Goal: Task Accomplishment & Management: Manage account settings

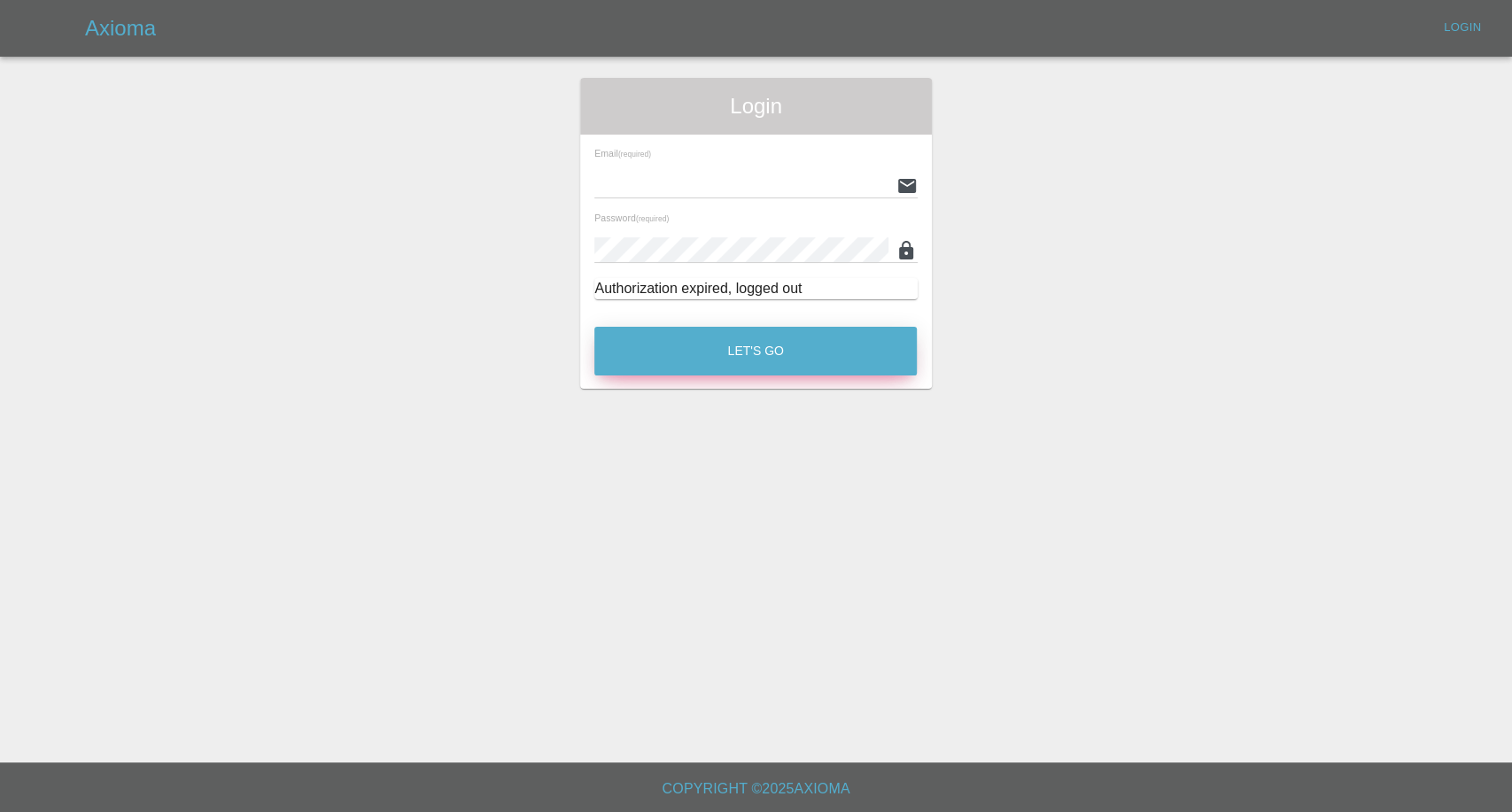
type input "[EMAIL_ADDRESS][DOMAIN_NAME]"
click at [707, 352] on button "Let's Go" at bounding box center [755, 351] width 322 height 49
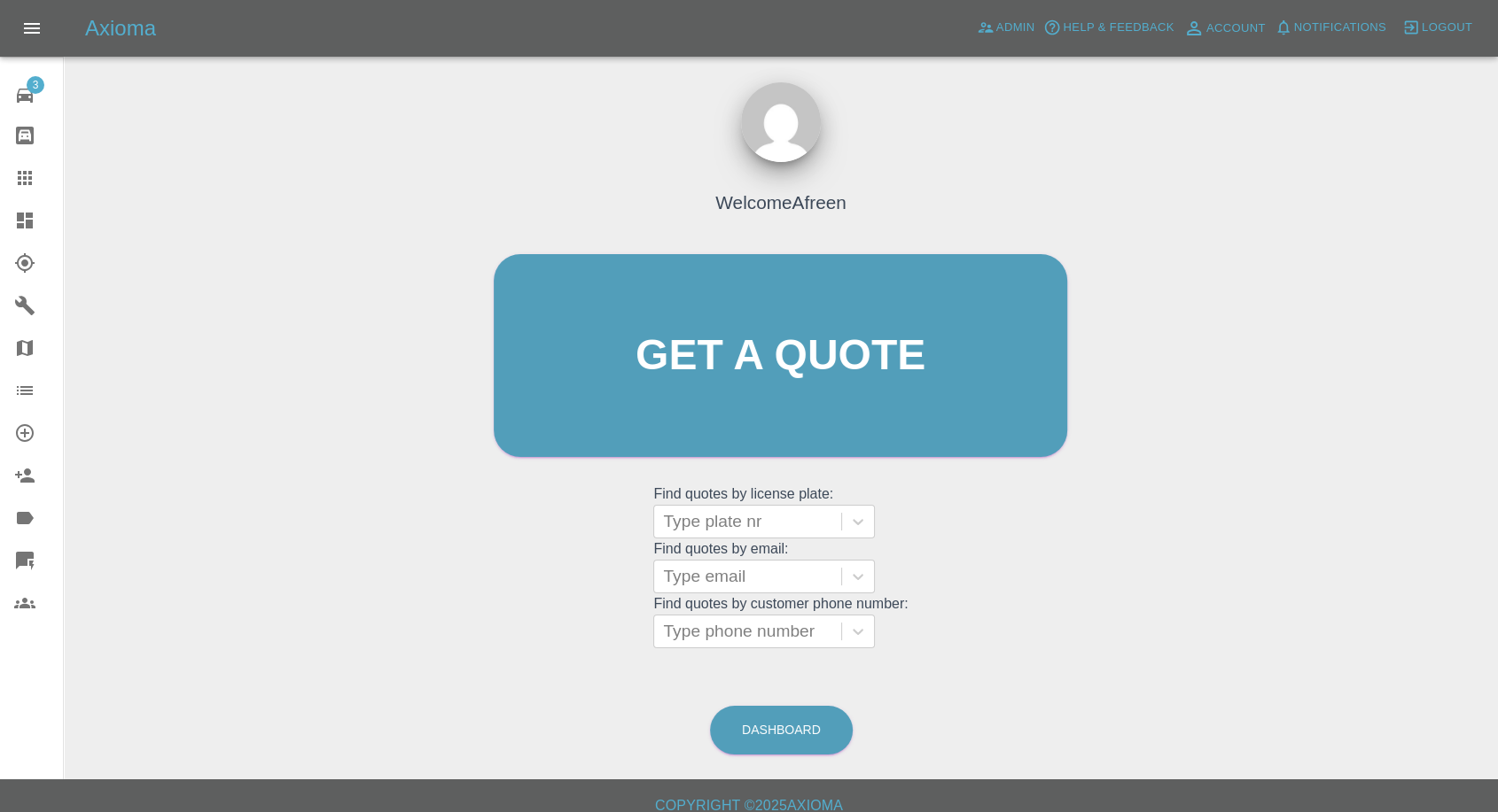
drag, startPoint x: 21, startPoint y: 177, endPoint x: 44, endPoint y: 201, distance: 33.2
click at [21, 177] on icon at bounding box center [24, 178] width 21 height 21
click at [766, 353] on div at bounding box center [748, 631] width 170 height 25
paste input ""cxiii@live.co.uk" <undefined>"
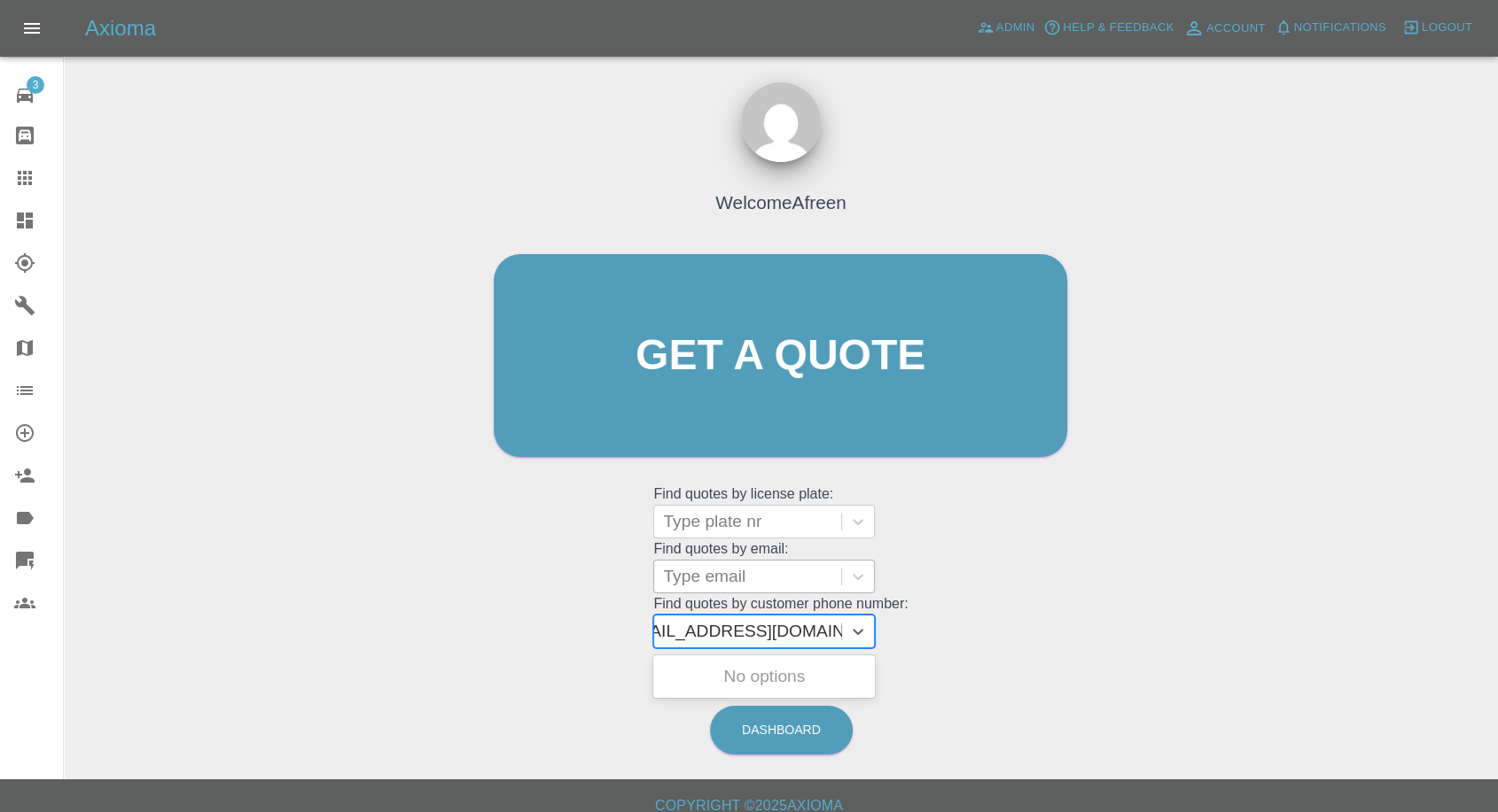
type input ""cxiii@live.co.uk" <undefined>"
click at [724, 353] on div at bounding box center [748, 577] width 170 height 25
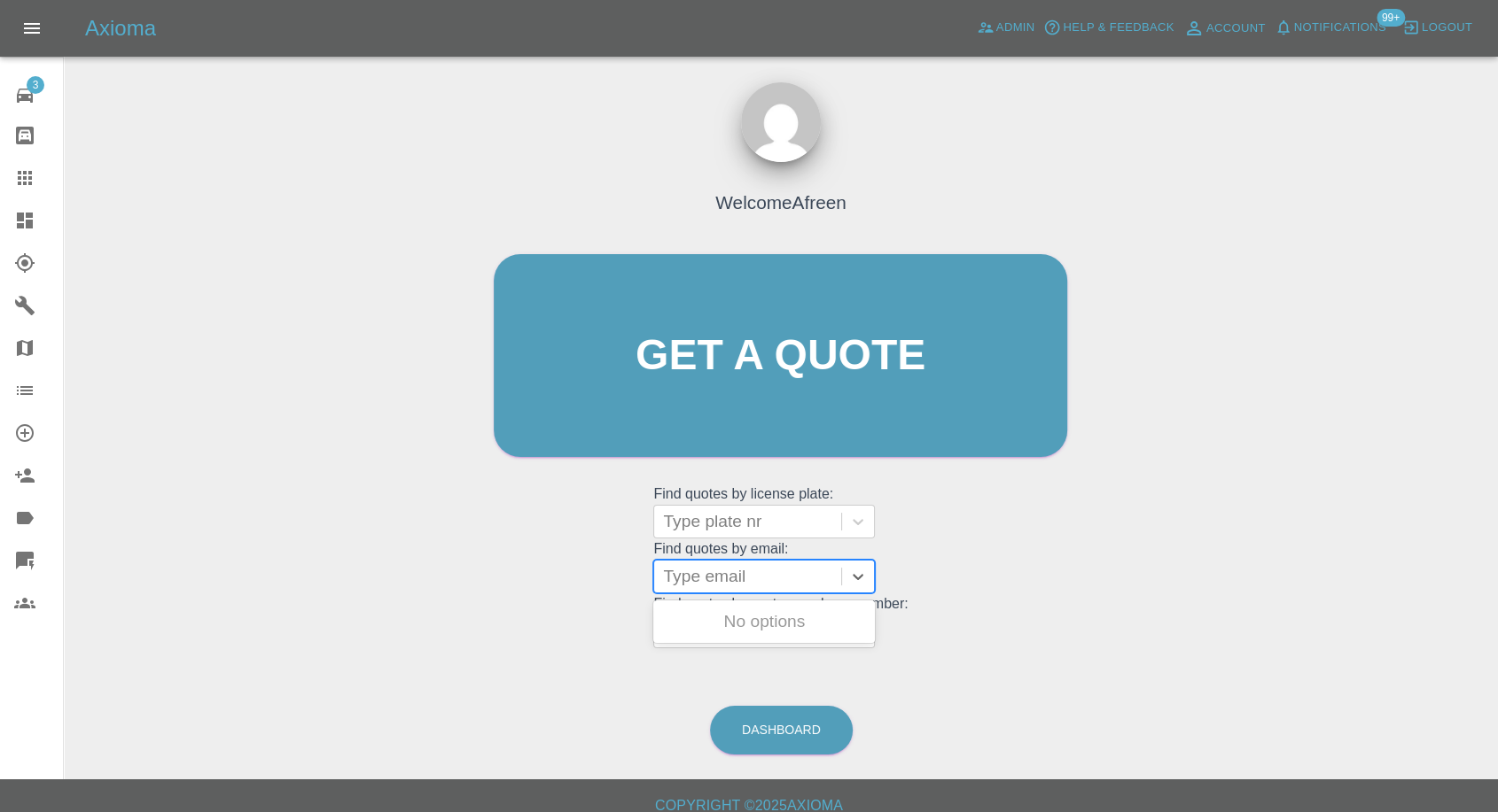
scroll to position [0, 0]
paste input ""cxiii@live.co.uk" <undefined>"
drag, startPoint x: 731, startPoint y: 573, endPoint x: 1467, endPoint y: 443, distance: 747.4
click at [1467, 353] on div "Welcome Afreen Get a quote Get a quote Find quotes by license plate: Type plate…" at bounding box center [780, 441] width 1405 height 636
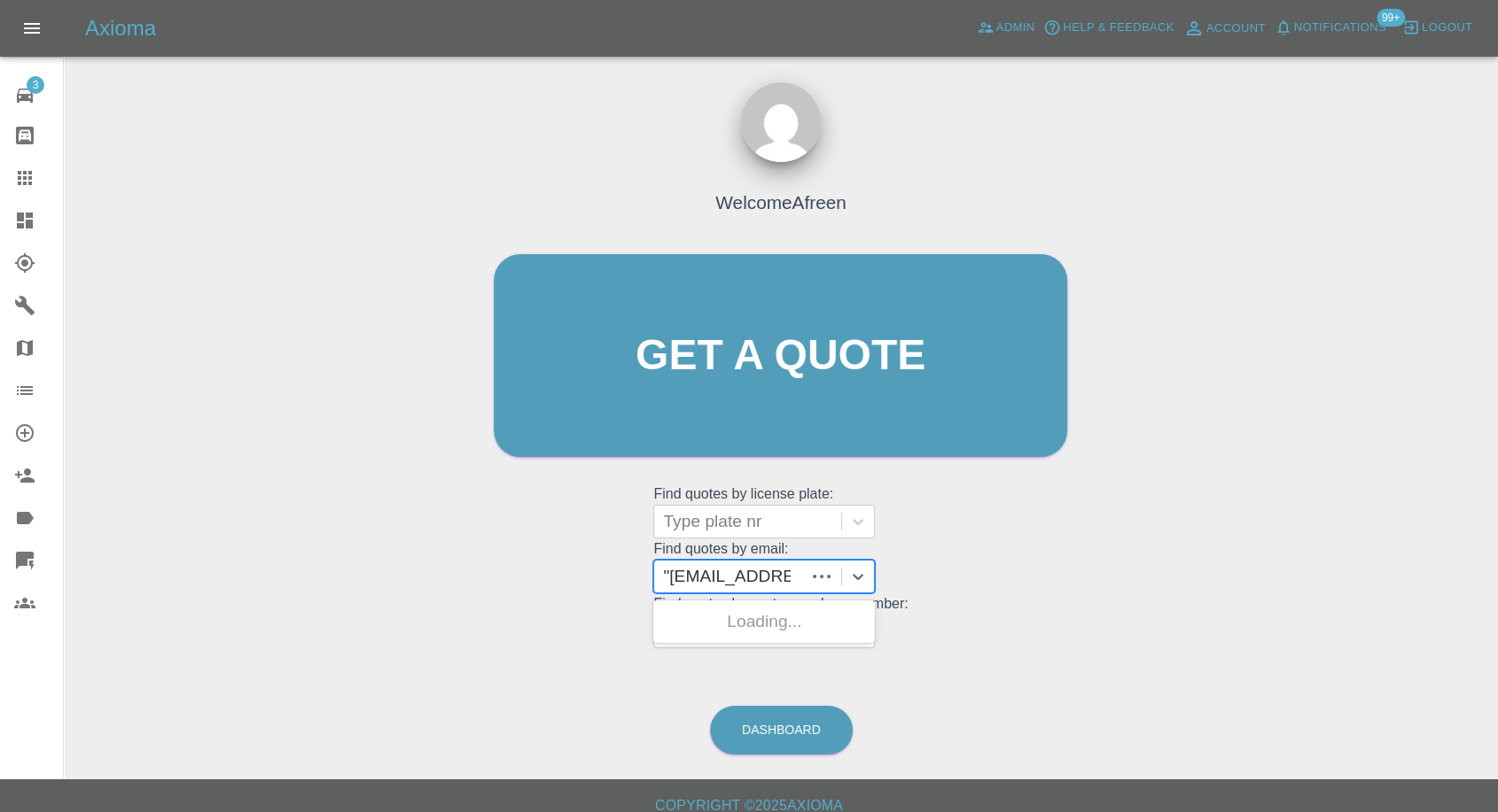
scroll to position [0, 0]
type input "cxiii@live.co.uk"
paste input ""charleskurdel99@gmail.com" <undefined>"
drag, startPoint x: 731, startPoint y: 572, endPoint x: 1511, endPoint y: 88, distance: 918.0
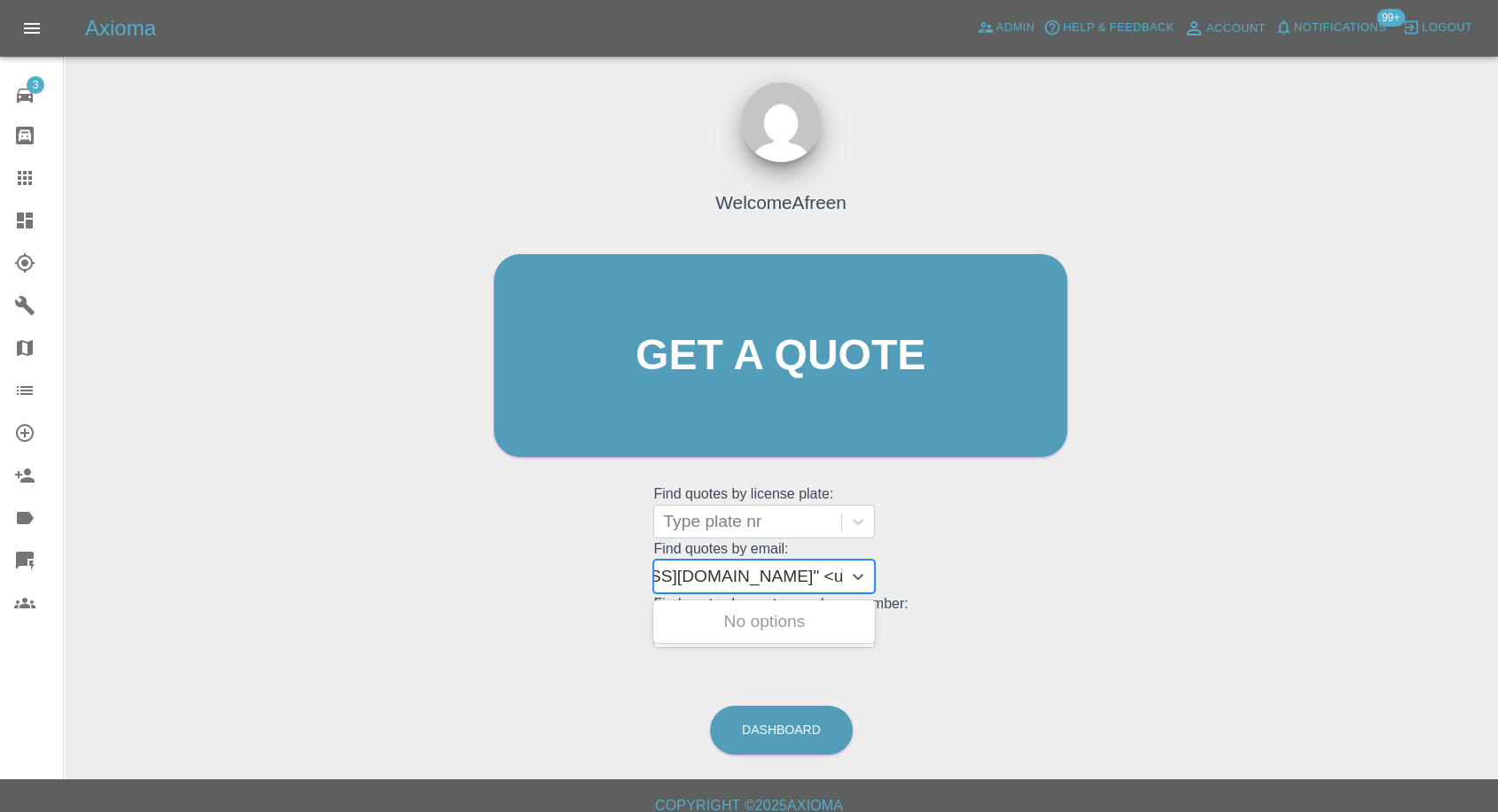
click at [1498, 256] on html "Axioma Admin Help & Feedback Account Notifications 99+ Logout 3 Repair home Bod…" at bounding box center [749, 414] width 1498 height 829
type input "charleskurdel99@gmail.com"
click at [724, 353] on div "S19SWP, Awaiting Repair" at bounding box center [763, 622] width 222 height 36
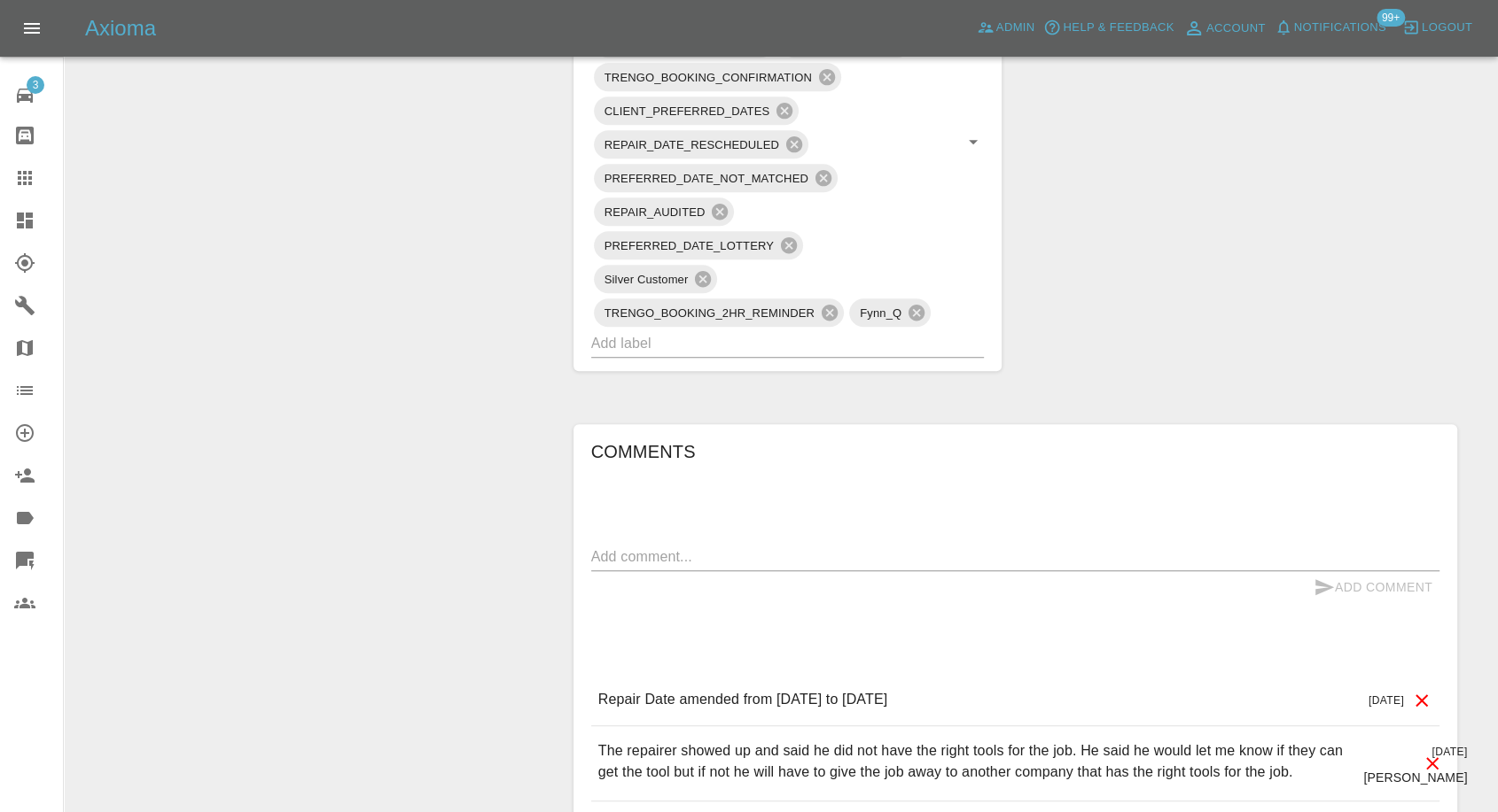
scroll to position [1279, 0]
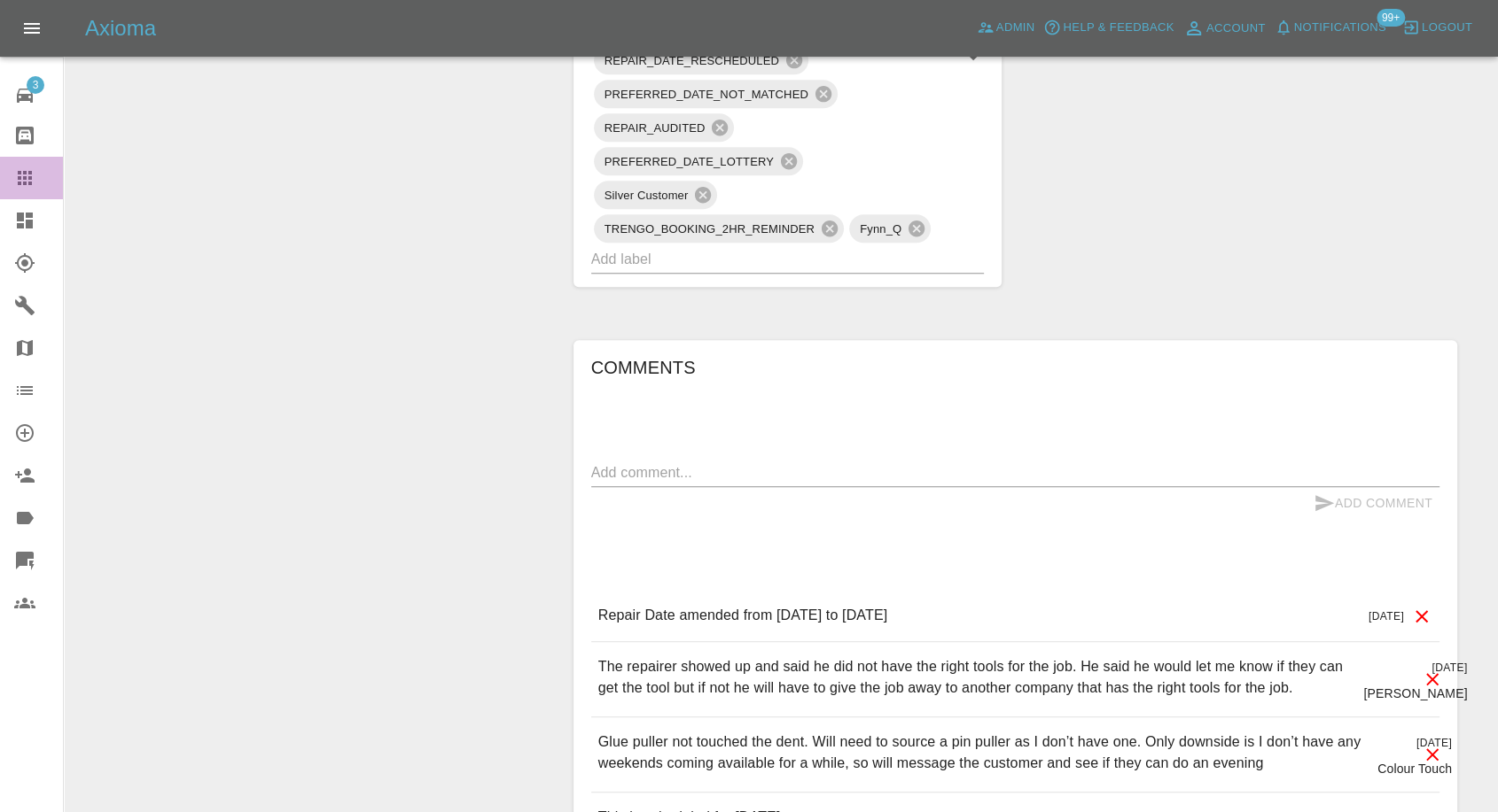
click at [17, 177] on icon at bounding box center [24, 178] width 21 height 21
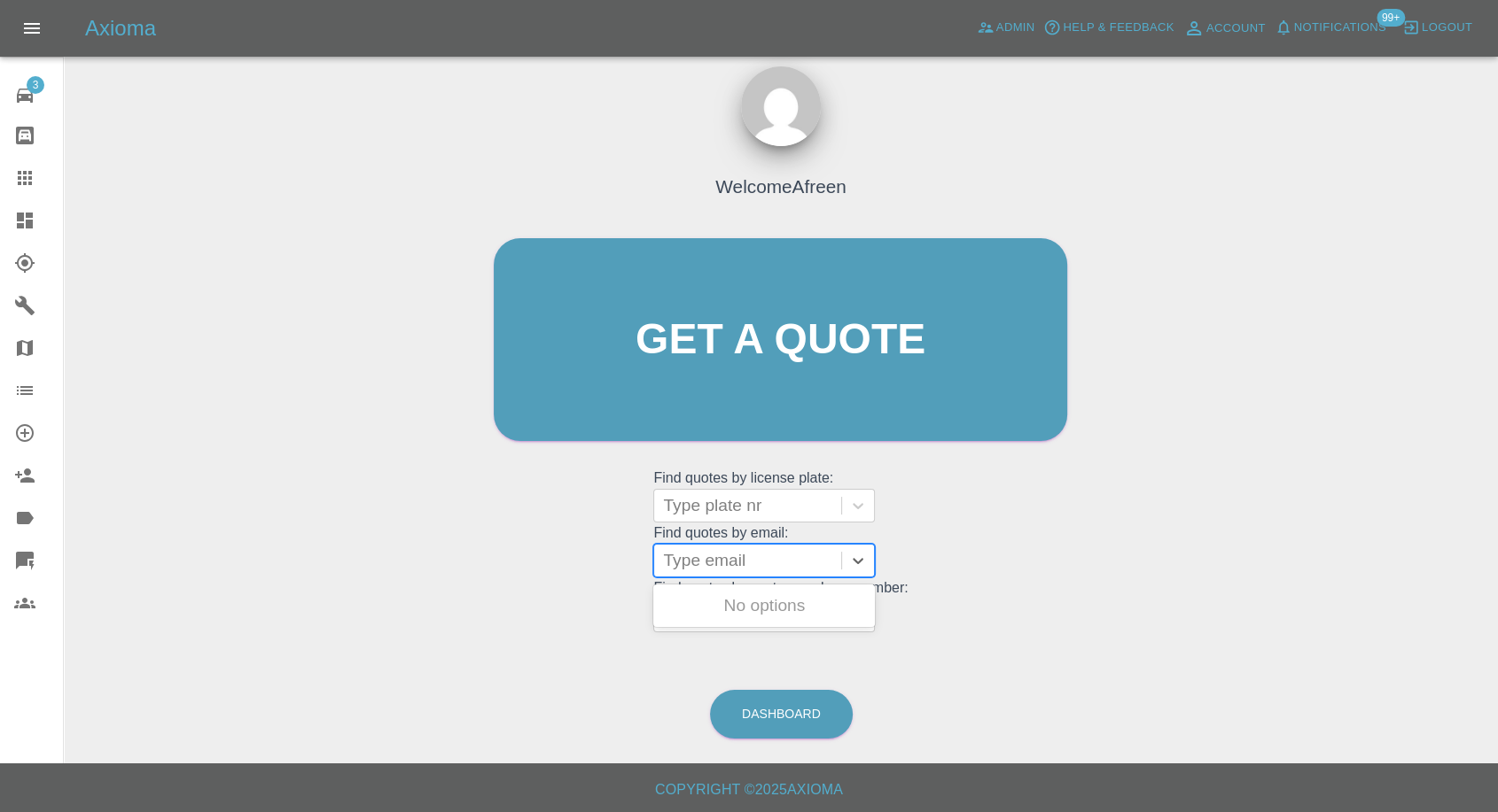
click at [776, 353] on div at bounding box center [748, 561] width 170 height 25
paste input ""closeprotectionconcepts@hotmail.com" <undefined>"
type input ""closeprotectionconcepts@hotmail.com" <undefined>"
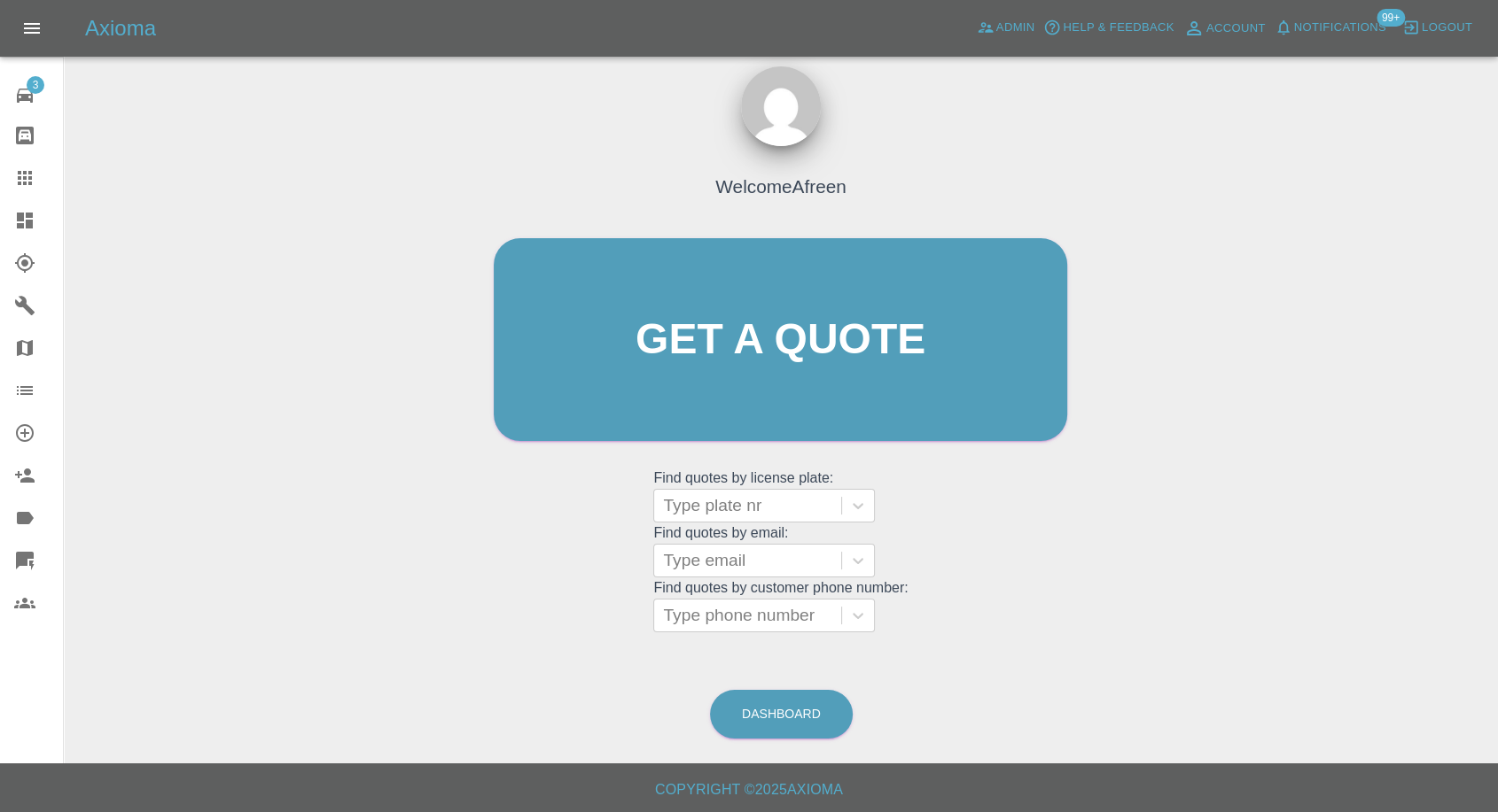
drag, startPoint x: 728, startPoint y: 557, endPoint x: 1511, endPoint y: 407, distance: 797.2
click at [1498, 353] on html "Axioma Admin Help & Feedback Account Notifications 99+ Logout 3 Repair home Bod…" at bounding box center [749, 398] width 1498 height 829
click at [799, 353] on div at bounding box center [748, 561] width 170 height 25
paste input ""closeprotectionconcepts@hotmail.com" <undefined>"
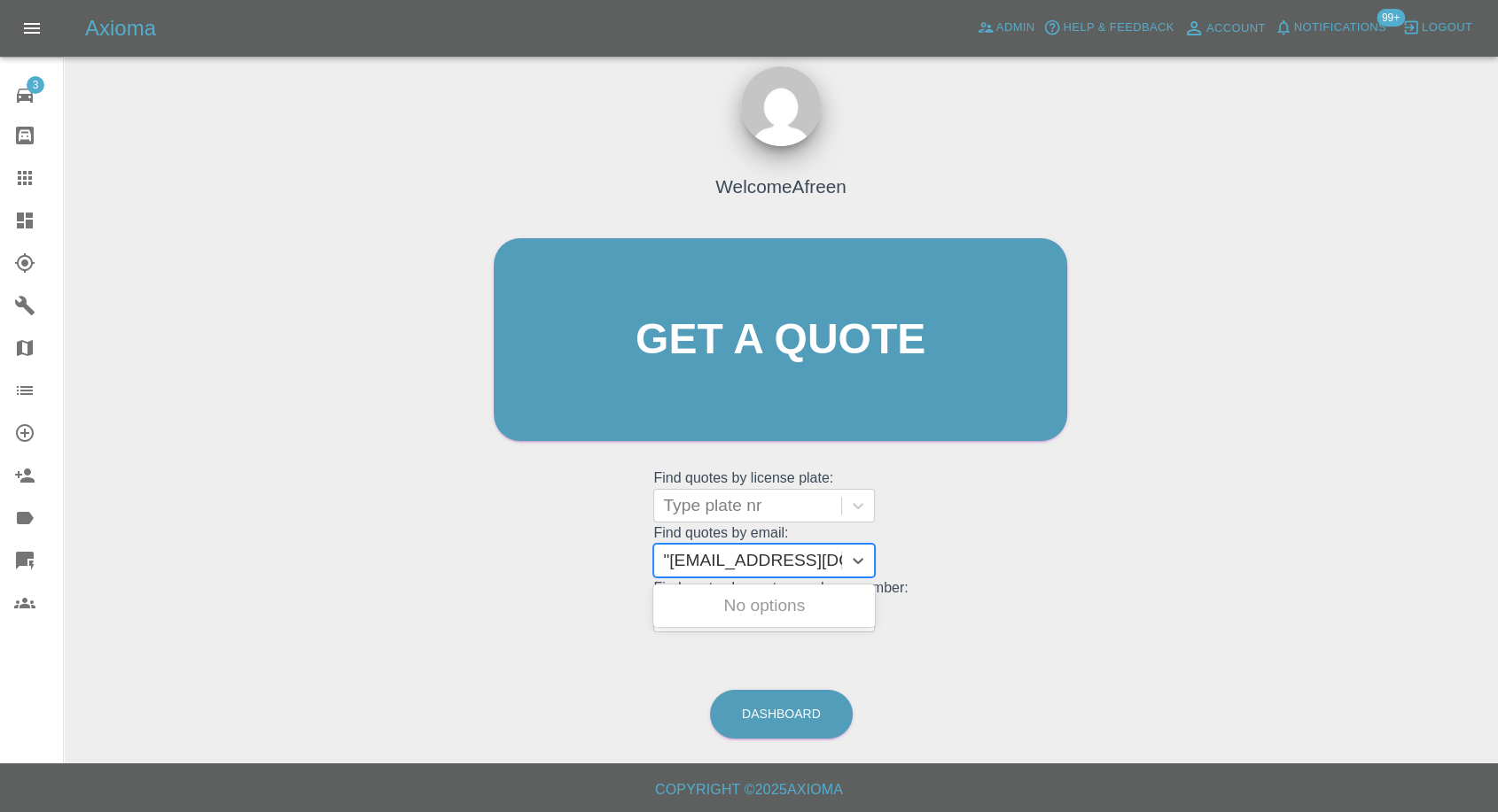
scroll to position [0, 209]
drag, startPoint x: 739, startPoint y: 556, endPoint x: 1511, endPoint y: 341, distance: 801.4
click at [1498, 341] on html "Axioma Admin Help & Feedback Account Notifications 99+ Logout 3 Repair home Bod…" at bounding box center [749, 398] width 1498 height 829
type input "closeprotectionconcepts@hotmail.com"
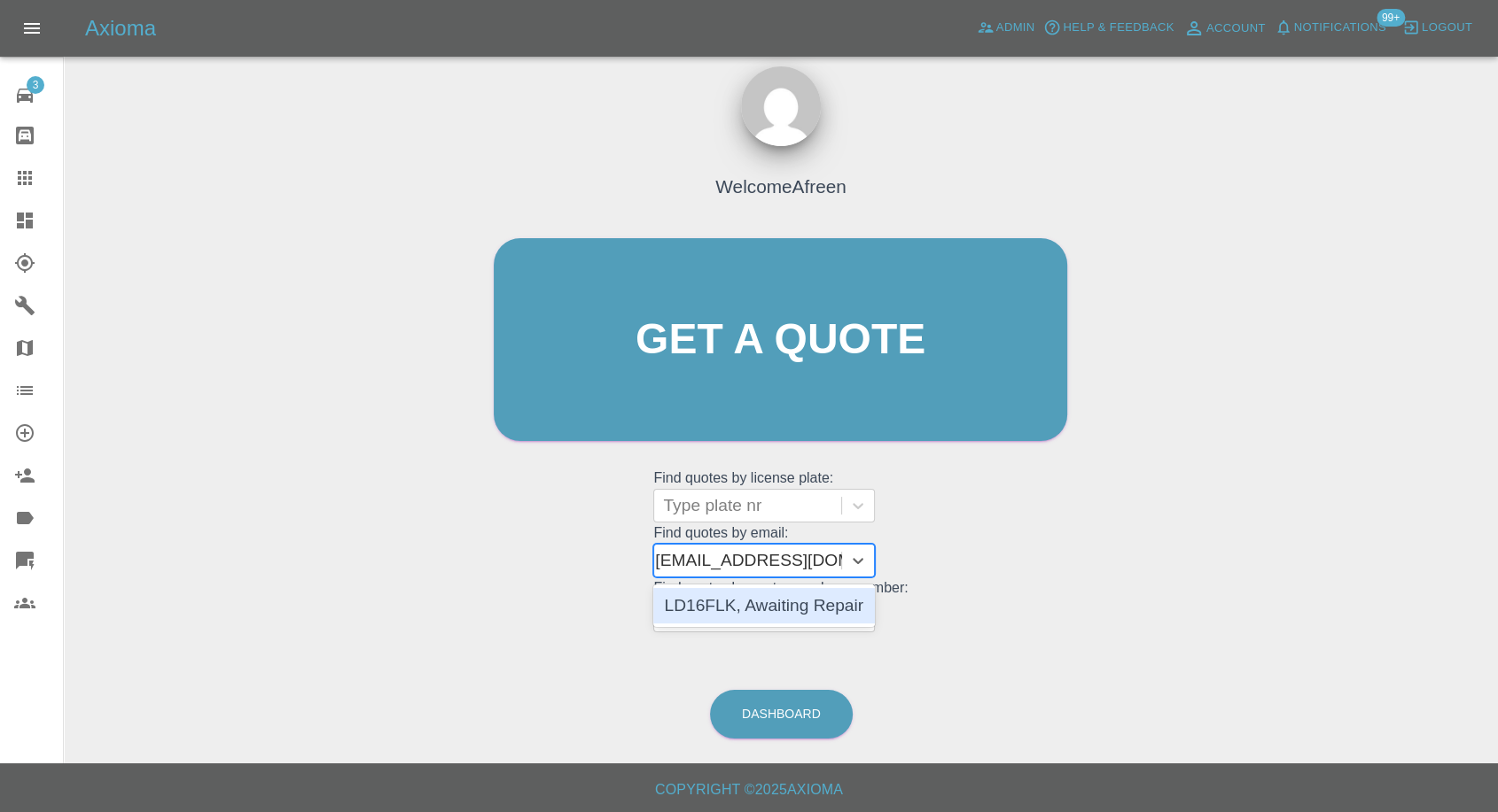
click at [758, 353] on div "LD16FLK, Awaiting Repair" at bounding box center [763, 607] width 222 height 36
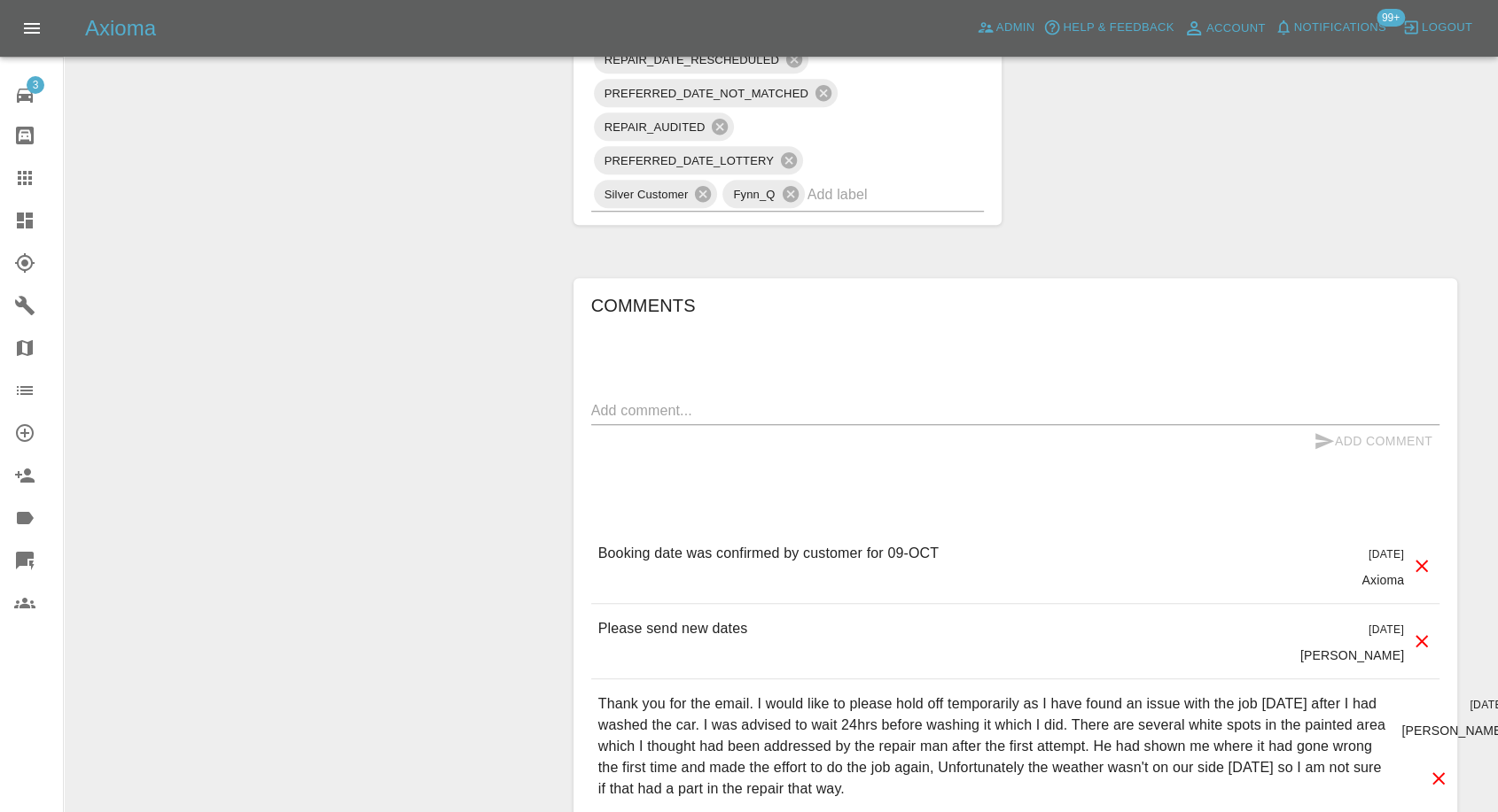
scroll to position [1574, 0]
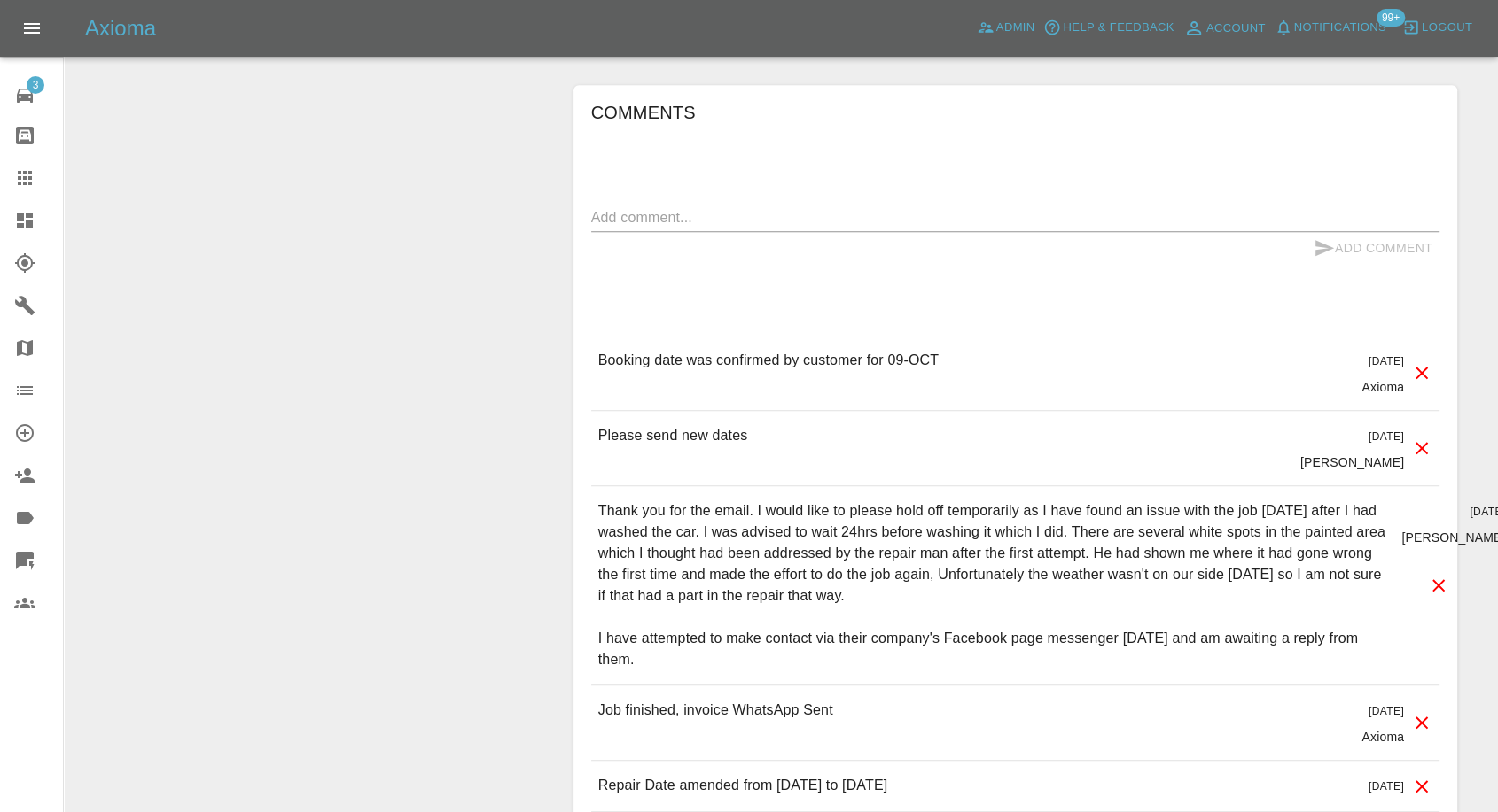
click at [21, 188] on icon at bounding box center [24, 178] width 21 height 21
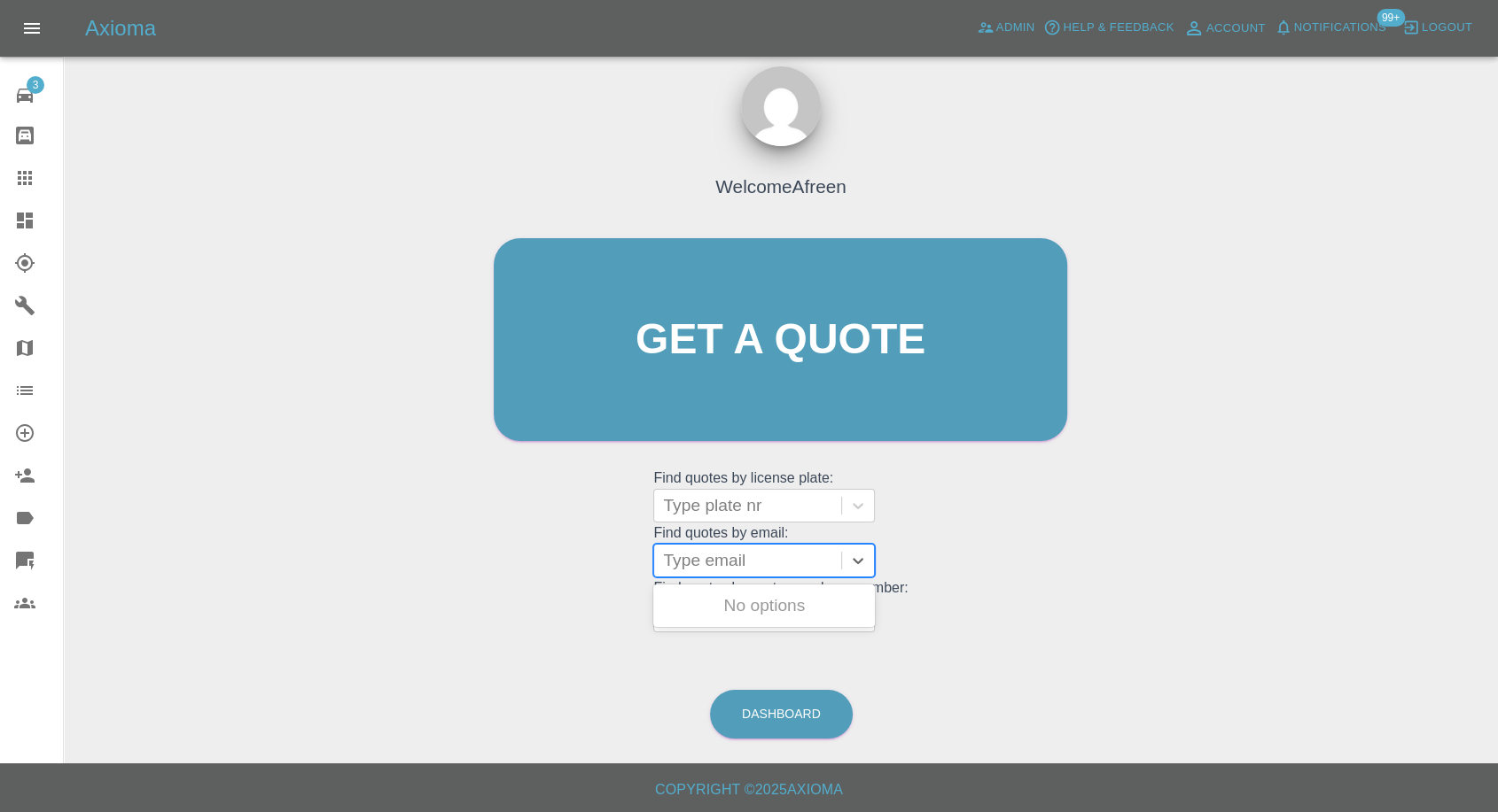
click at [733, 353] on div at bounding box center [748, 561] width 170 height 25
paste input ""ewanbren@btinternet.com" <undefined>"
drag, startPoint x: 732, startPoint y: 555, endPoint x: 1511, endPoint y: 387, distance: 796.9
click at [1498, 353] on html "Axioma Admin Help & Feedback Account Notifications 99+ Logout 3 Repair home Bod…" at bounding box center [749, 398] width 1498 height 829
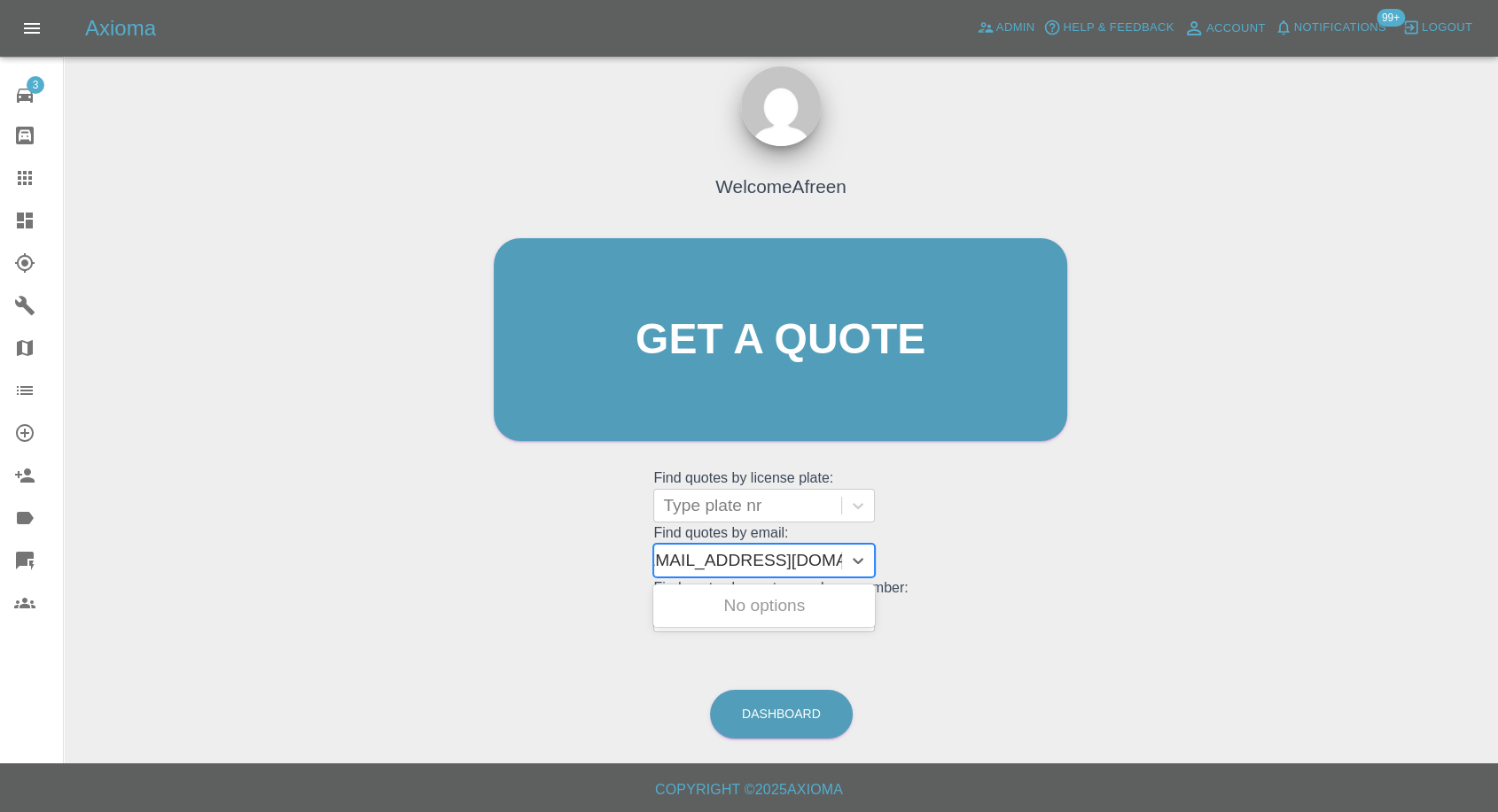
scroll to position [0, 8]
type input "ewanbren@btinternet.com"
click at [789, 353] on div "PN12VNO, Awaiting Repair" at bounding box center [763, 616] width 222 height 57
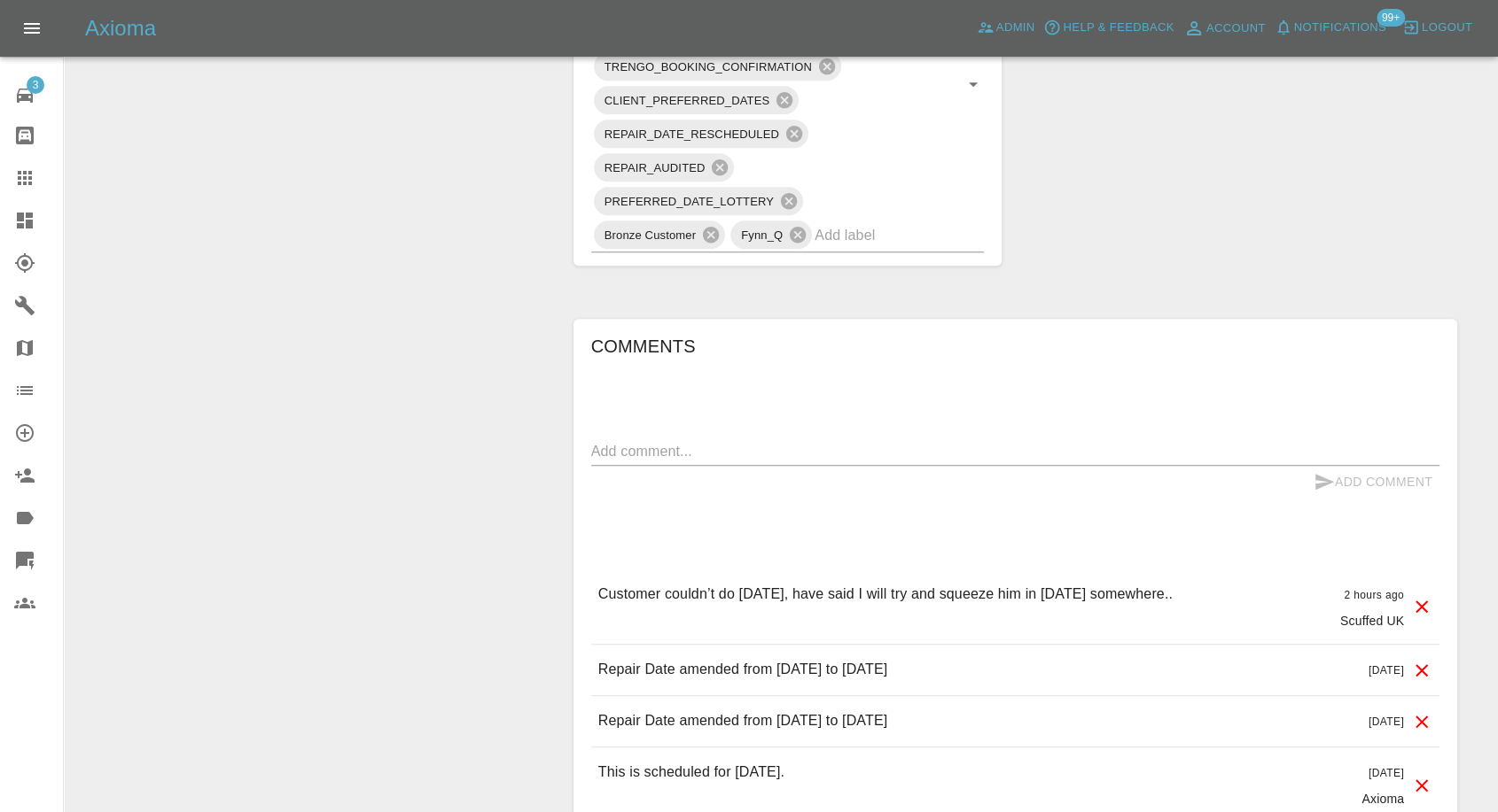
scroll to position [1279, 0]
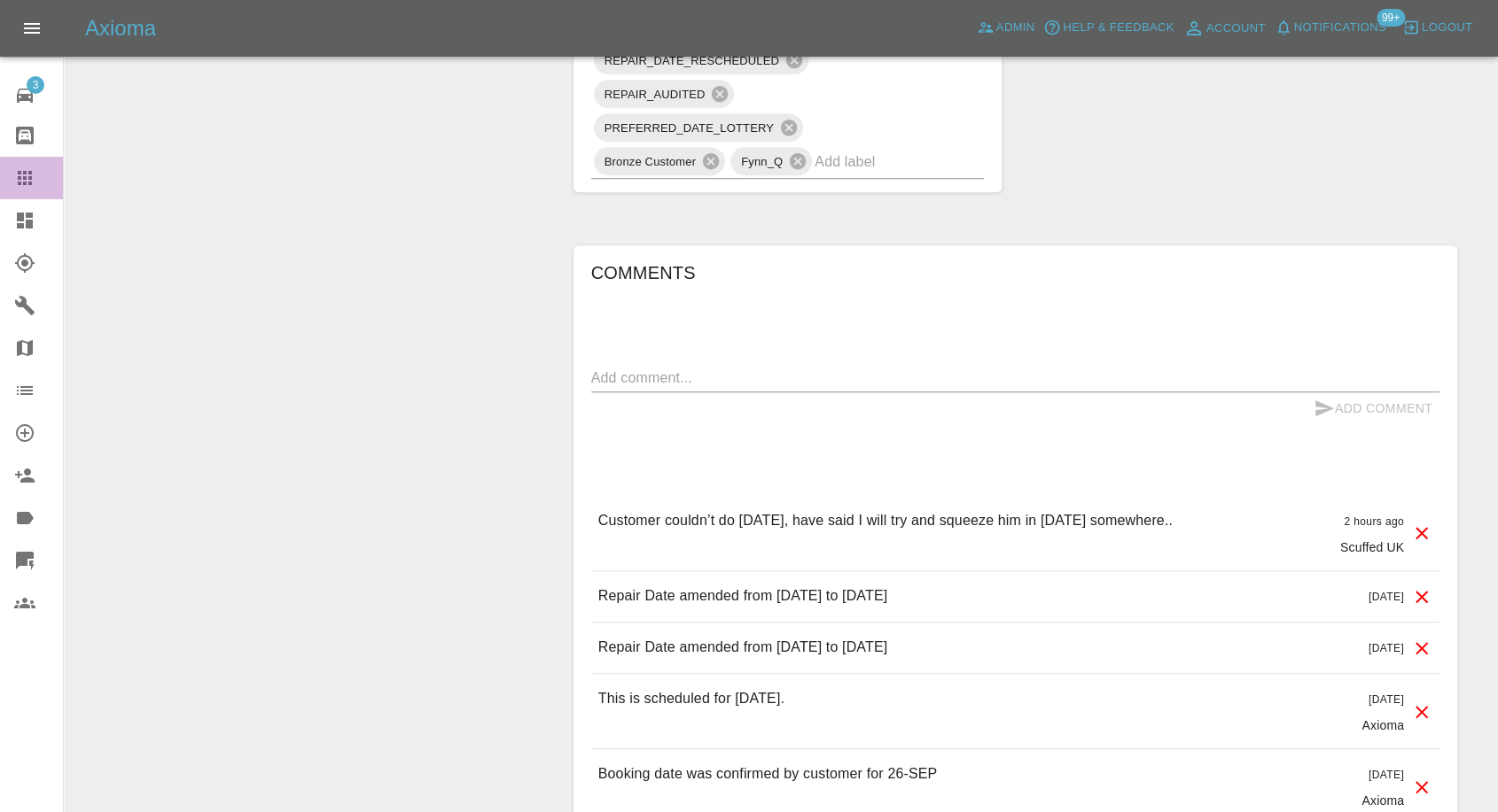
click at [12, 178] on link "Claims" at bounding box center [31, 178] width 63 height 43
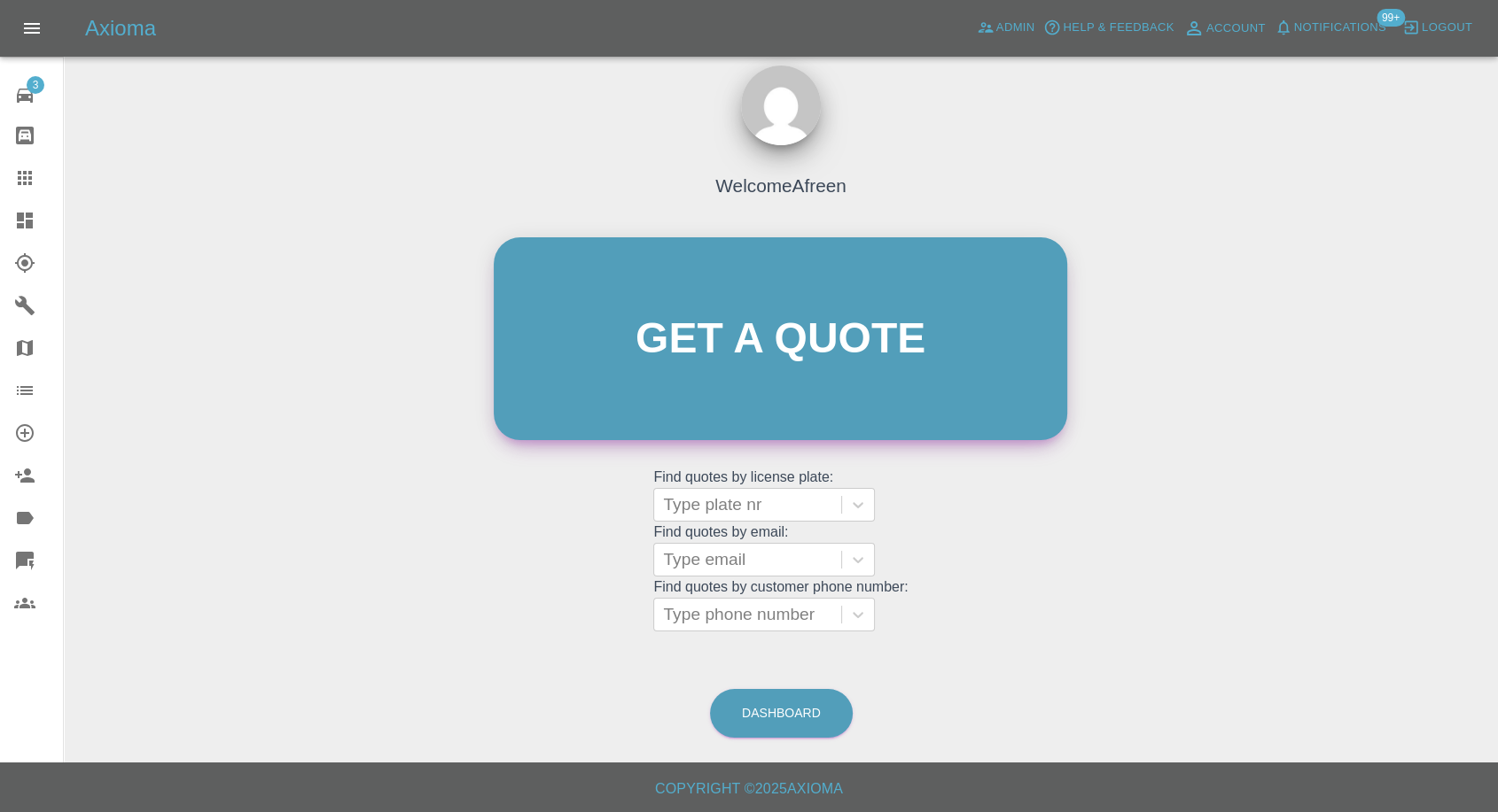
scroll to position [16, 0]
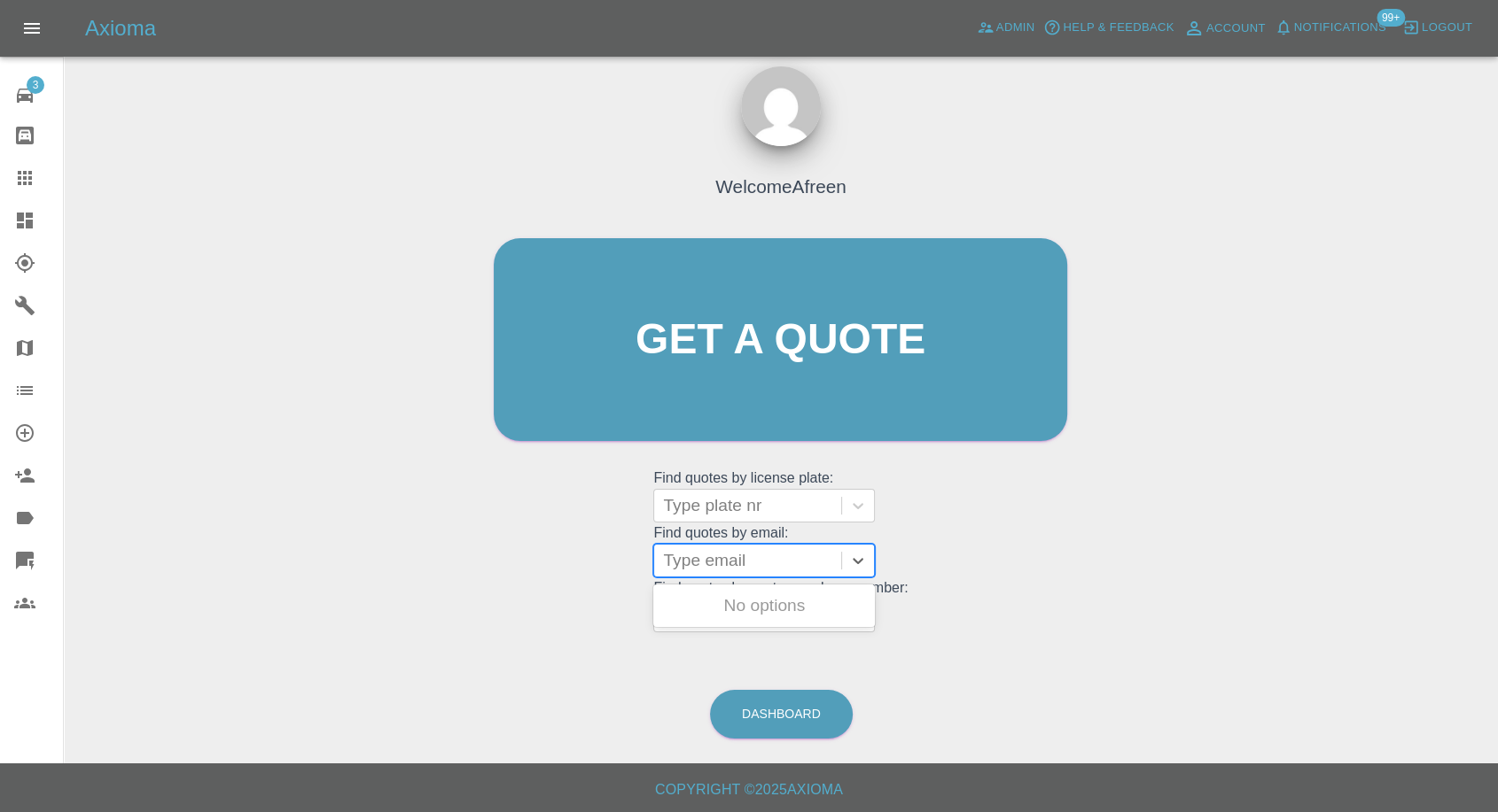
click at [742, 353] on div at bounding box center [748, 561] width 170 height 25
paste input ""beth3516@gmail.com" <undefined>"
drag, startPoint x: 728, startPoint y: 555, endPoint x: 1511, endPoint y: 325, distance: 816.1
click at [1498, 332] on html "Axioma Admin Help & Feedback Account Notifications 99+ Logout 3 Repair home Bod…" at bounding box center [749, 398] width 1498 height 829
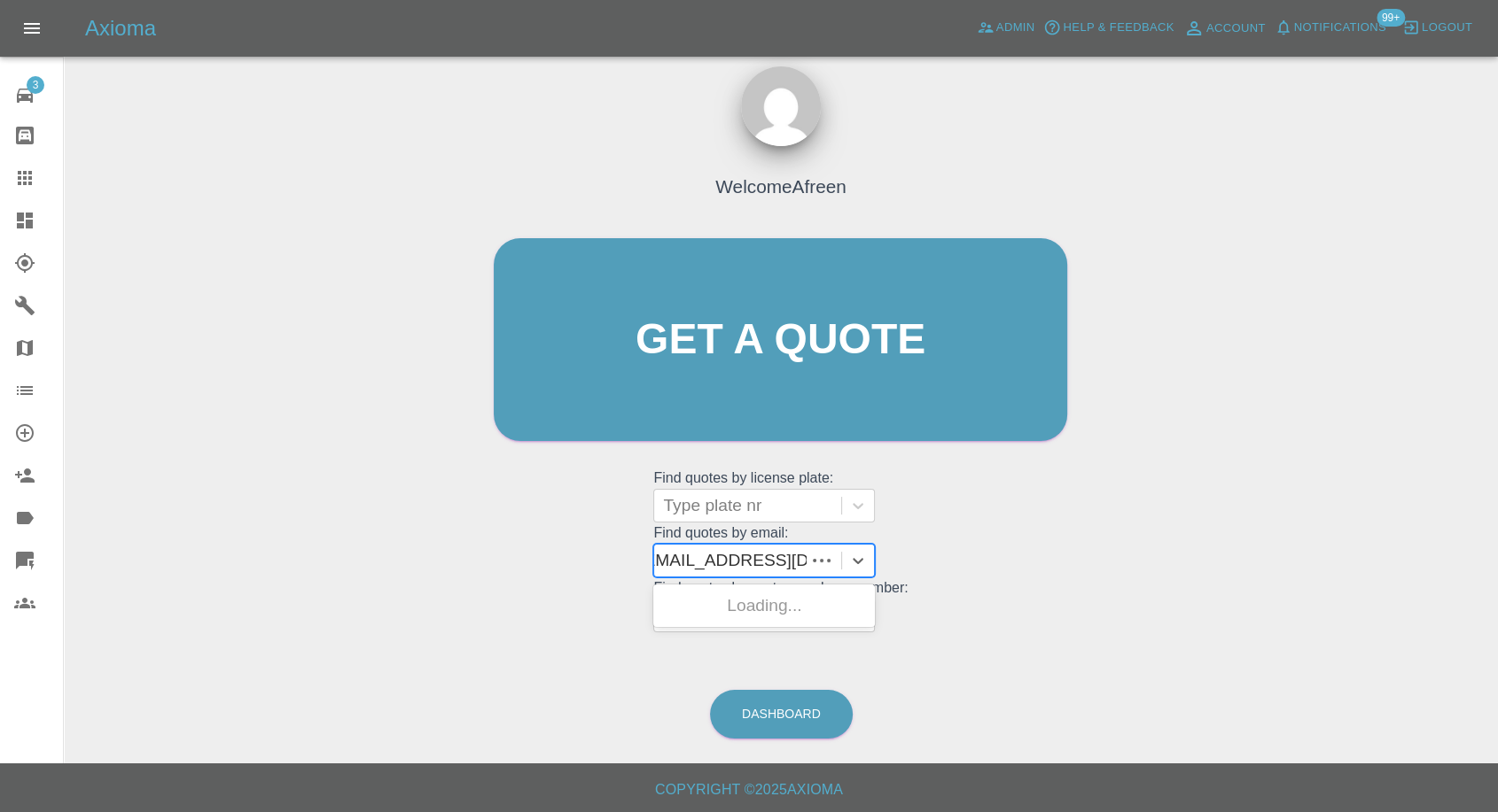
scroll to position [0, 0]
type input "beth3516@gmail.com"
click at [819, 353] on div "BC24SXF, Awaiting Repair" at bounding box center [763, 616] width 222 height 57
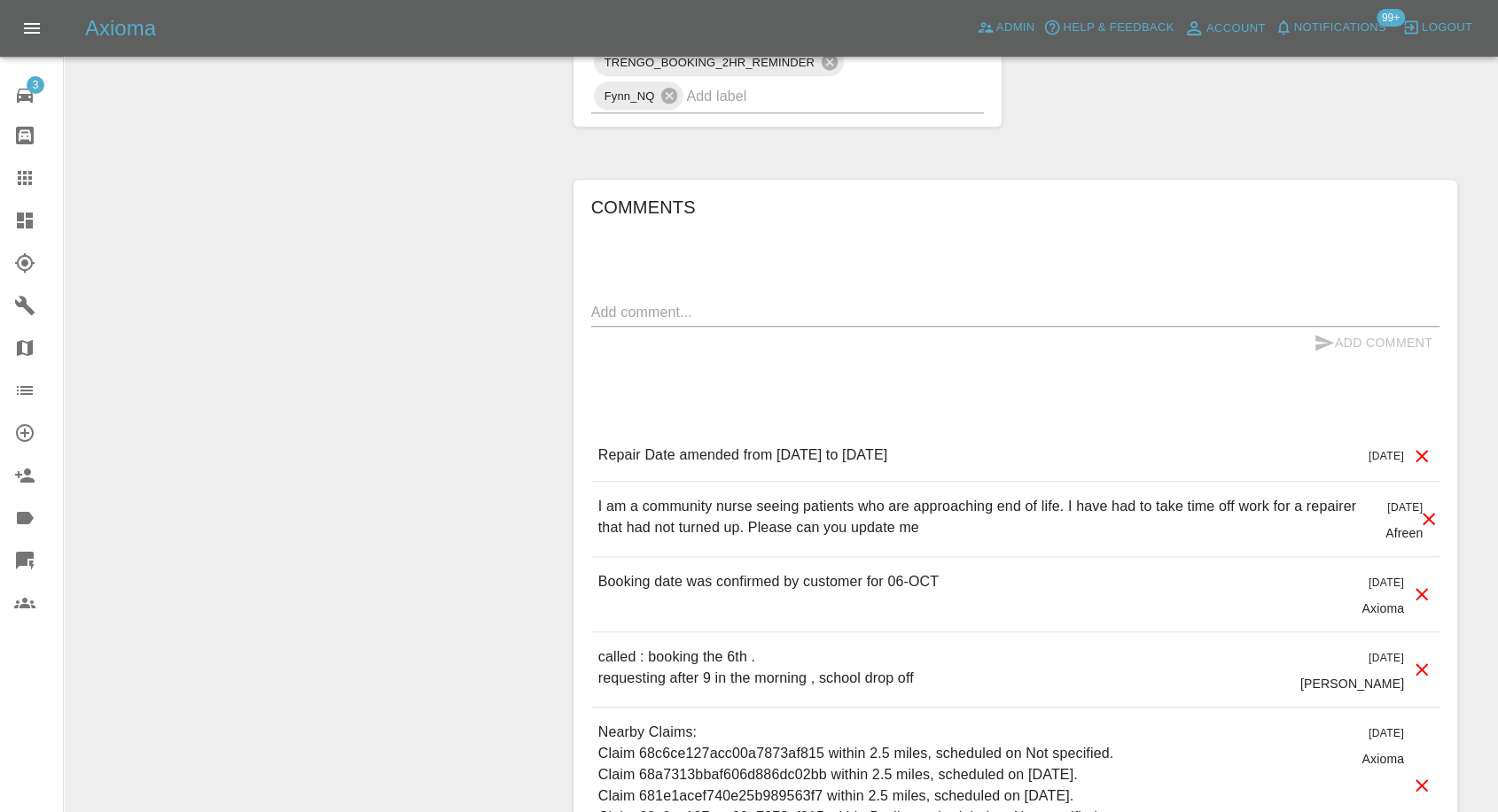
scroll to position [1378, 0]
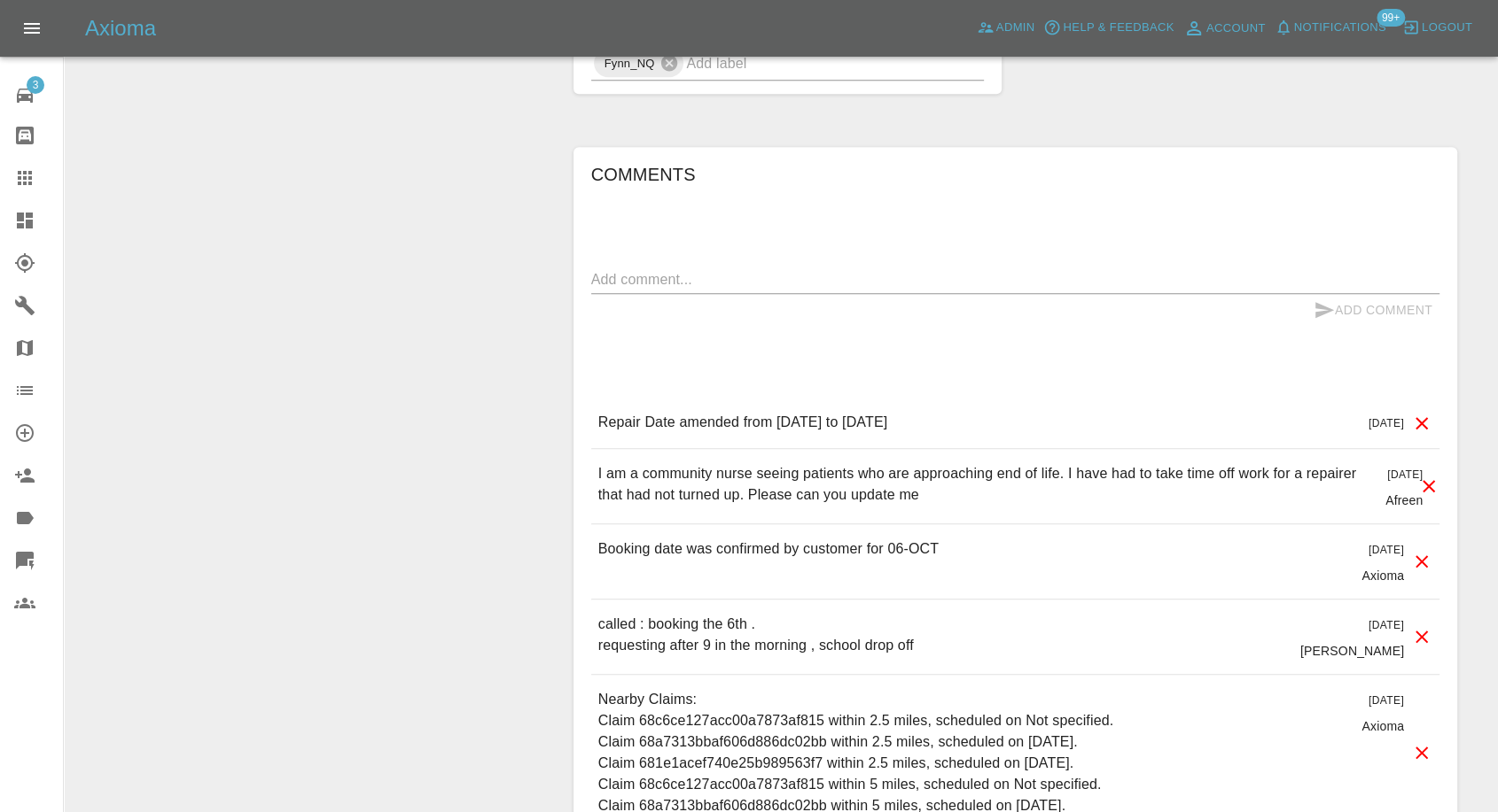
click at [20, 169] on icon at bounding box center [24, 178] width 21 height 21
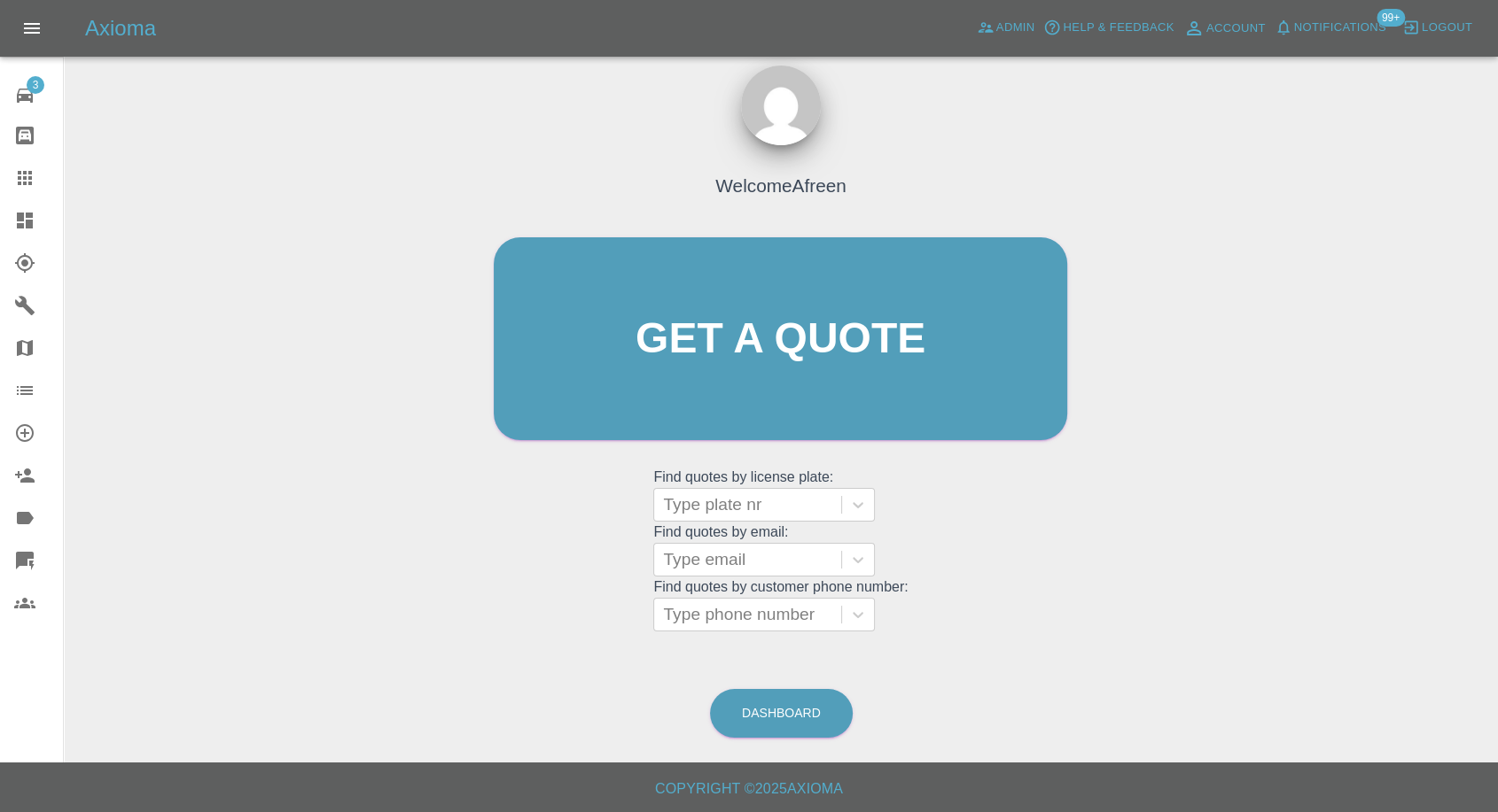
scroll to position [16, 0]
click at [708, 353] on div at bounding box center [748, 561] width 170 height 25
paste input ""whetstone37602subway@outlook.com" <undefined>"
drag, startPoint x: 724, startPoint y: 561, endPoint x: 1424, endPoint y: 447, distance: 709.2
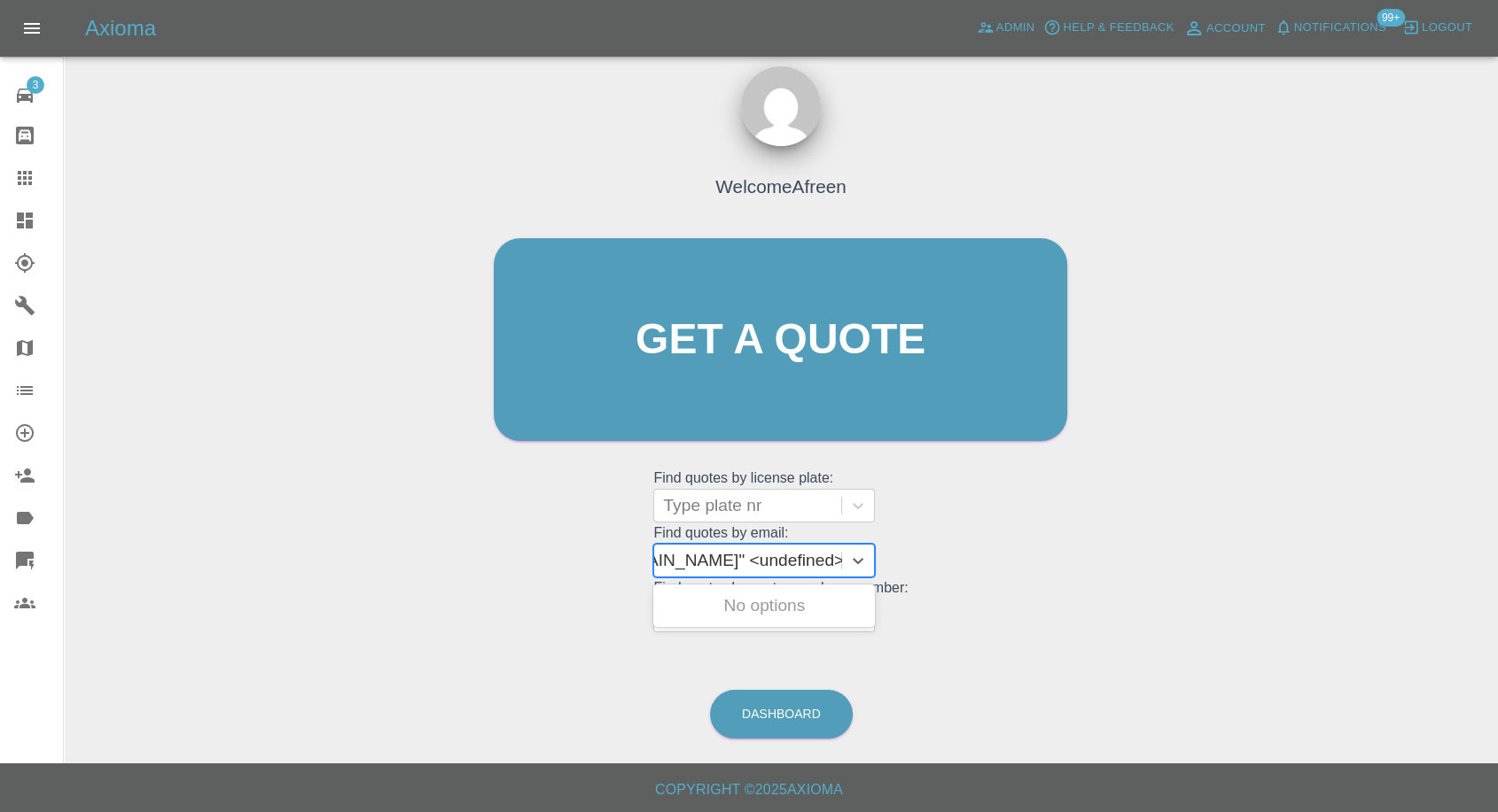
click at [1420, 353] on div "Welcome Afreen Get a quote Get a quote Find quotes by license plate: Type plate…" at bounding box center [780, 425] width 1405 height 636
type input "whetstone37602subway@outlook.com"
click at [833, 353] on div "R5BXA, Awaiting Repair" at bounding box center [763, 607] width 222 height 36
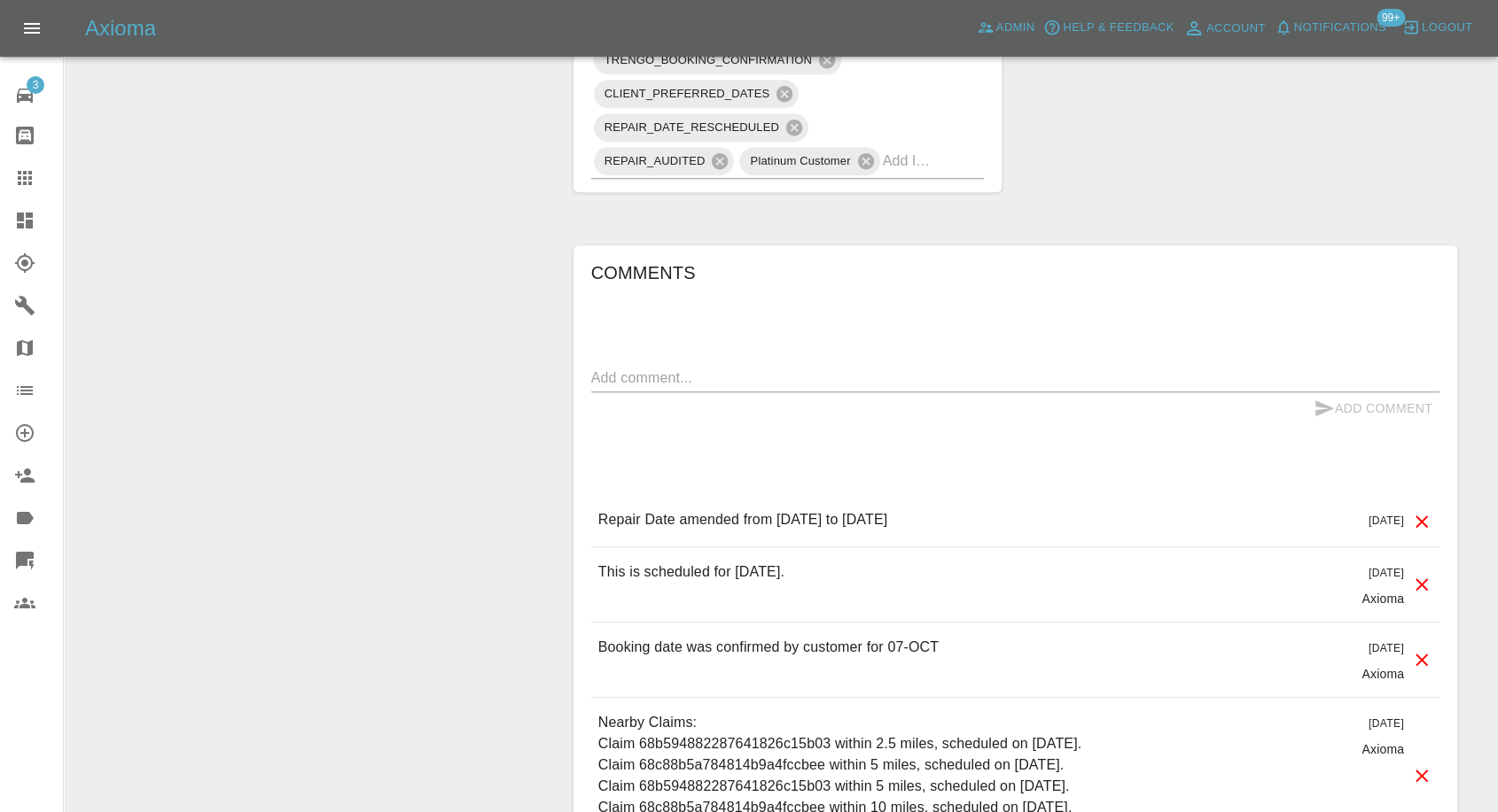
scroll to position [1378, 0]
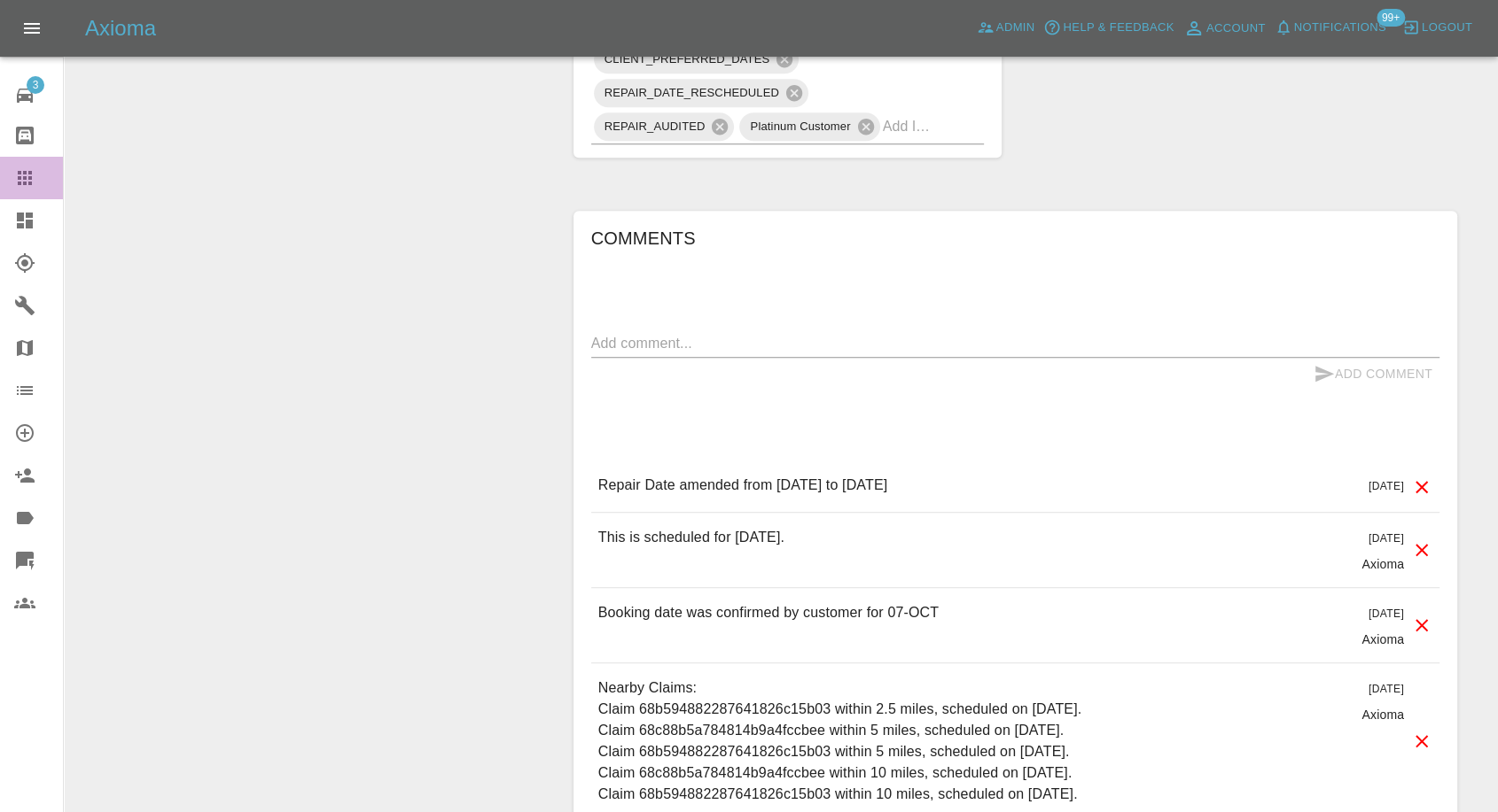
click at [20, 177] on icon at bounding box center [25, 178] width 14 height 14
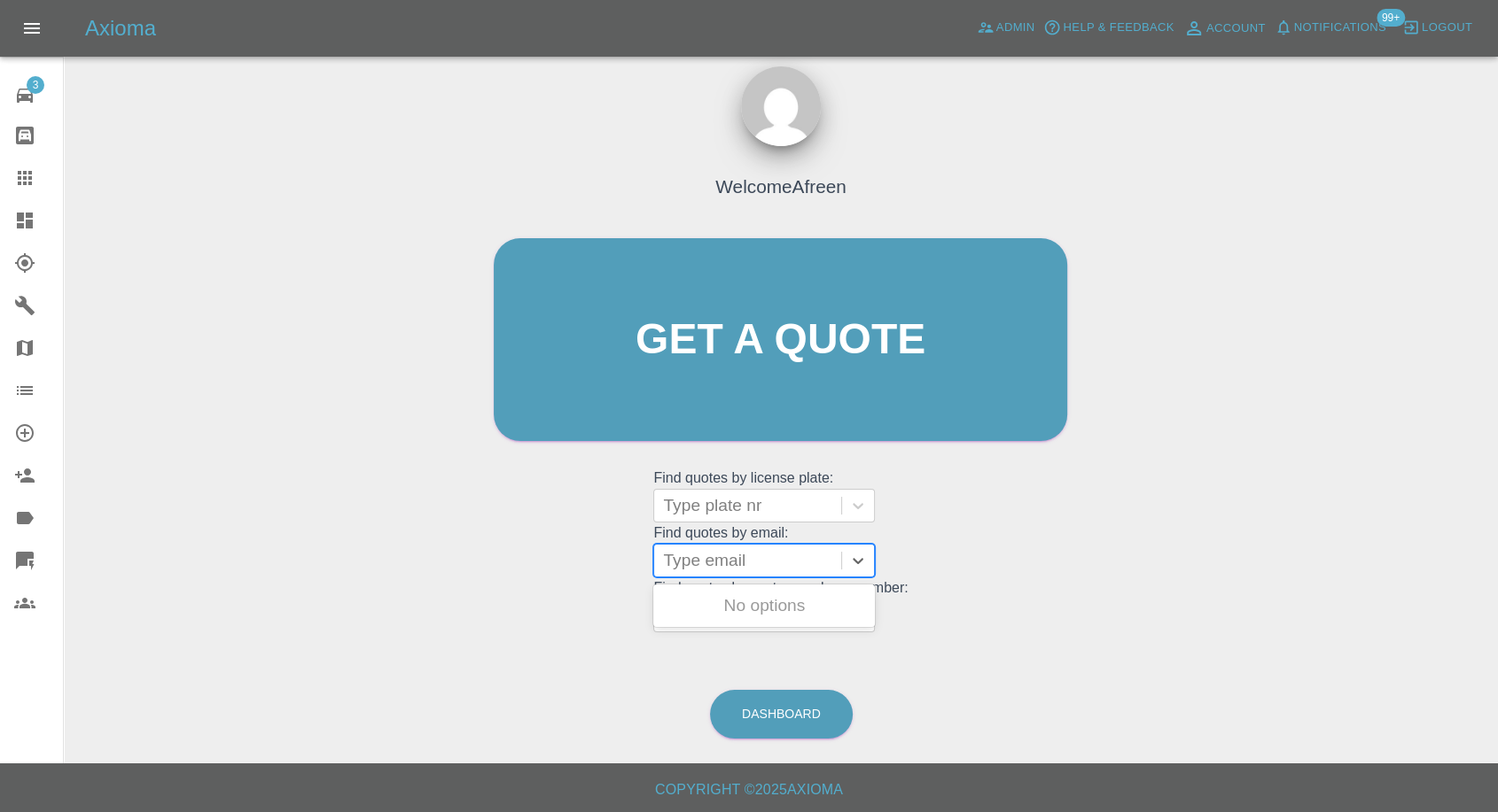
click at [714, 353] on div at bounding box center [748, 561] width 170 height 25
paste input ""dfp64@hotmail.co.uk" <undefined>"
drag, startPoint x: 732, startPoint y: 554, endPoint x: 1511, endPoint y: 501, distance: 780.8
click at [1498, 353] on html "Axioma Admin Help & Feedback Account Notifications 99+ Logout 3 Repair home Bod…" at bounding box center [749, 398] width 1498 height 829
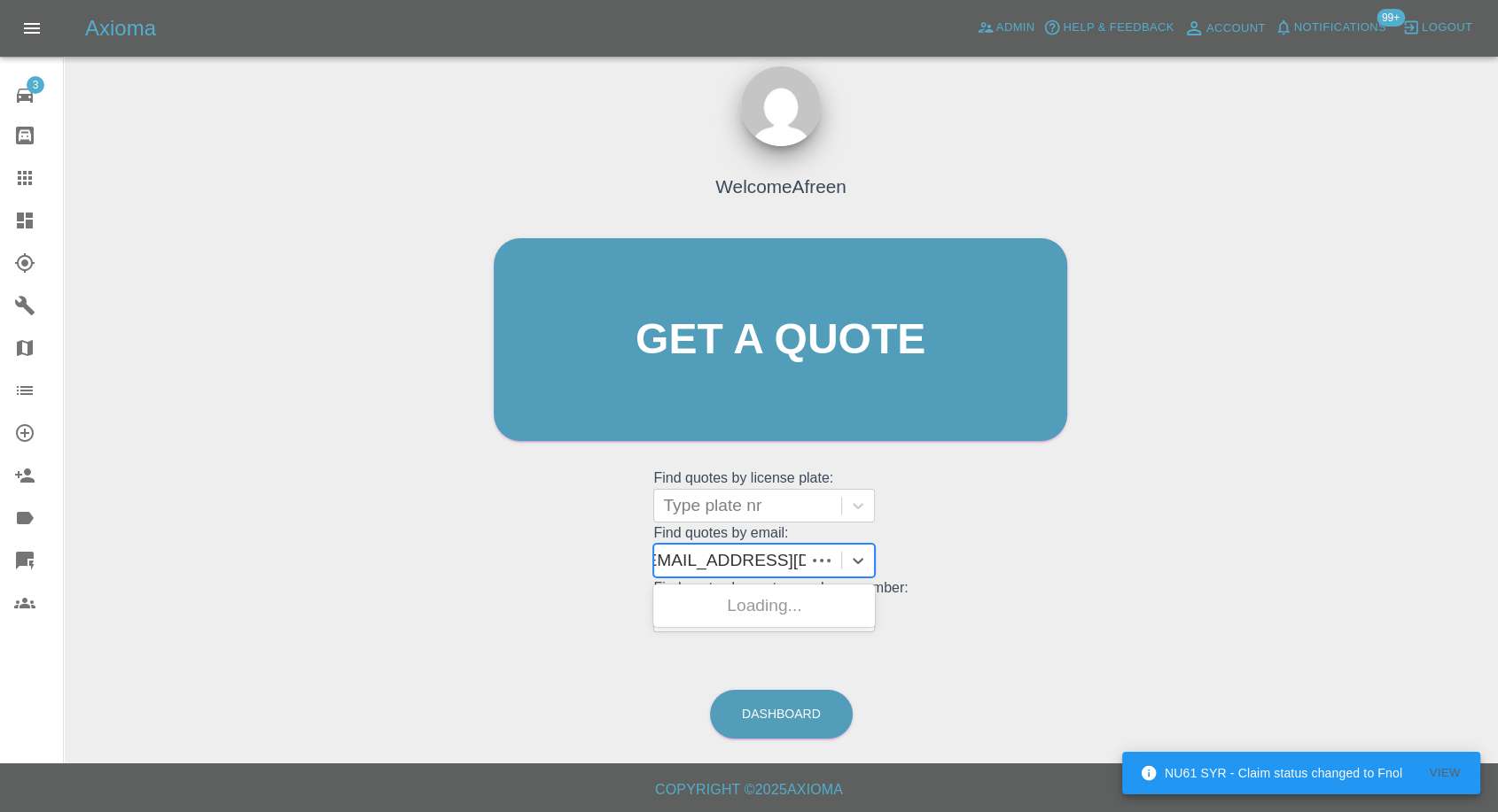
scroll to position [0, 0]
type input "dfp64@hotmail.co.uk"
click at [755, 353] on div "KS65HPN, Awaiting Repair" at bounding box center [763, 616] width 222 height 57
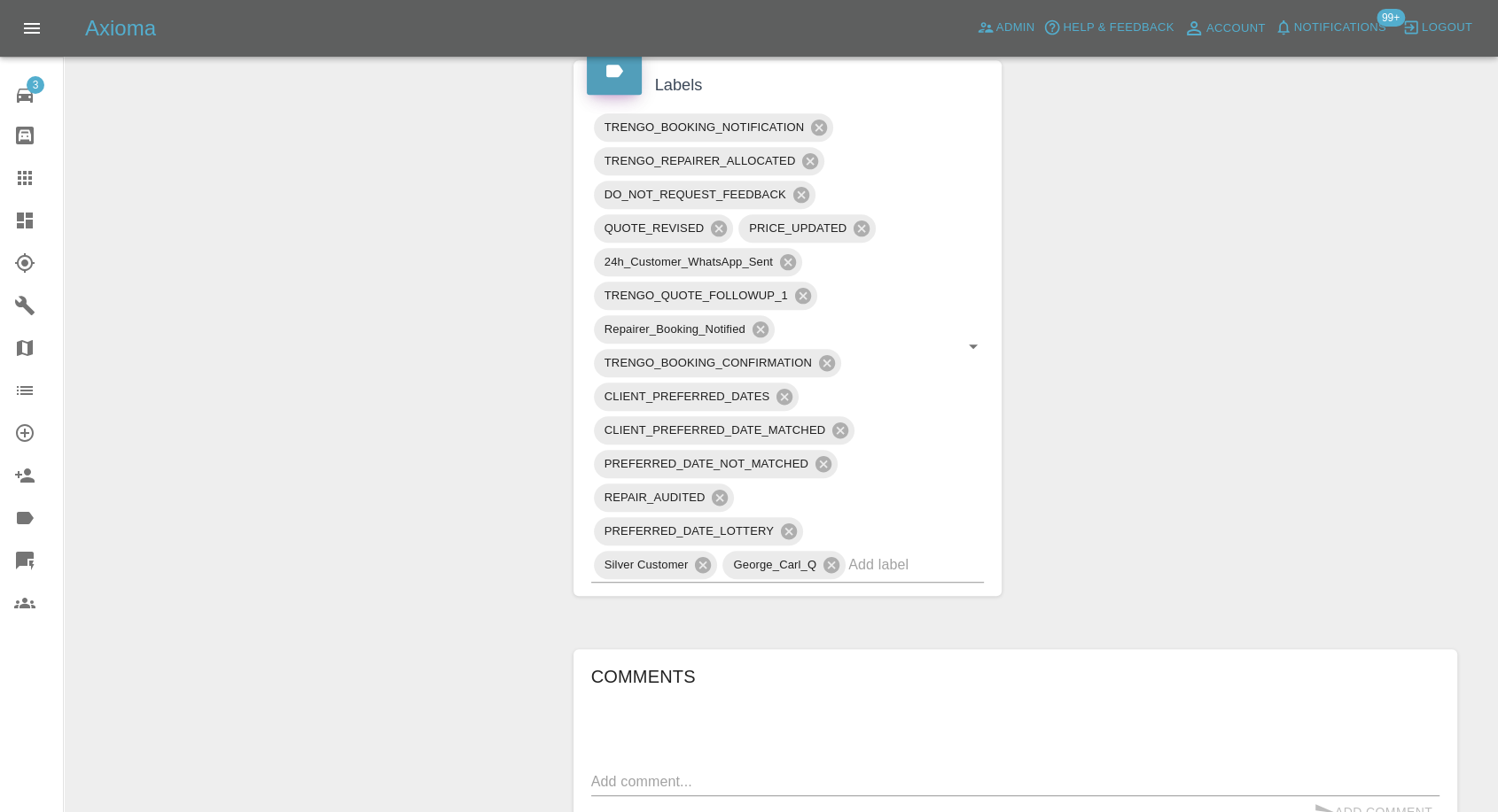
scroll to position [1279, 0]
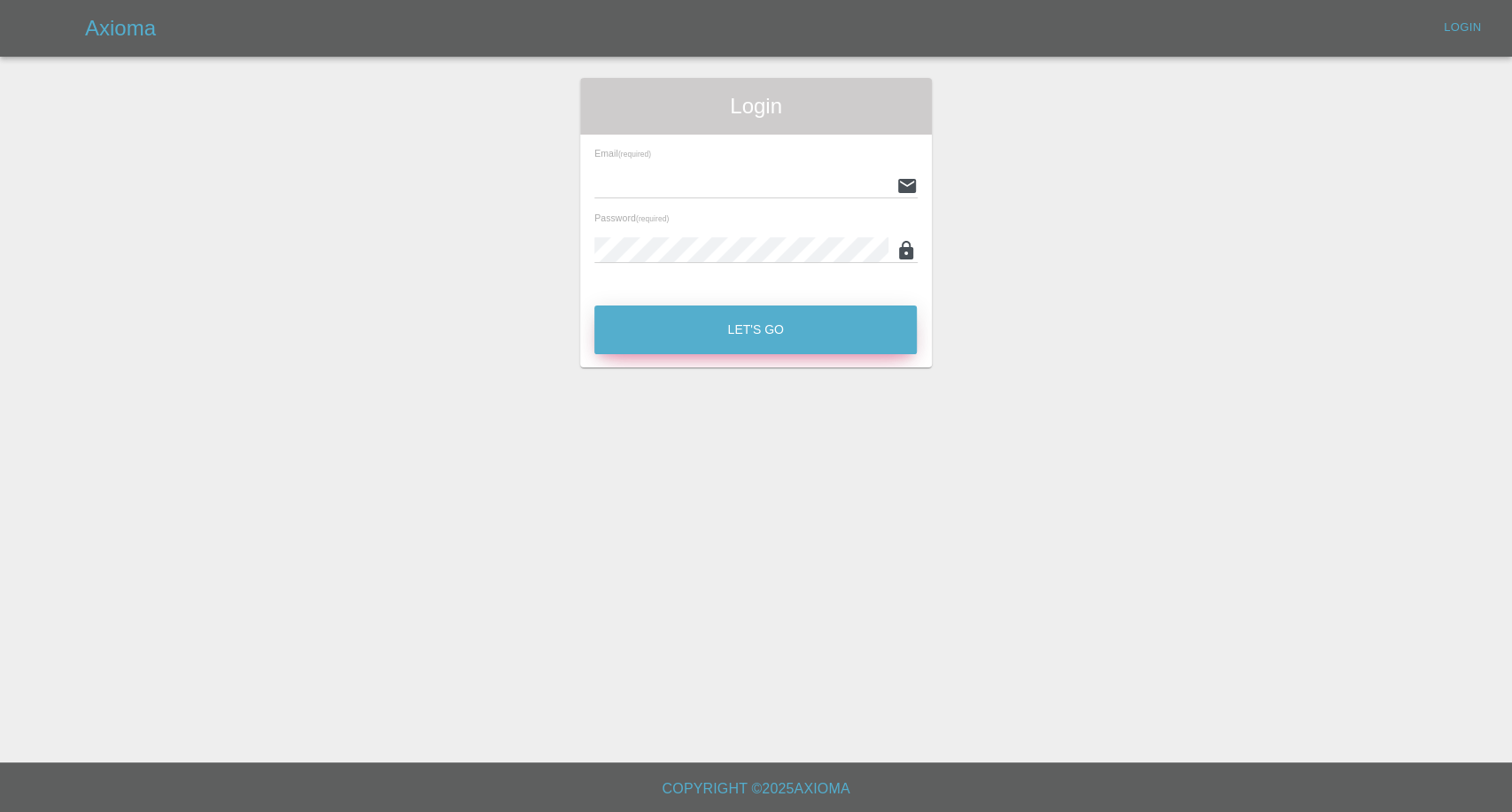
type input "[EMAIL_ADDRESS][DOMAIN_NAME]"
click at [664, 331] on button "Let's Go" at bounding box center [755, 329] width 322 height 49
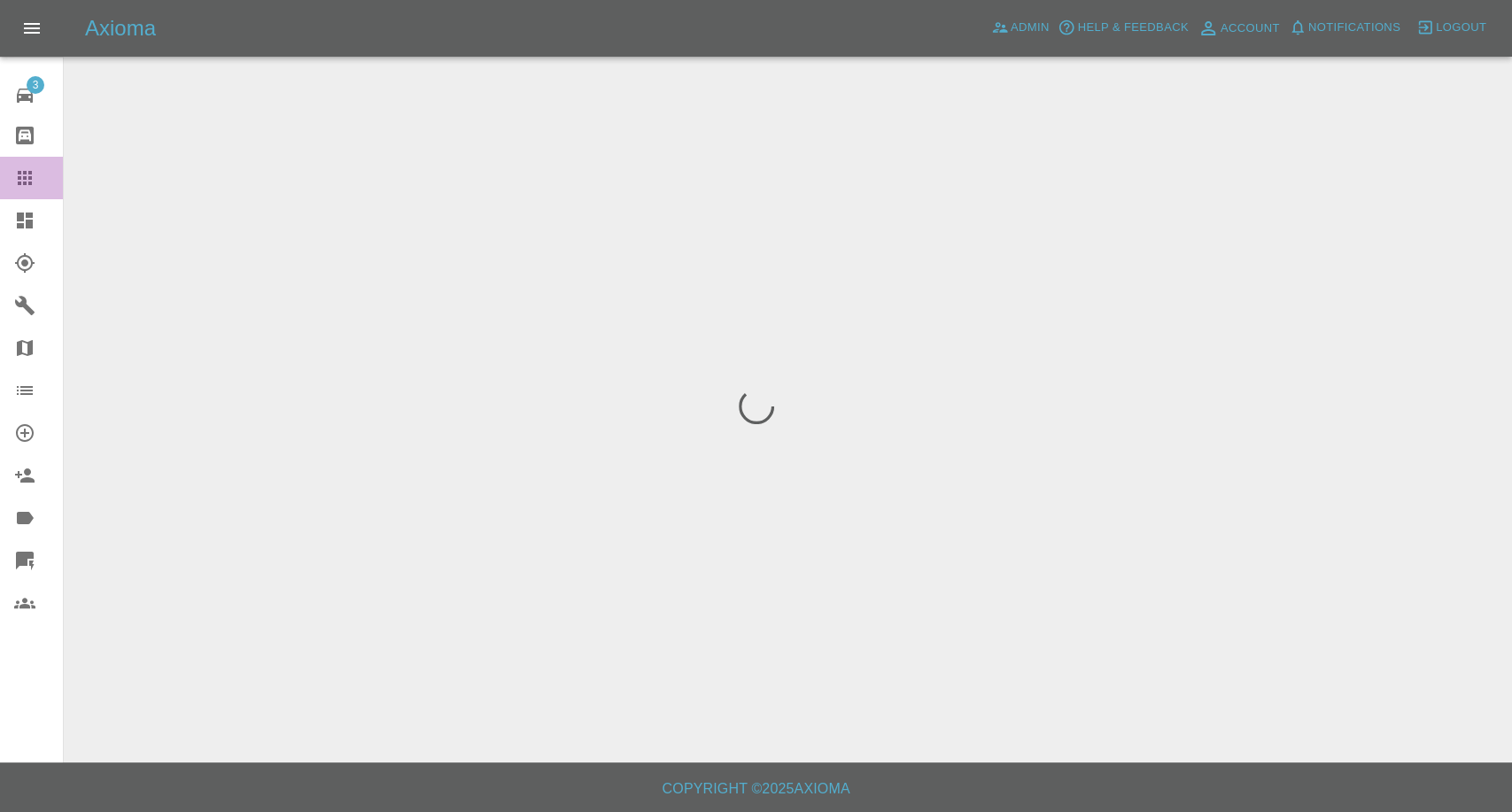
click at [22, 165] on link "Claims" at bounding box center [31, 178] width 63 height 43
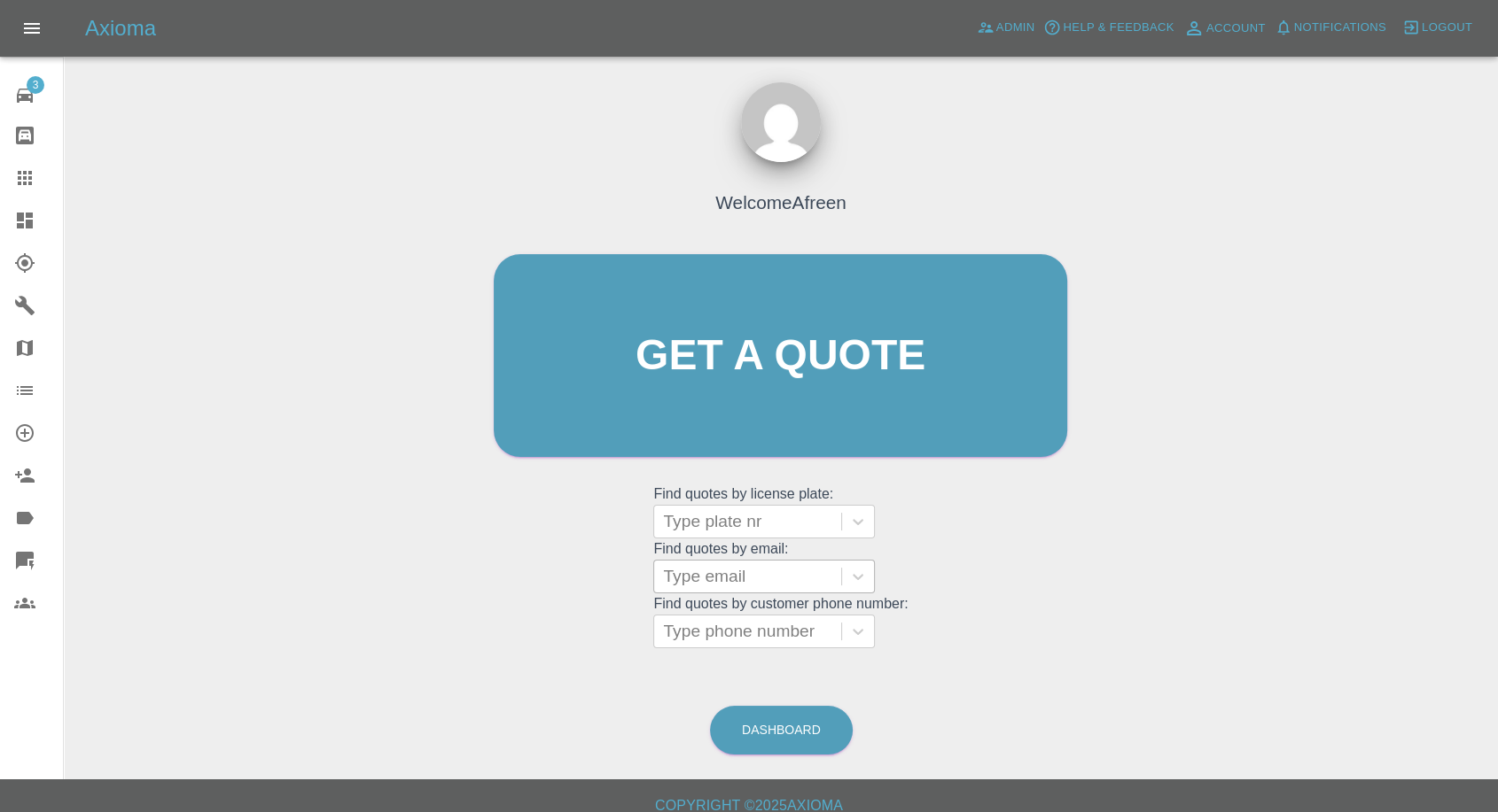
click at [724, 387] on div at bounding box center [748, 577] width 170 height 25
paste input "Kathrynkitson999@gmail.com"
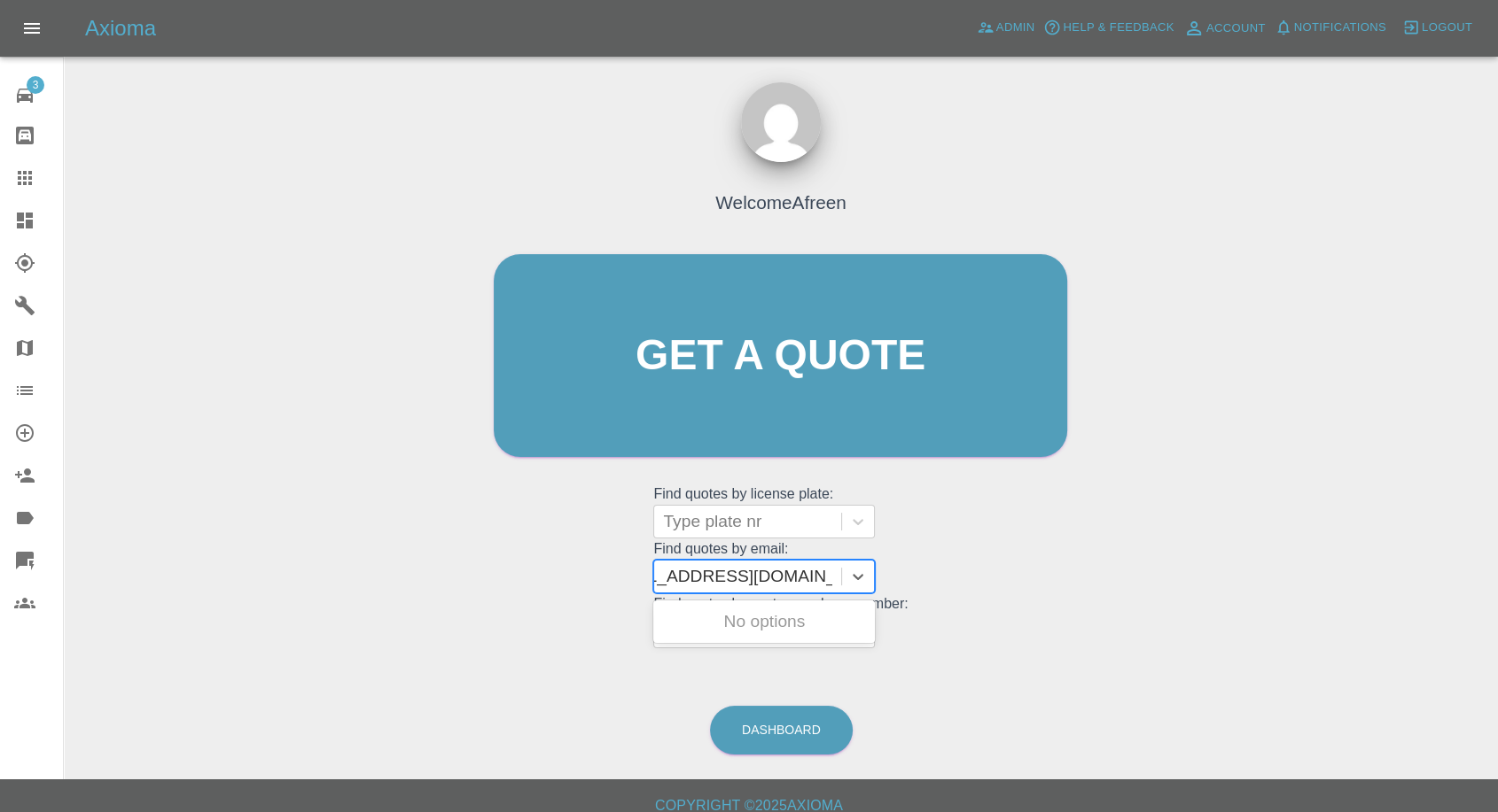
scroll to position [0, 47]
click at [719, 387] on input "Kathrynkitson999@gmail.com" at bounding box center [732, 576] width 232 height 21
click at [675, 387] on input "Kathrynkitson999@gmail.com" at bounding box center [732, 576] width 232 height 21
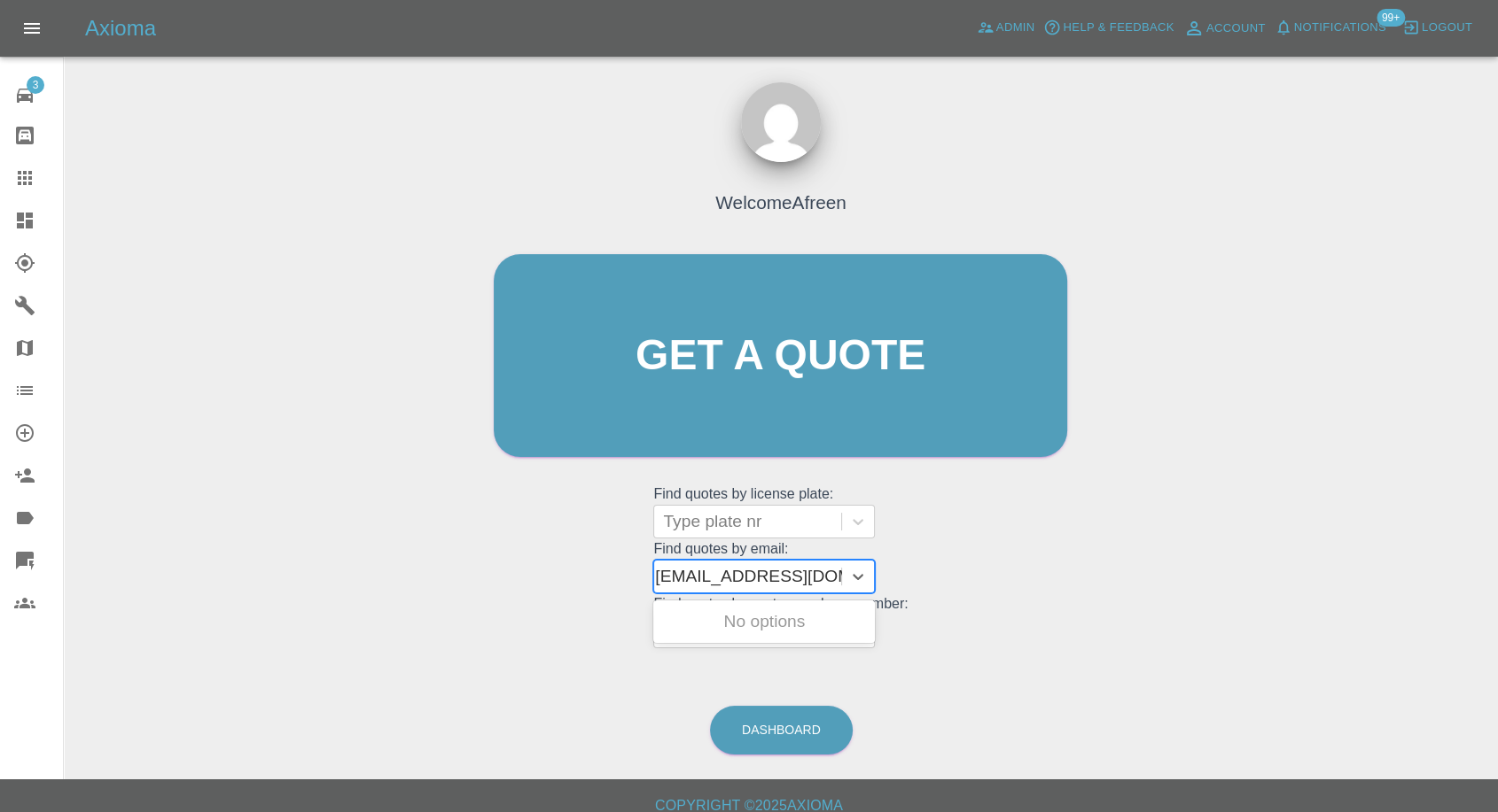
type input "Kathrynkitson999@gmail.com"
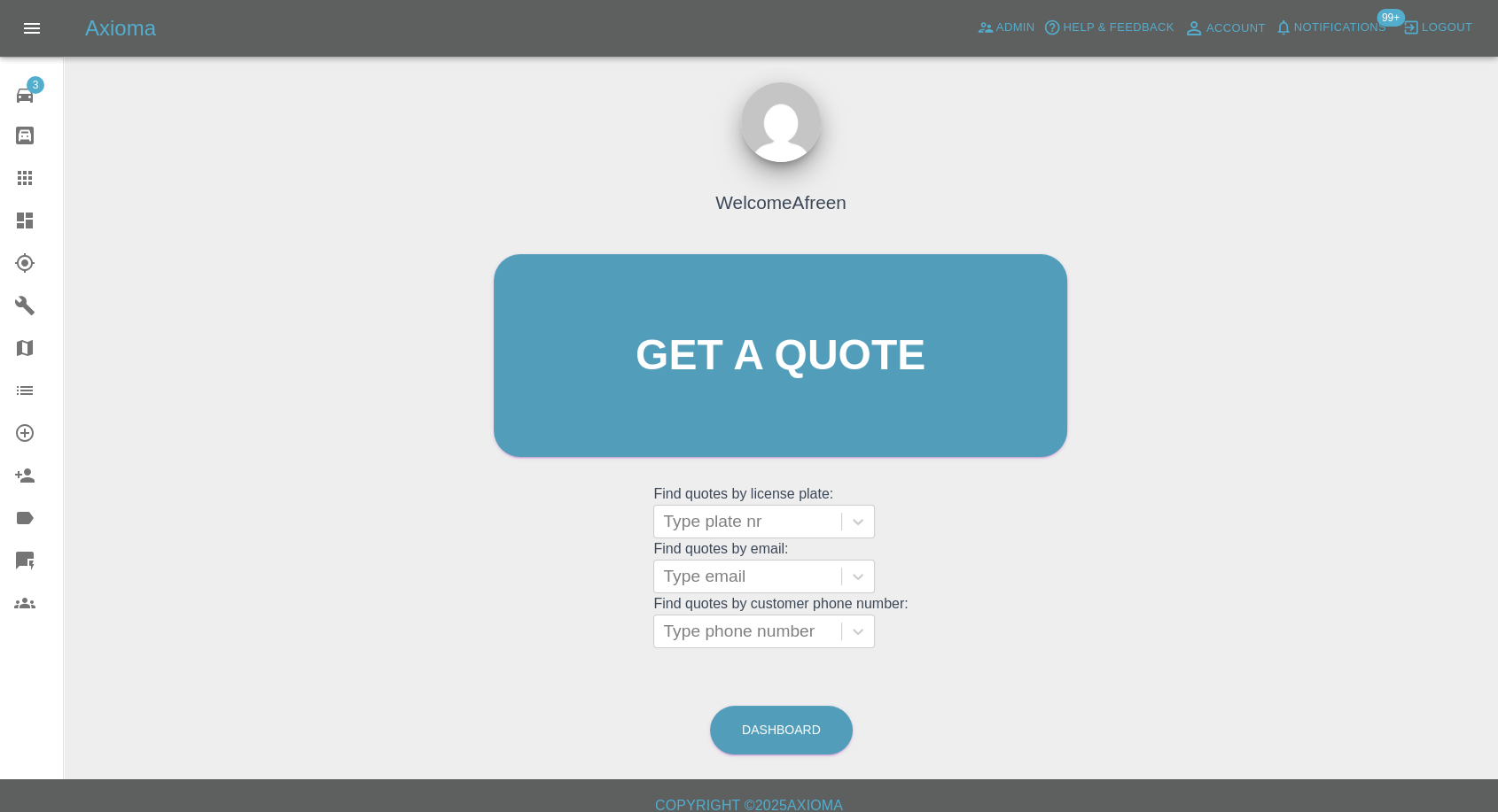
scroll to position [0, 0]
click at [716, 387] on div at bounding box center [748, 631] width 170 height 25
paste input "07592487531"
type input "07592487531"
click at [694, 387] on div at bounding box center [748, 577] width 170 height 25
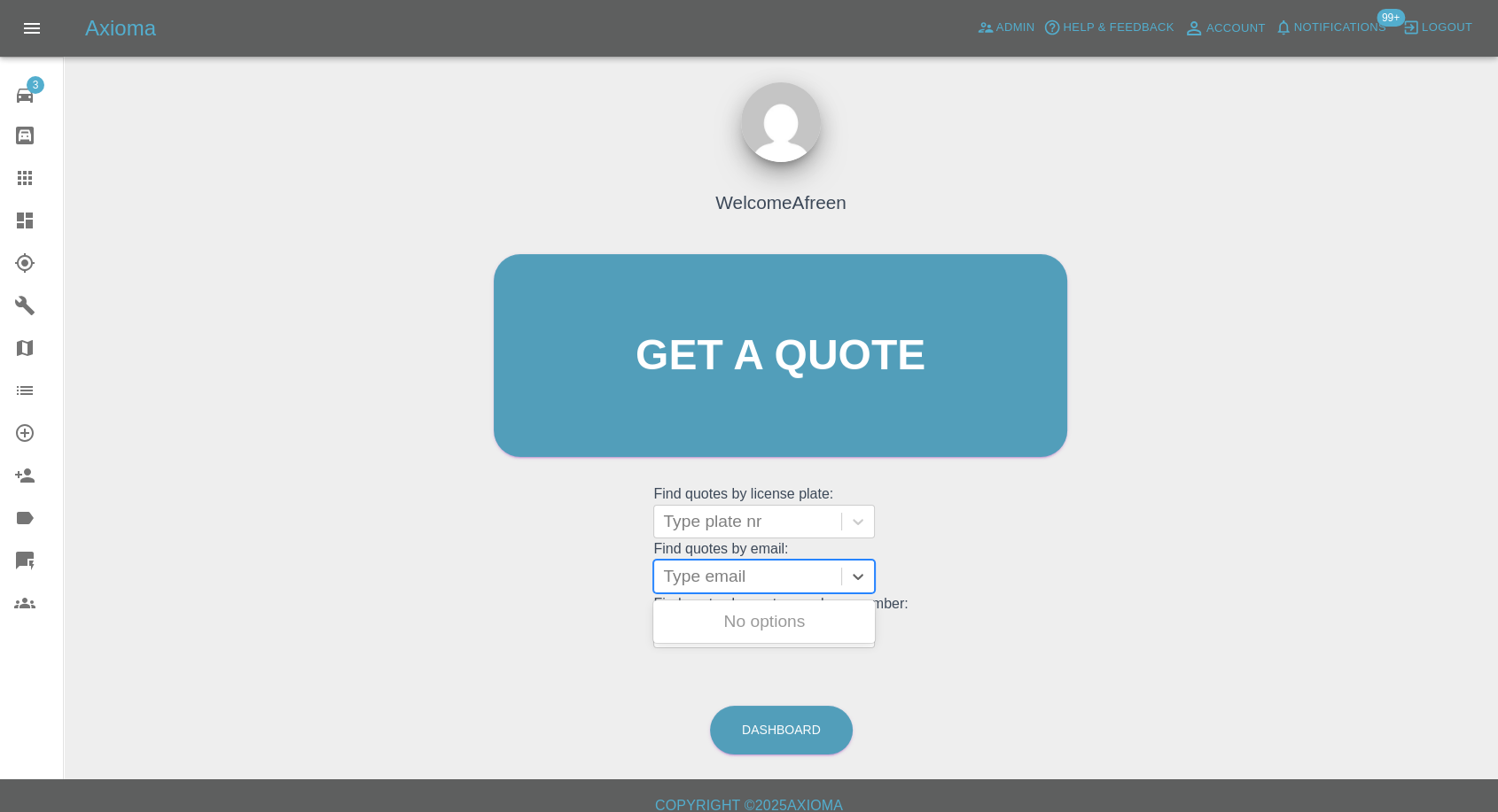
paste input "jewel.fahmid@gmail.com"
type input "jewel.fahmid@gmail.com"
click at [751, 387] on div "HUYNDAI I20 2010 MODEL, Fnol" at bounding box center [763, 632] width 222 height 57
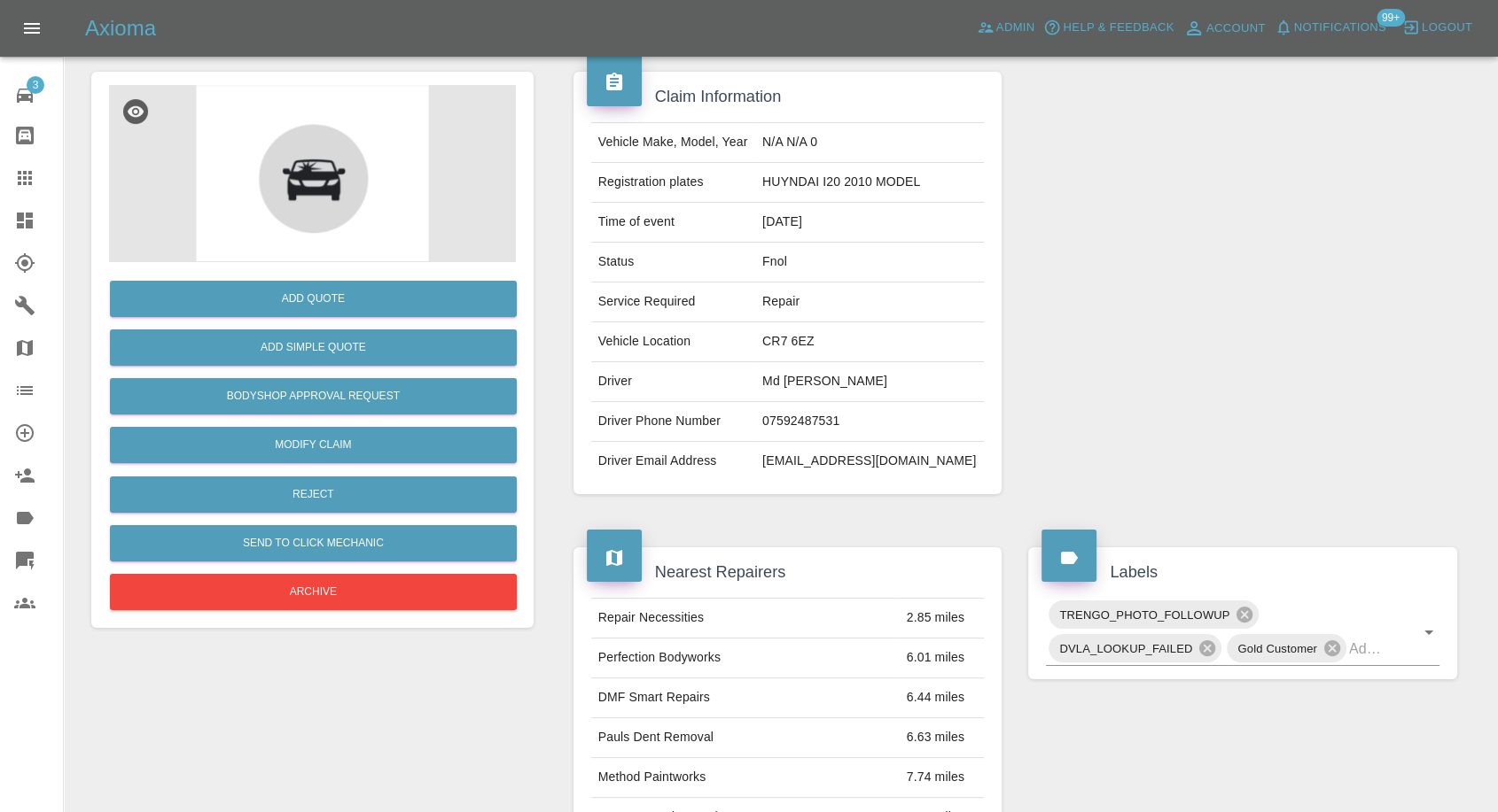
scroll to position [295, 0]
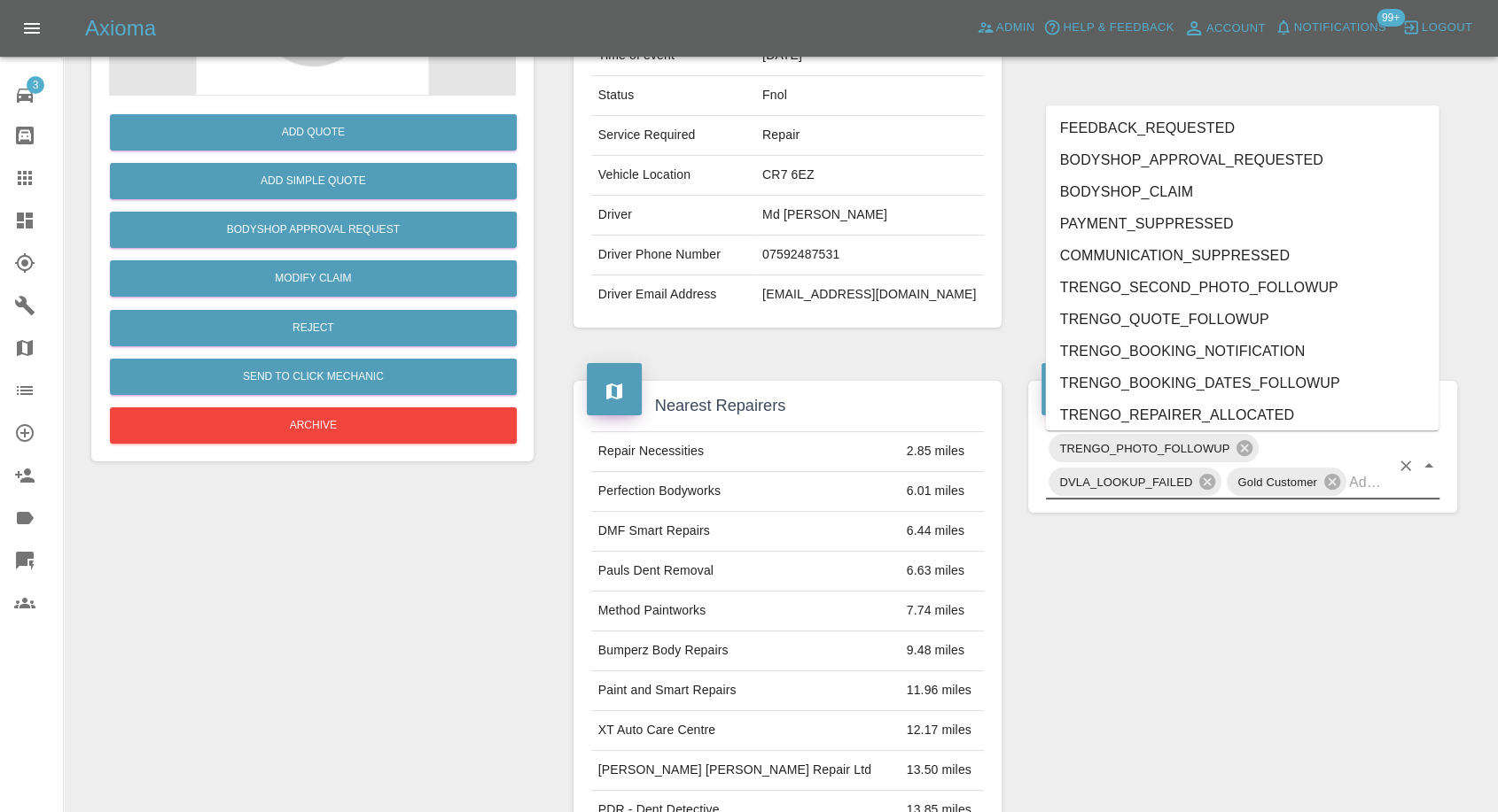
click at [1363, 387] on input "text" at bounding box center [1368, 483] width 41 height 28
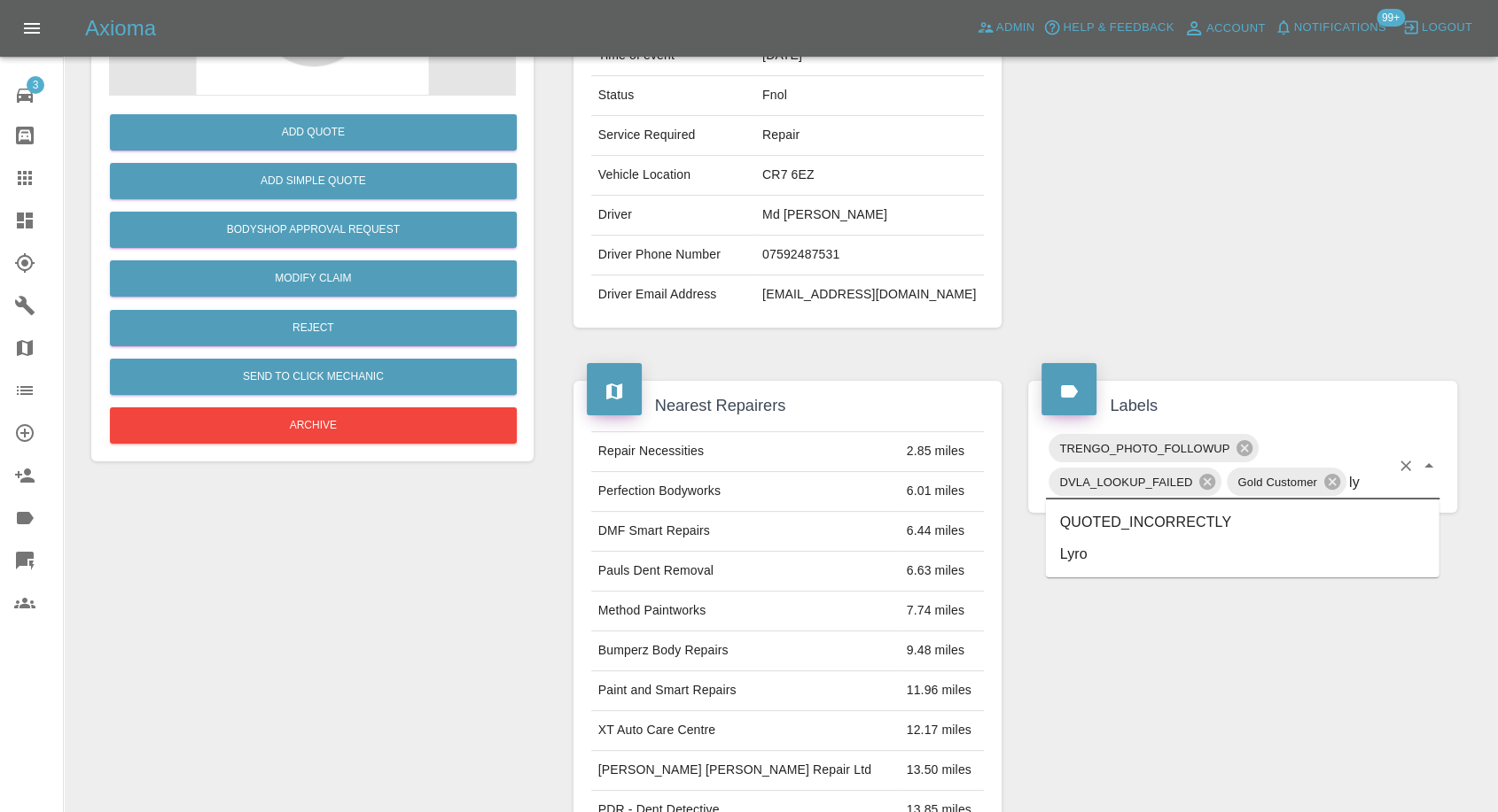
type input "lyr"
click at [1138, 387] on li "Lyro" at bounding box center [1243, 523] width 393 height 32
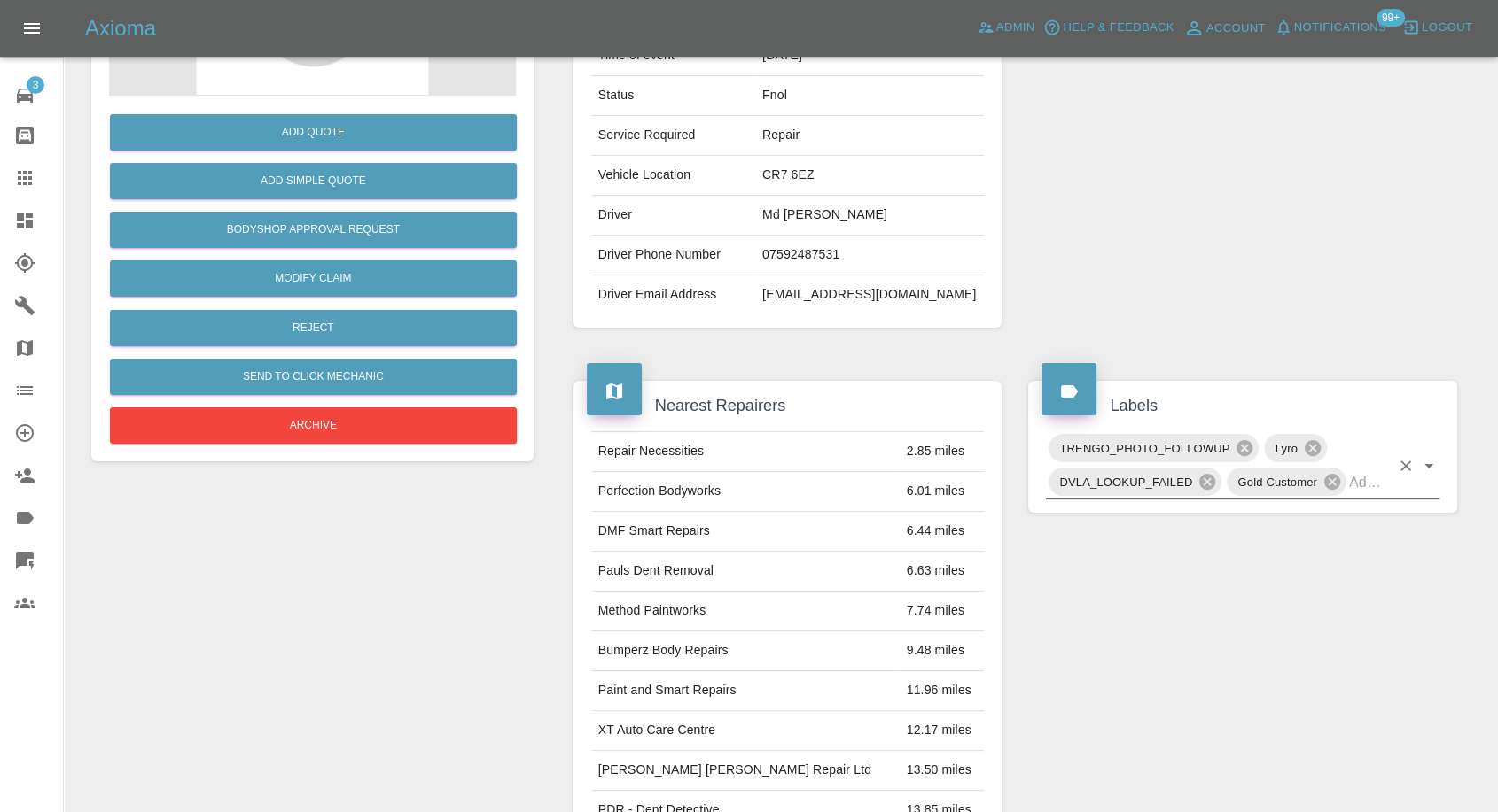
click at [70, 194] on main "1 Fnol 2 Awaiting Authorisation 3 In Marketplace 4 Bidding 5 Awaiting Repair 6 …" at bounding box center [749, 514] width 1498 height 1619
click at [31, 183] on icon at bounding box center [25, 178] width 14 height 14
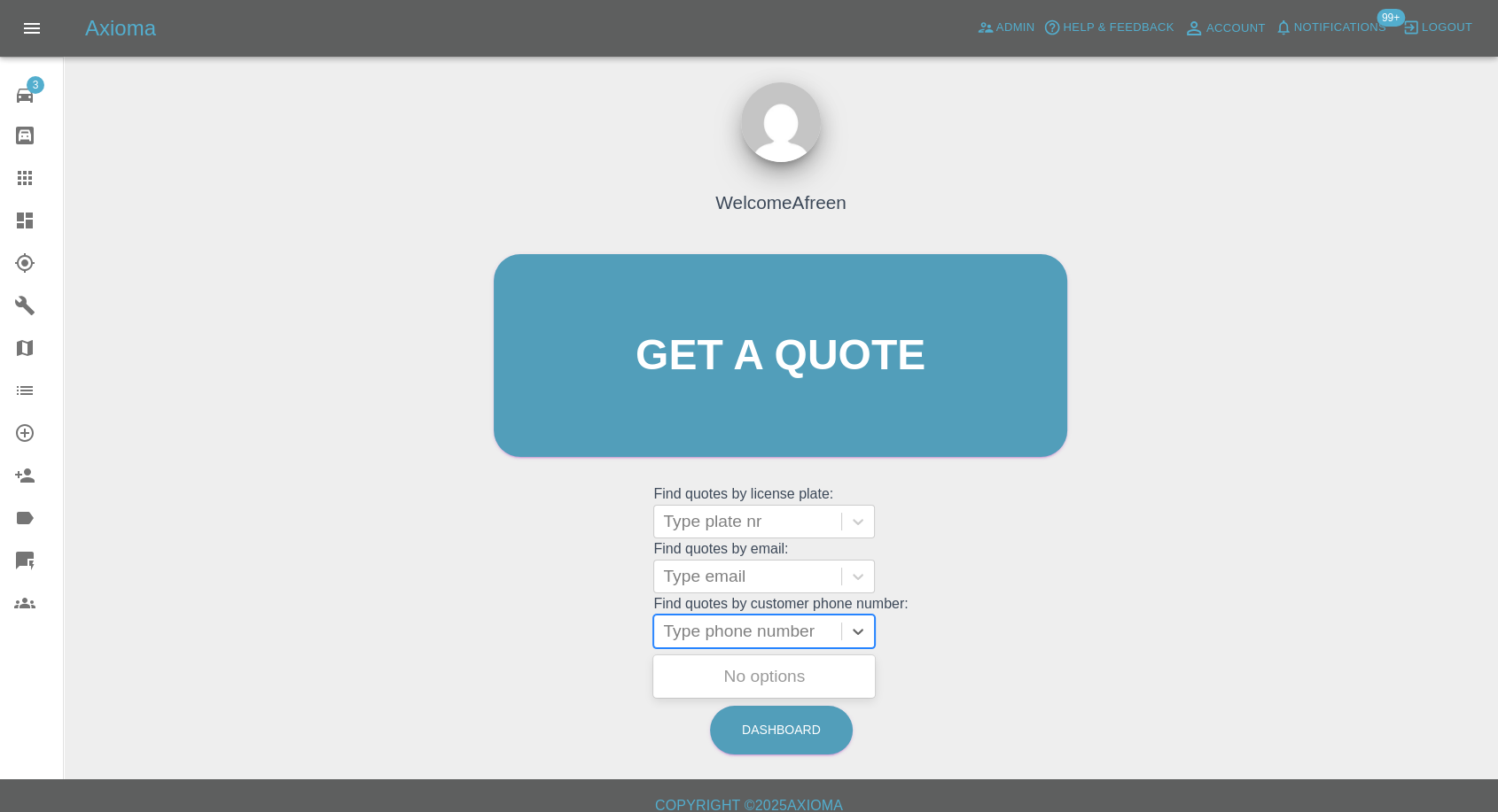
click at [724, 387] on div at bounding box center [748, 631] width 170 height 25
paste input "07467059612"
type input "07467059612"
click at [749, 387] on div "HT21XRL, Awaiting Authorisation" at bounding box center [763, 687] width 222 height 57
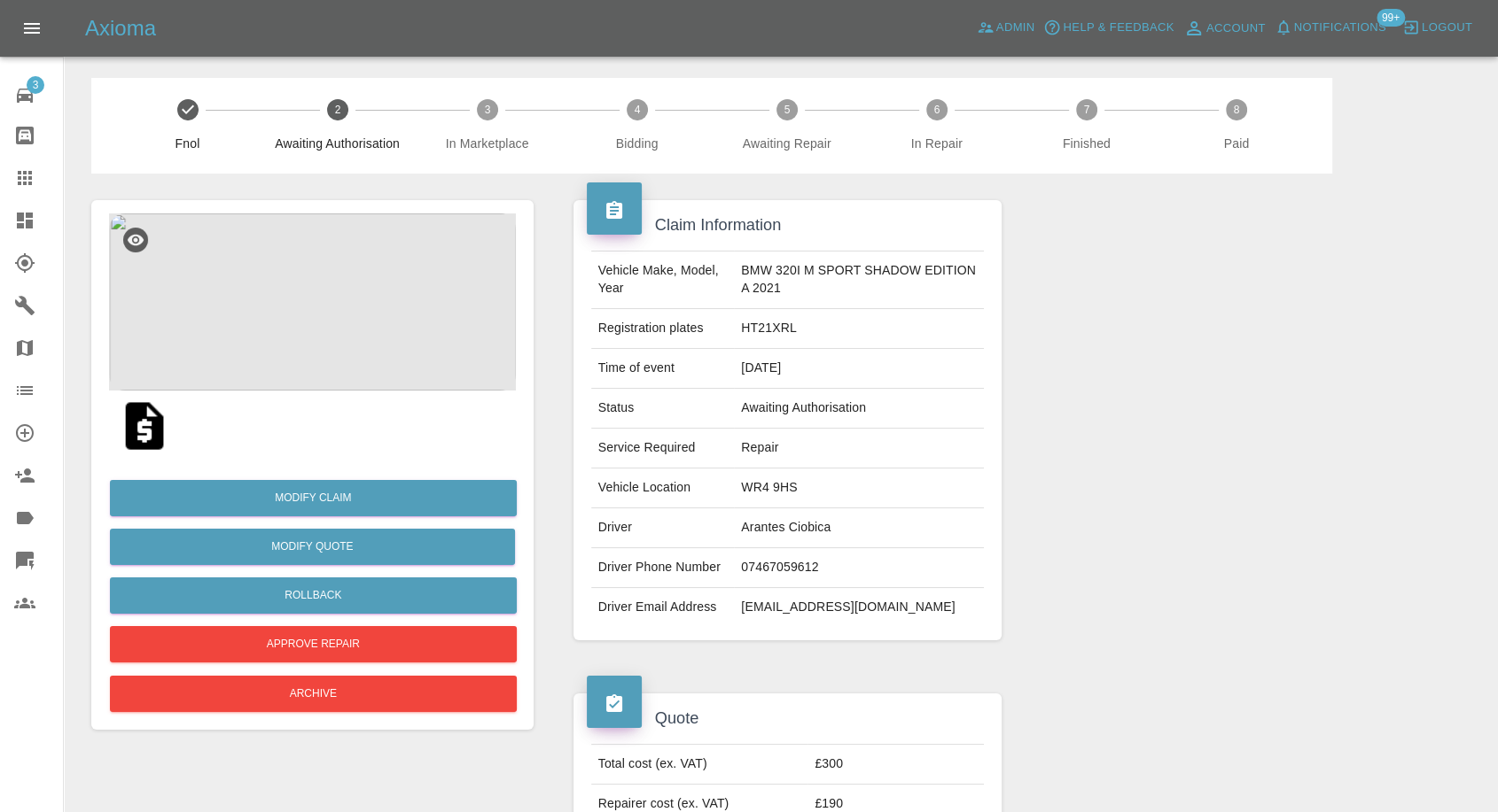
drag, startPoint x: 25, startPoint y: 165, endPoint x: 156, endPoint y: 240, distance: 151.0
click at [25, 165] on link "Claims" at bounding box center [31, 178] width 63 height 43
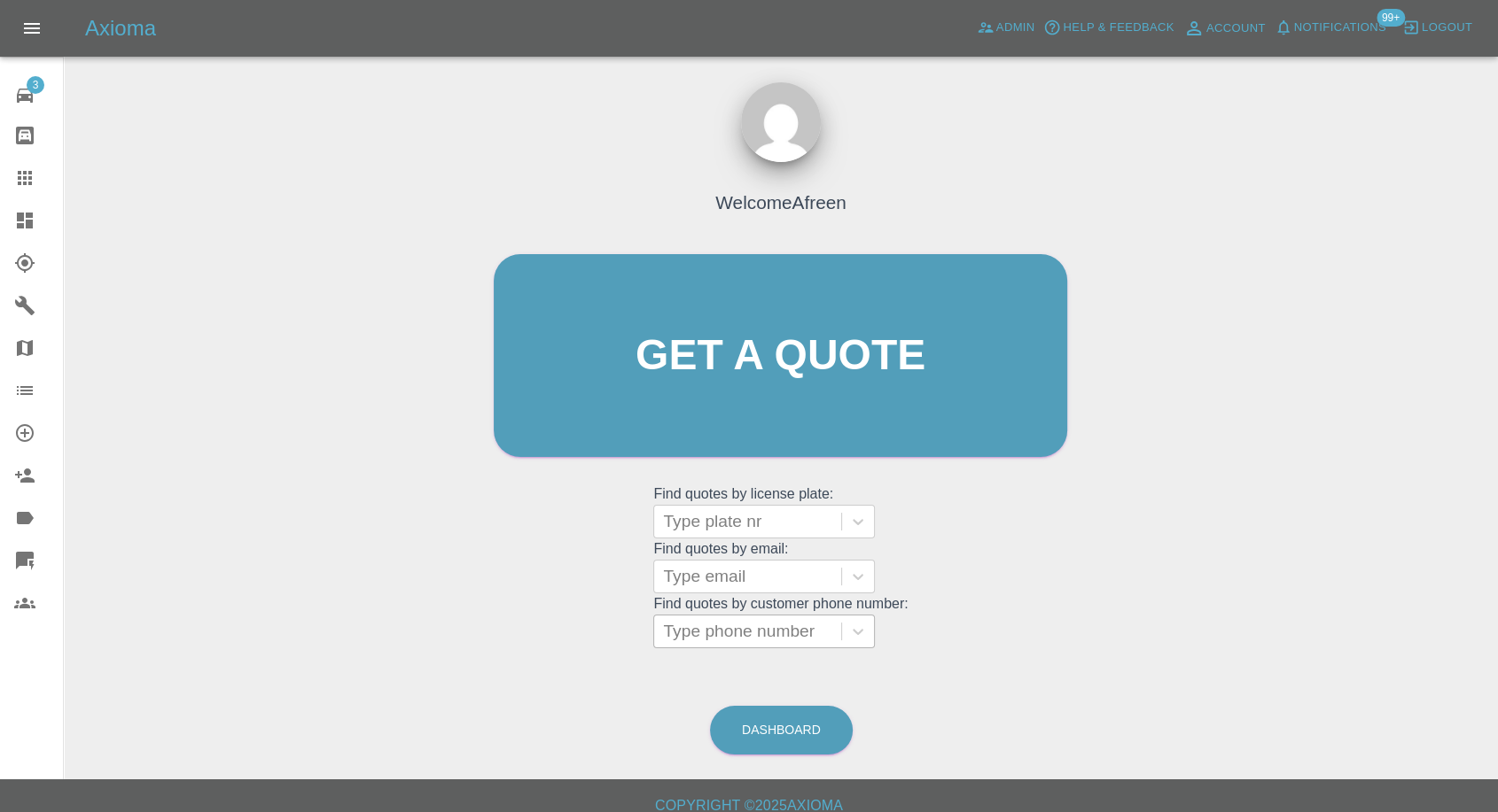
click at [738, 387] on div at bounding box center [748, 631] width 170 height 25
paste input "07595 224848"
click at [714, 387] on input "07595 224848" at bounding box center [720, 630] width 114 height 21
type input "07595224848"
click at [696, 387] on div at bounding box center [748, 577] width 170 height 25
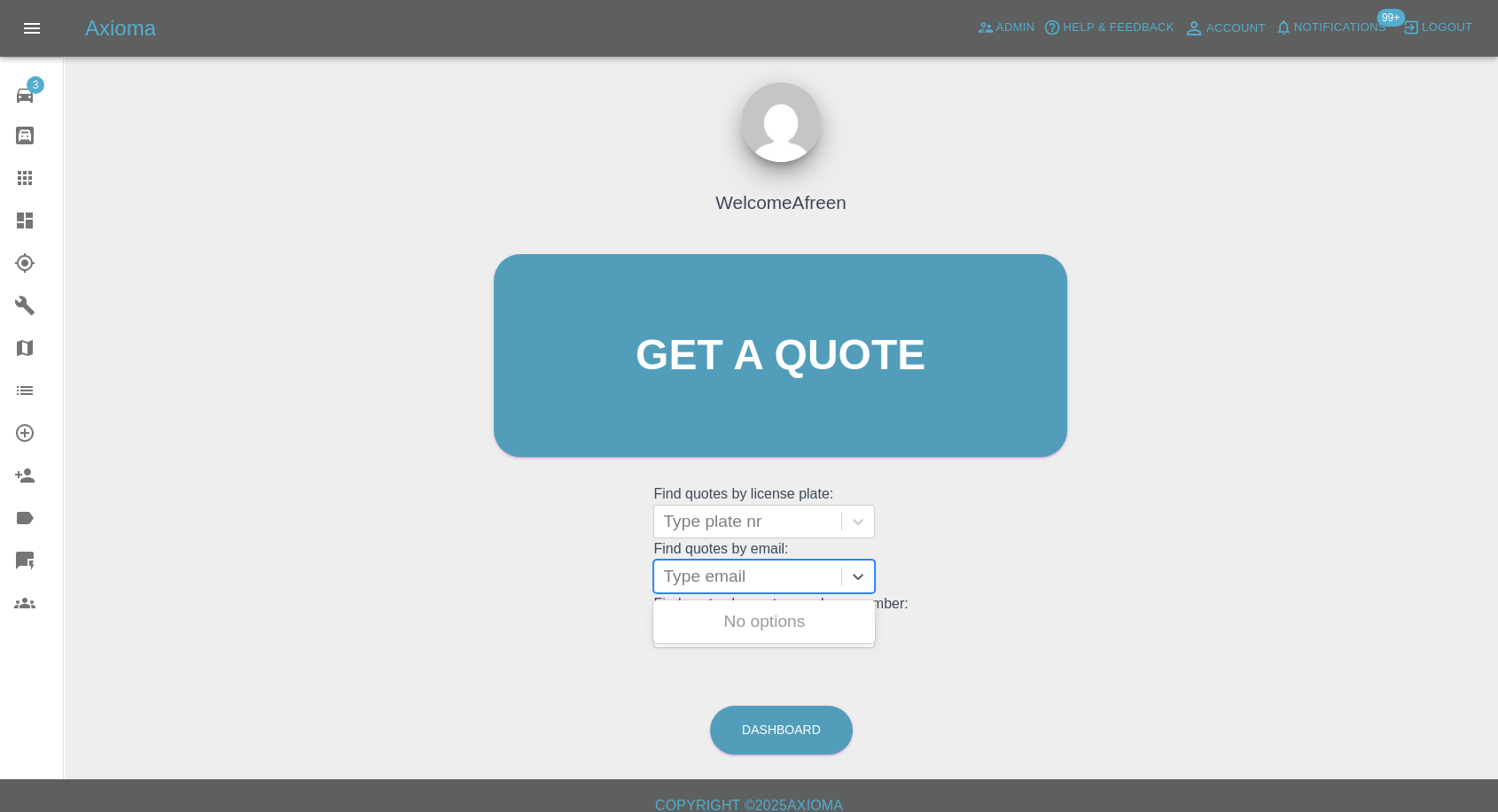
paste input "Adrianmayers05@gmail.com"
type input "Adrianmayers05@gmail.com"
click at [718, 387] on div "NV21OCM, Fnol" at bounding box center [763, 622] width 222 height 36
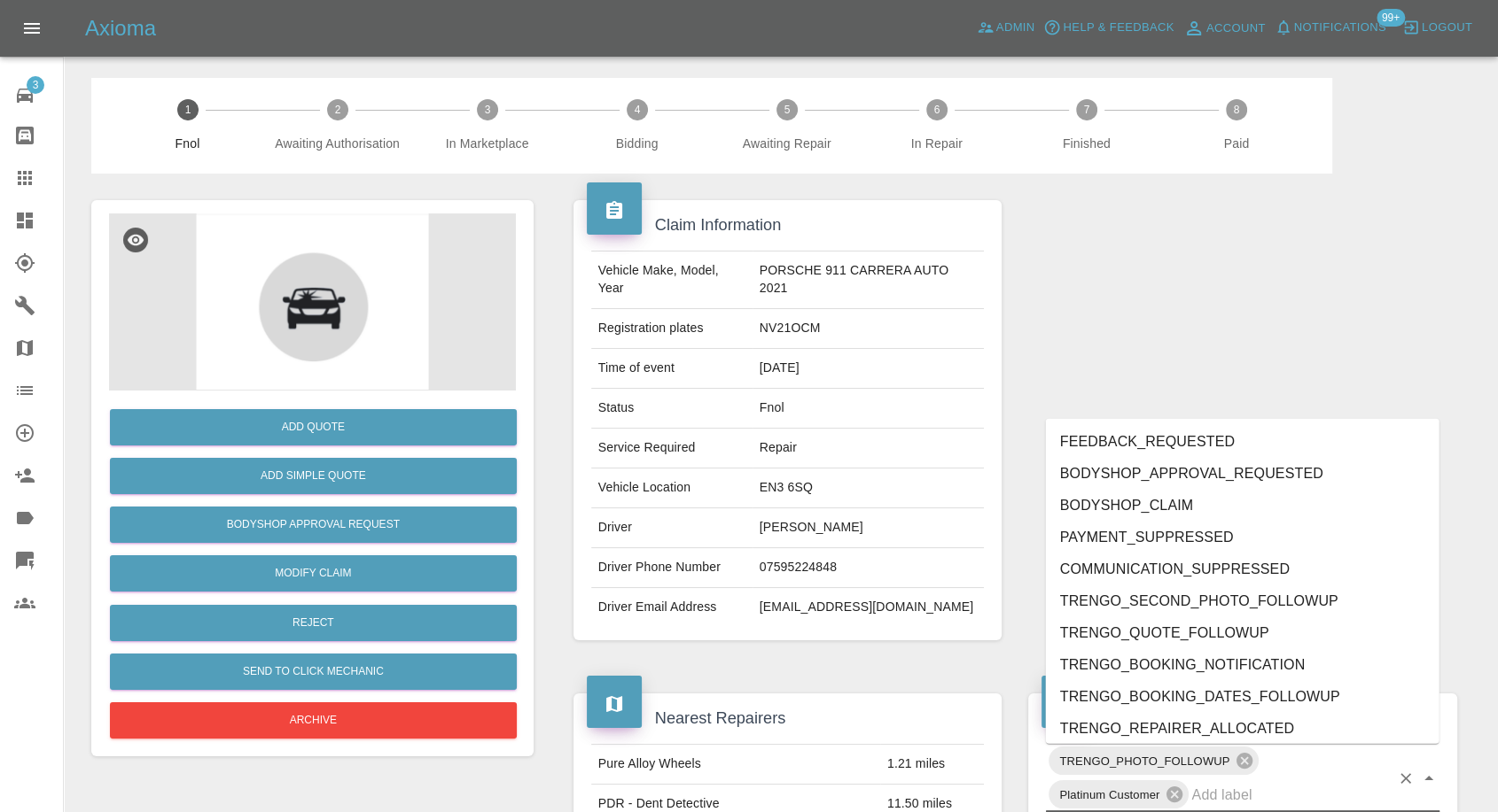
click at [1293, 387] on input "text" at bounding box center [1289, 795] width 199 height 28
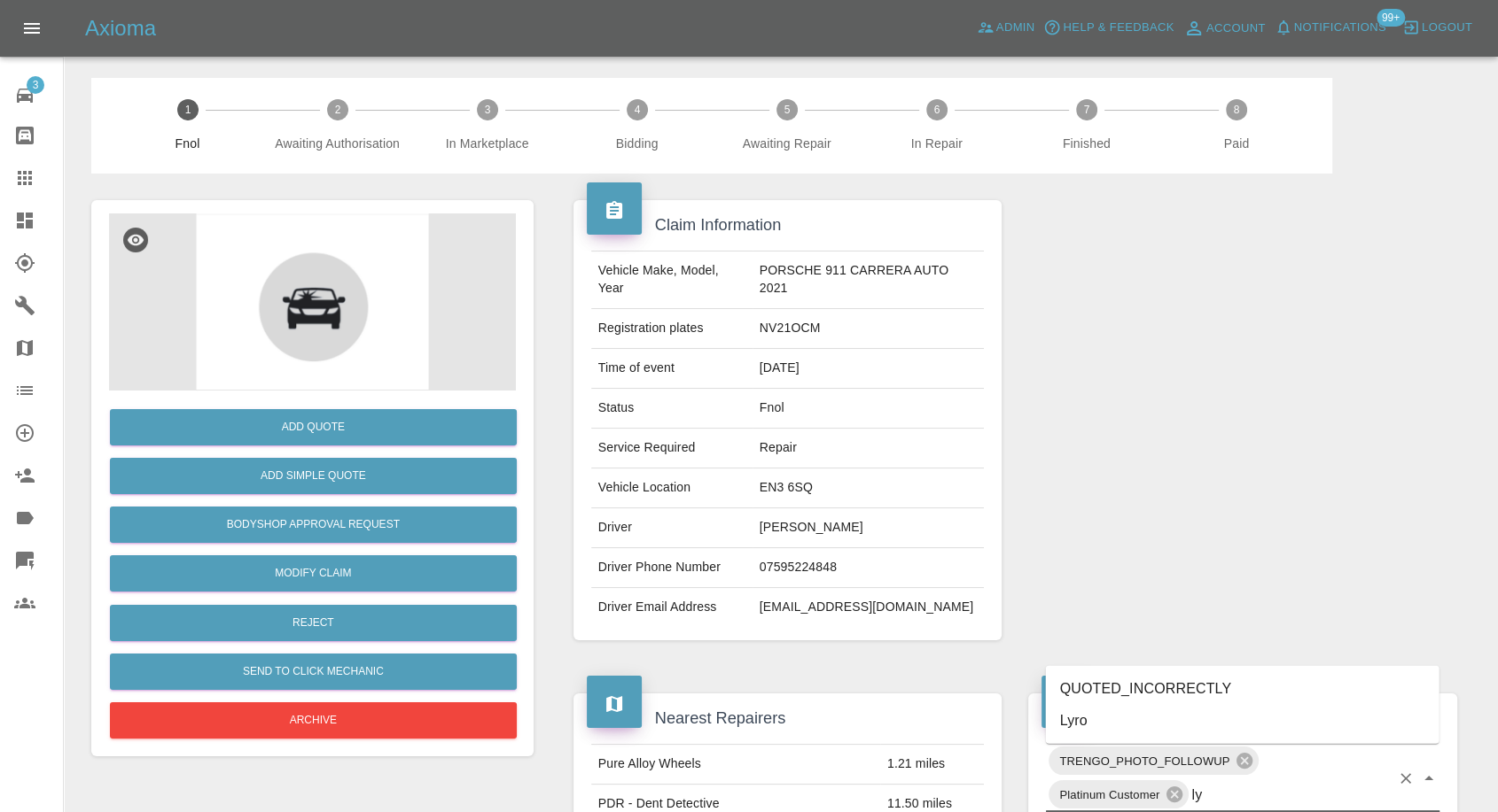
type input "lyr"
click at [1057, 387] on li "Lyro" at bounding box center [1243, 721] width 393 height 32
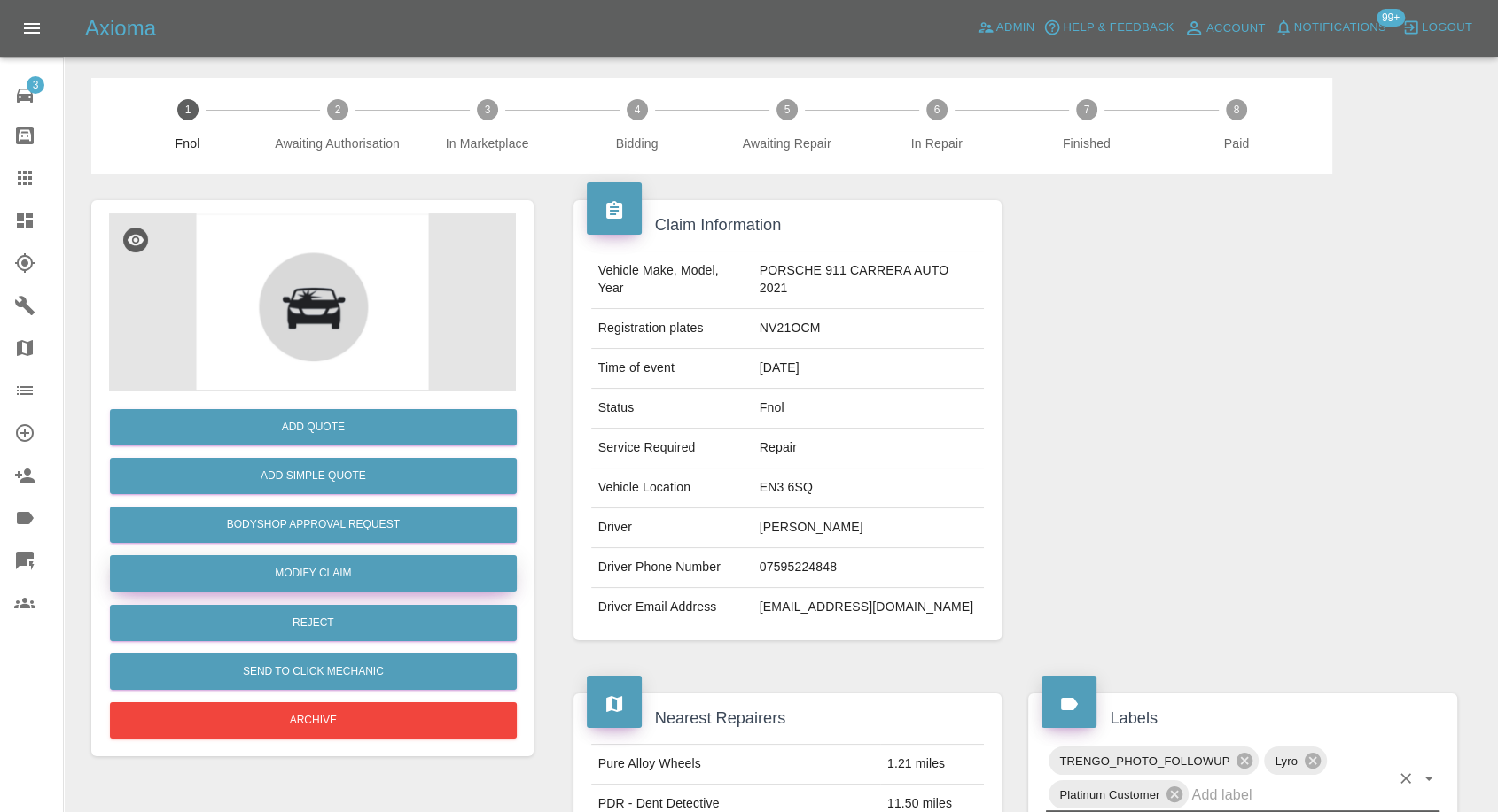
click at [367, 387] on link "Modify Claim" at bounding box center [313, 574] width 407 height 36
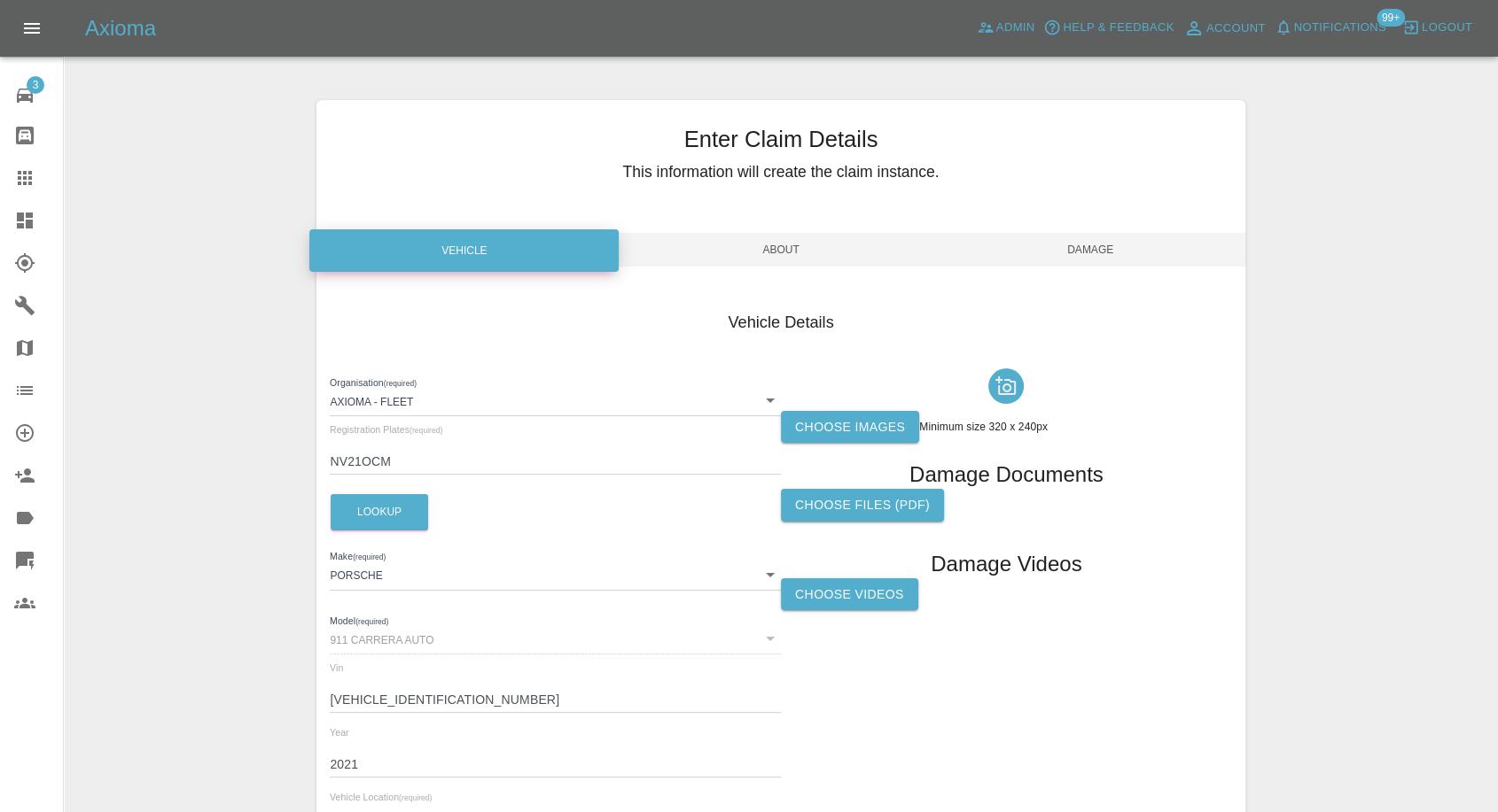
click at [817, 387] on label "Choose images" at bounding box center [849, 427] width 139 height 33
click at [0, 0] on input "Choose images" at bounding box center [0, 0] width 0 height 0
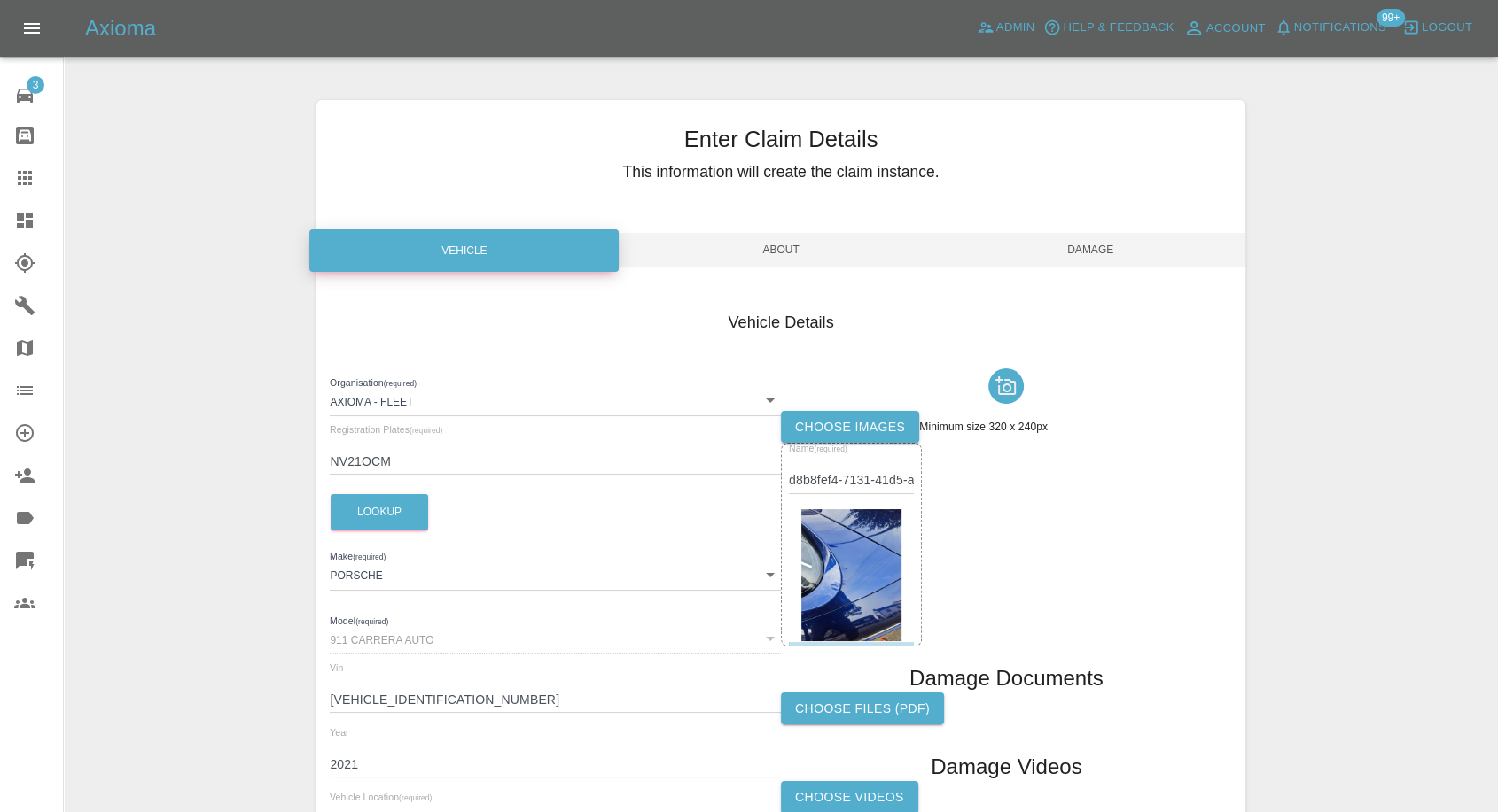
click at [1099, 253] on span "Damage" at bounding box center [1091, 250] width 309 height 34
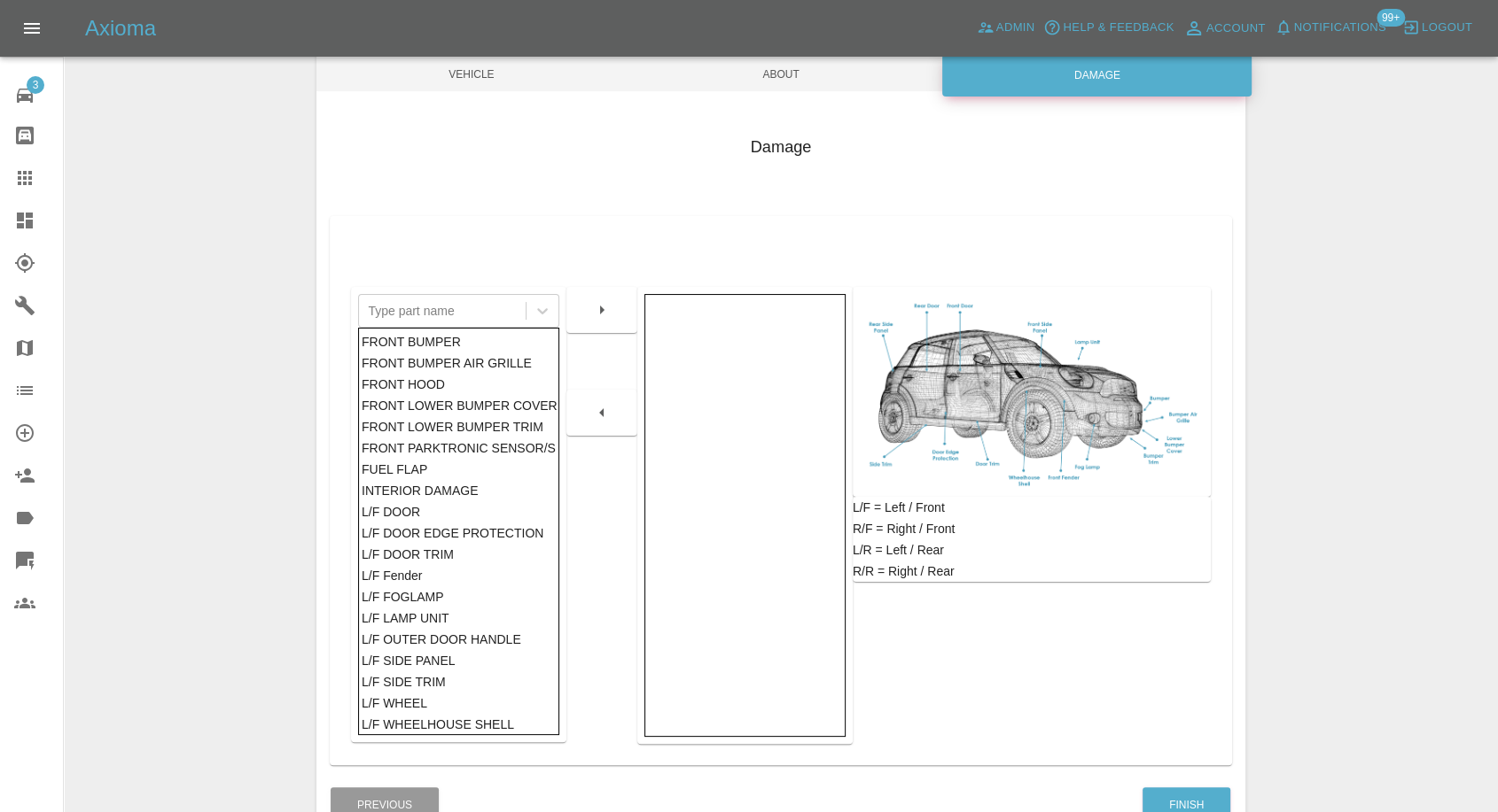
scroll to position [283, 0]
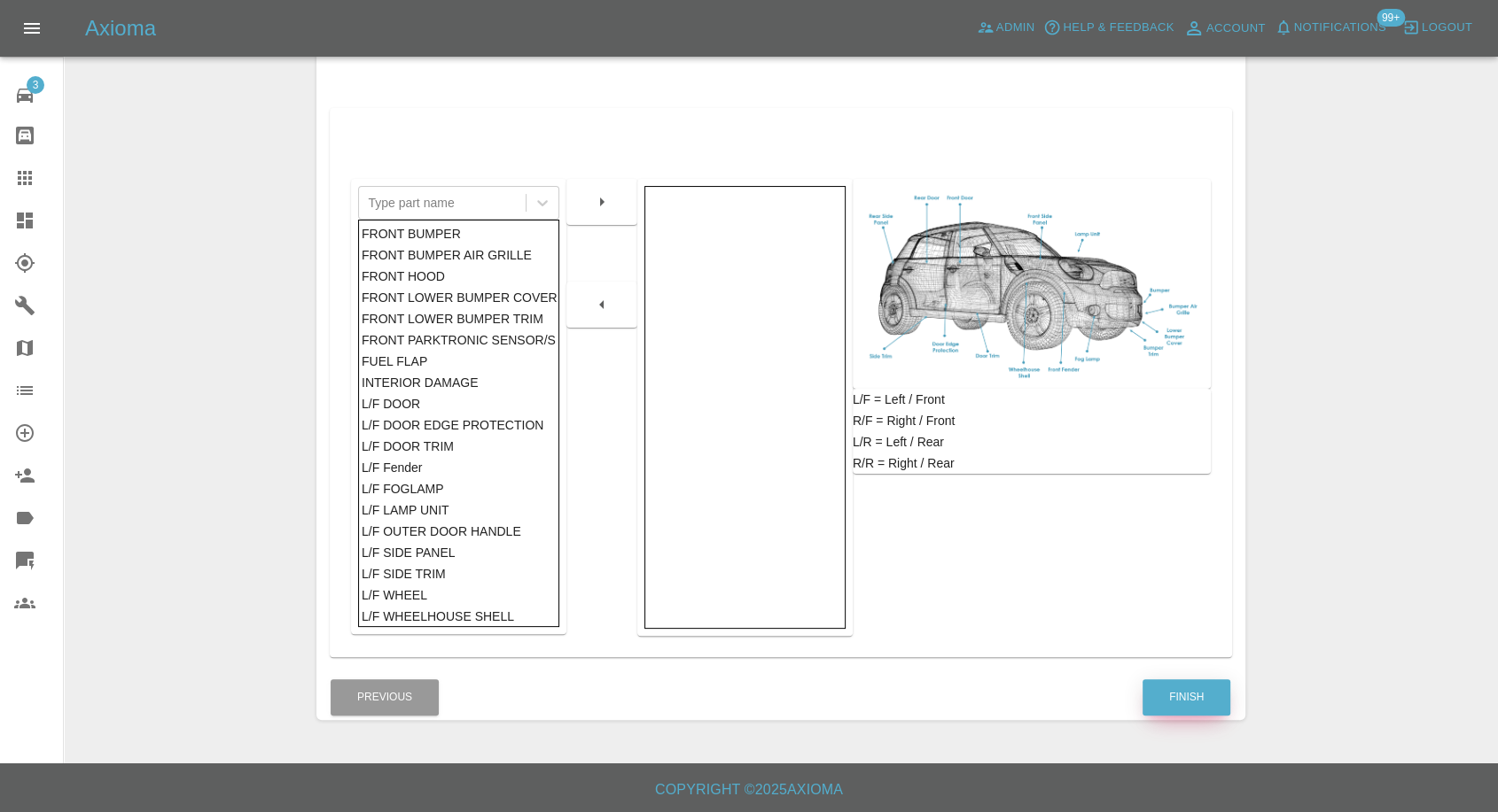
click at [1203, 387] on button "Finish" at bounding box center [1186, 697] width 88 height 36
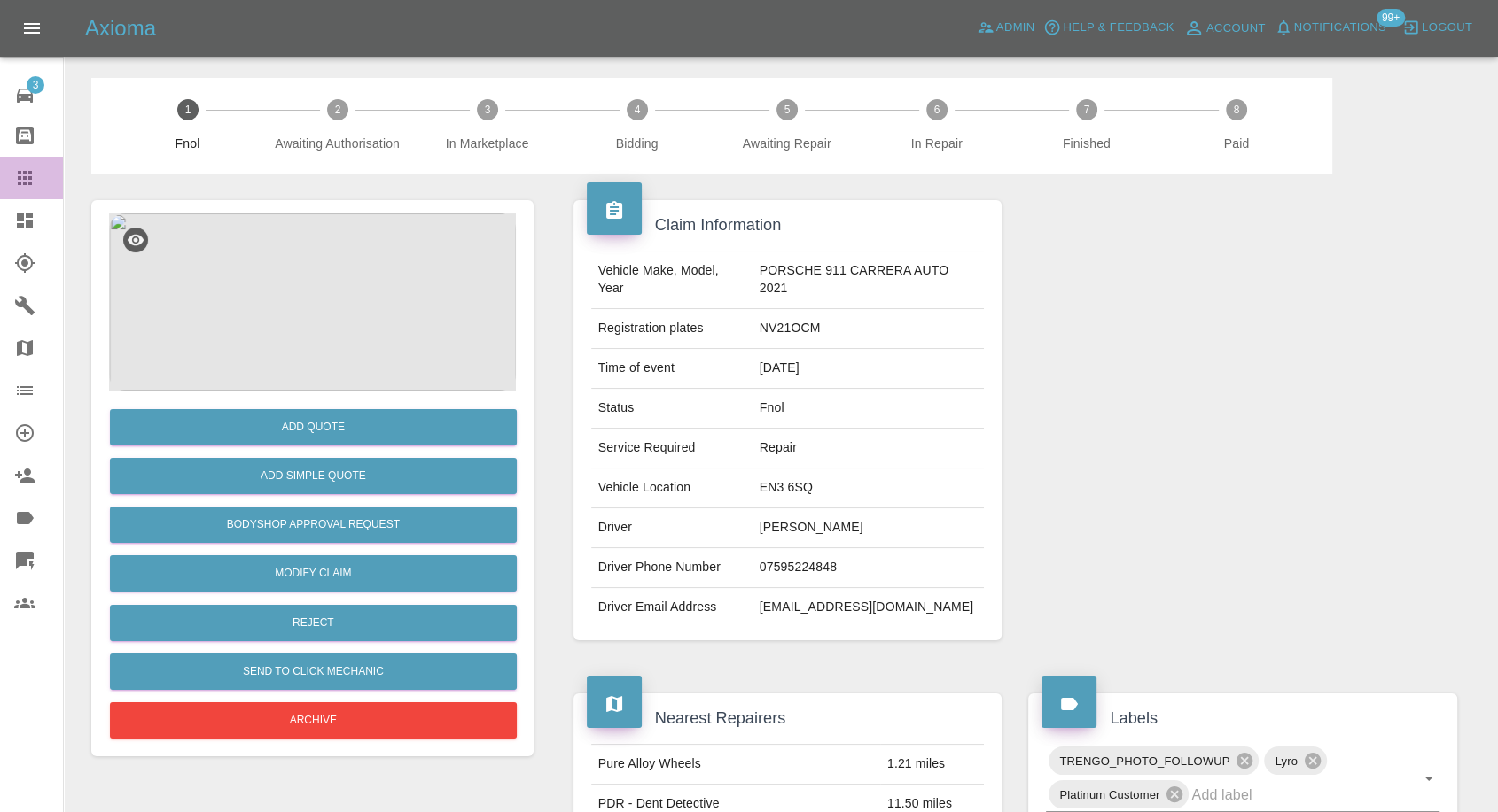
click at [19, 179] on icon at bounding box center [25, 178] width 14 height 14
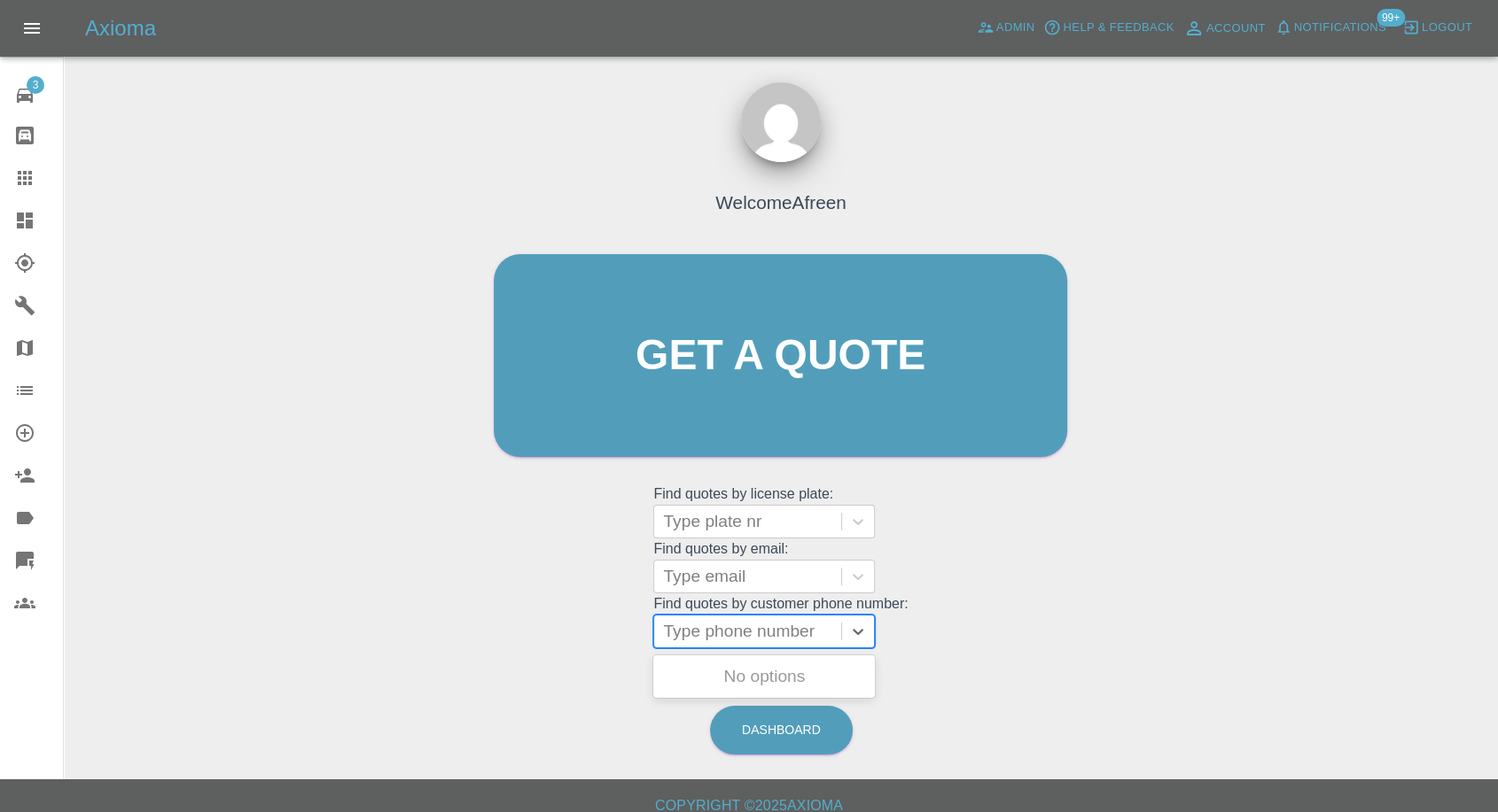
click at [763, 387] on div at bounding box center [748, 631] width 170 height 25
paste input "07545062196"
type input "07545062196"
click at [724, 387] on div at bounding box center [748, 577] width 170 height 25
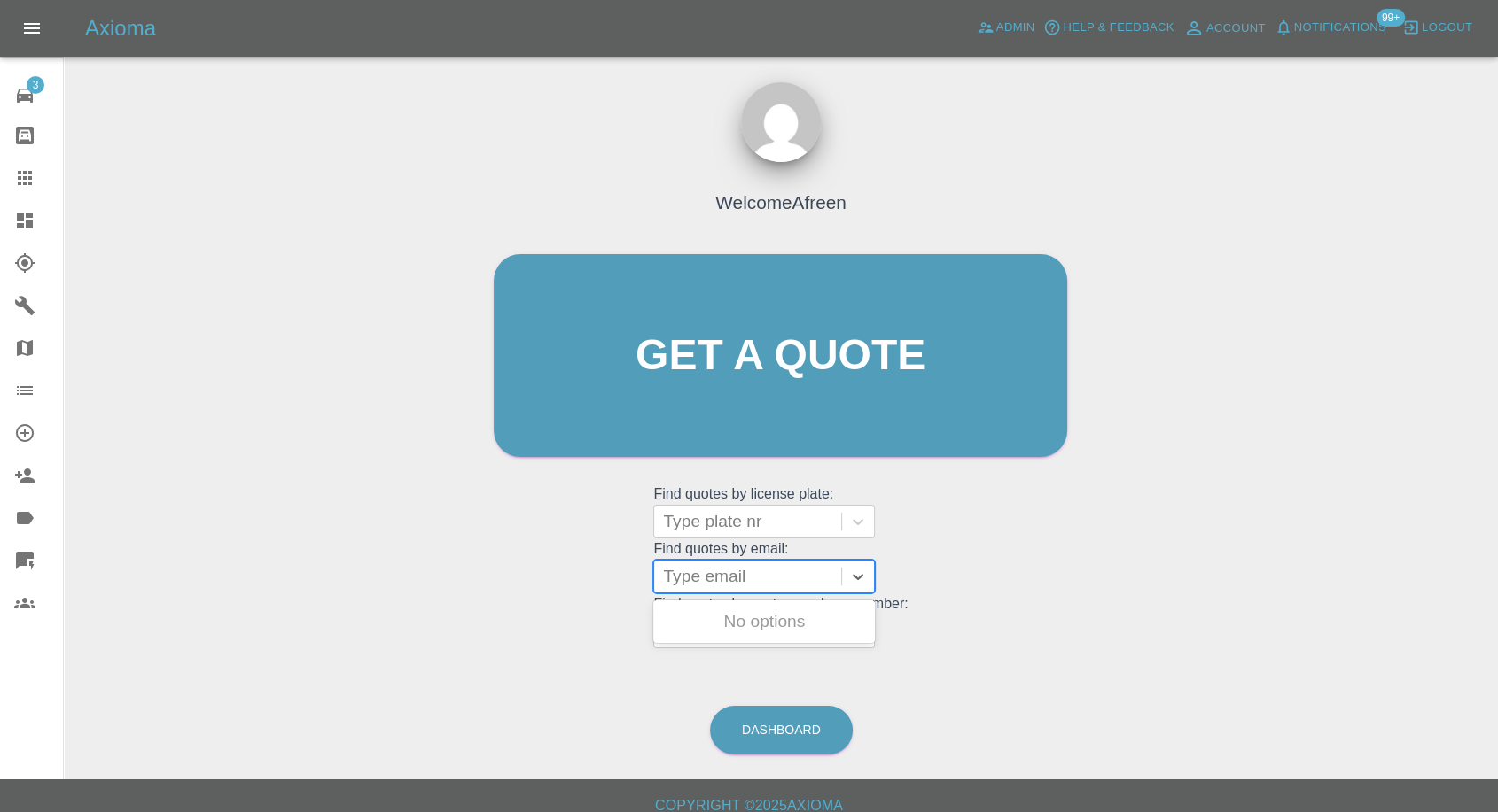
paste input "mike.metcalfe0@gmail.com"
type input "mike.metcalfe0@gmail.com"
click at [728, 387] on div "DL73ZGK, Fnol" at bounding box center [763, 622] width 222 height 36
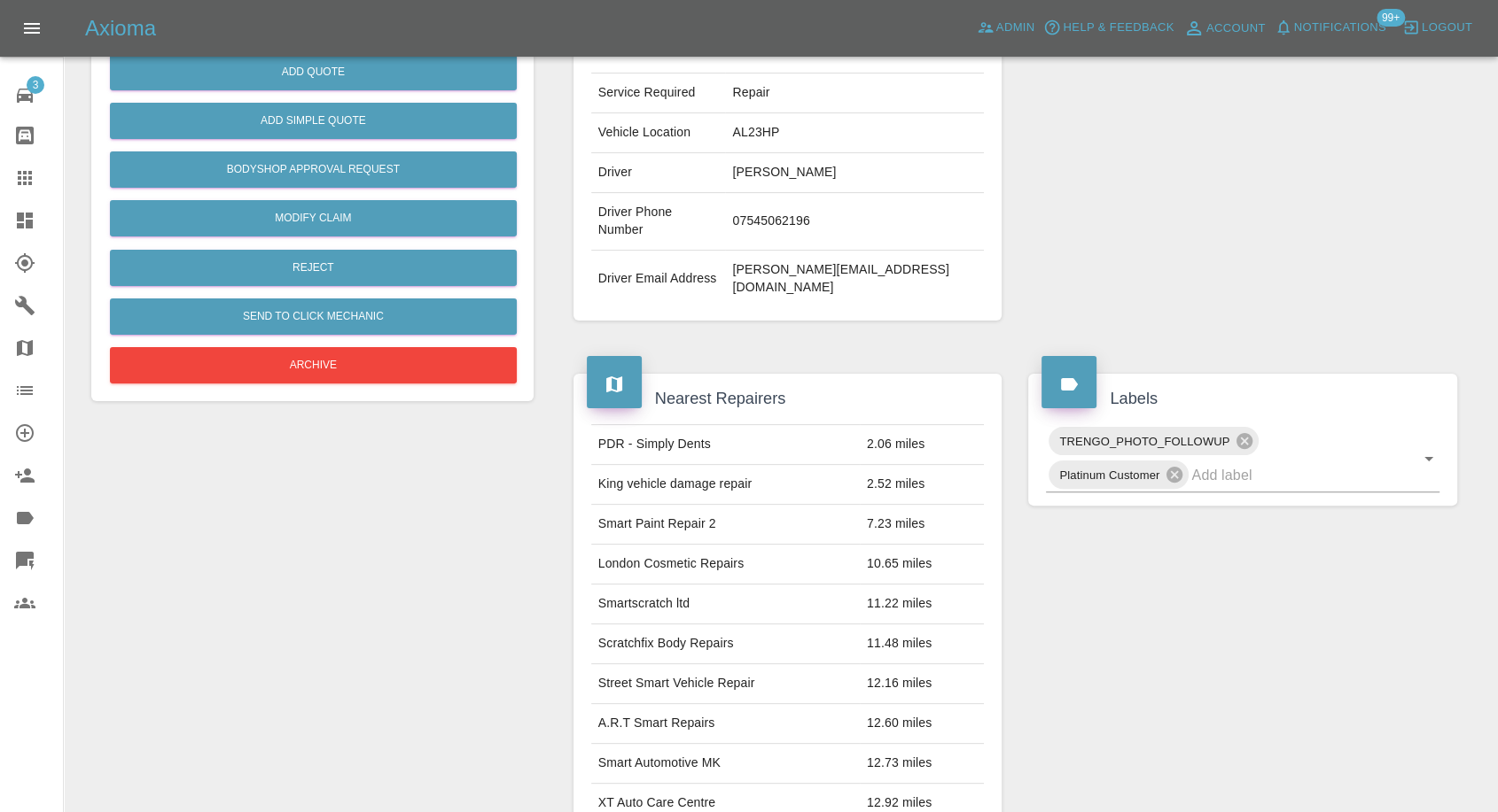
scroll to position [393, 0]
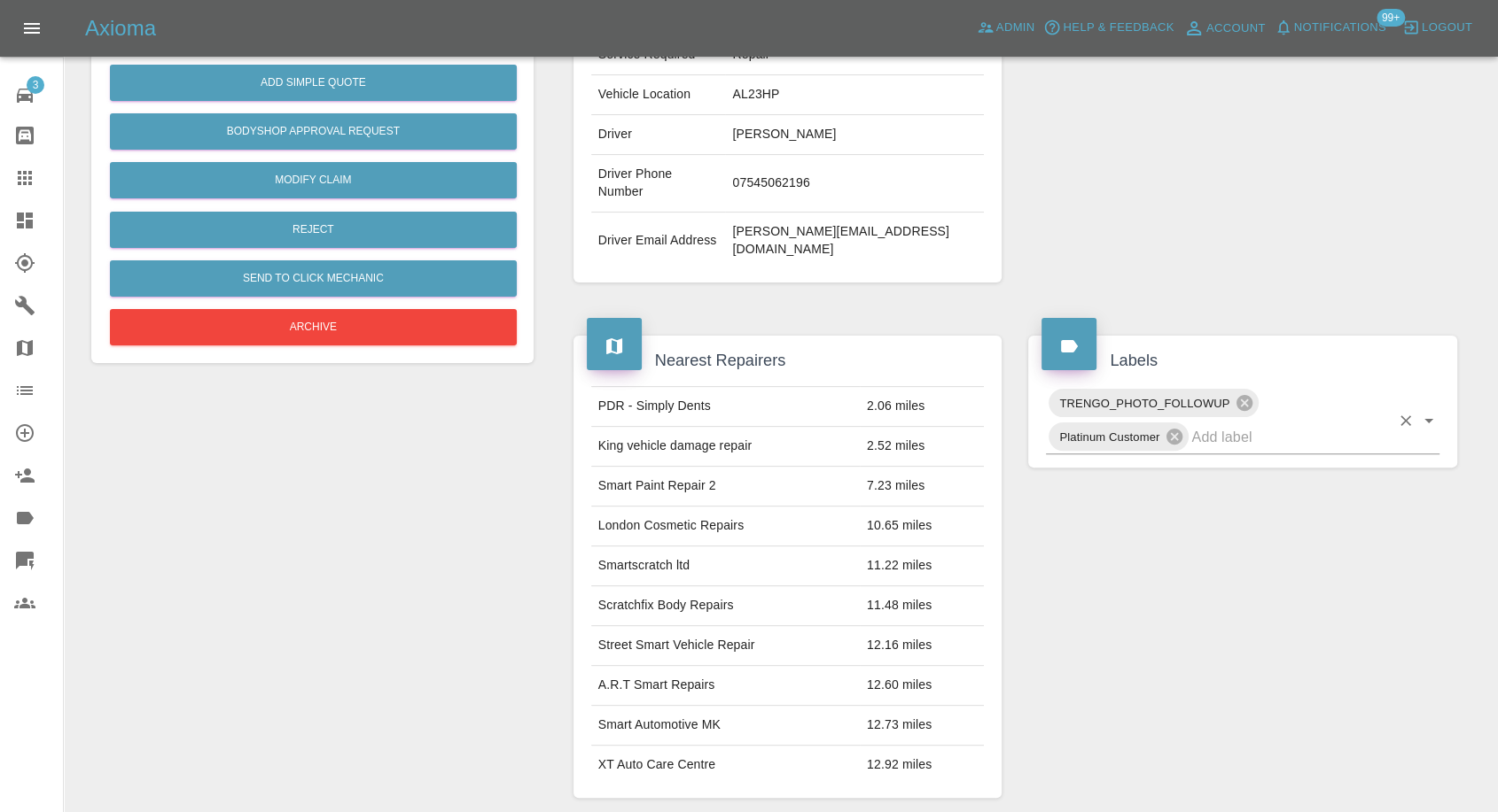
click at [1245, 387] on input "text" at bounding box center [1289, 437] width 199 height 28
type input "lyr"
click at [1107, 387] on li "Lyro" at bounding box center [1243, 441] width 393 height 32
drag, startPoint x: 19, startPoint y: 171, endPoint x: 128, endPoint y: 228, distance: 123.0
click at [19, 171] on icon at bounding box center [25, 178] width 14 height 14
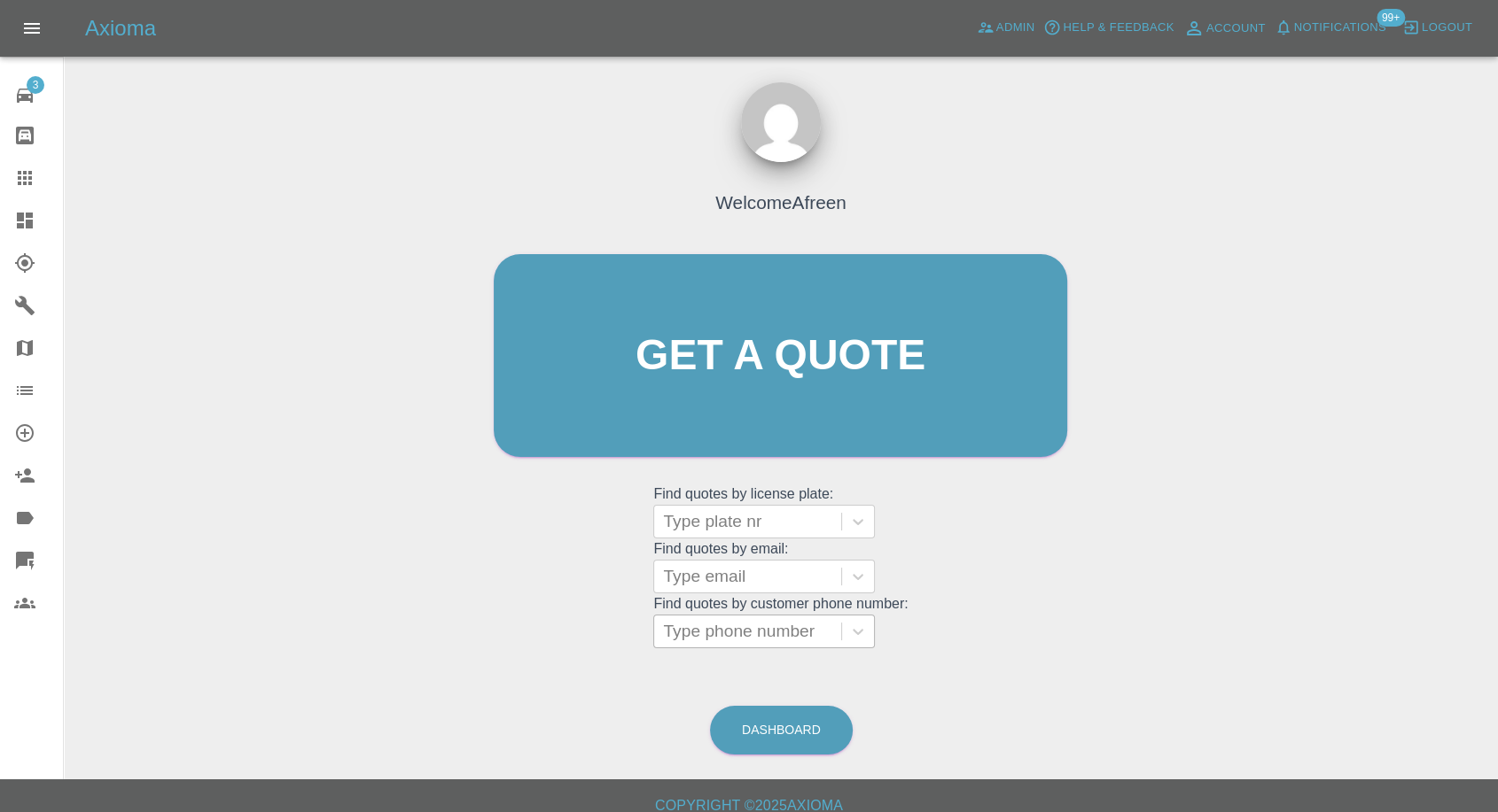
click at [738, 387] on div at bounding box center [748, 631] width 170 height 25
paste input "07956 809488"
click at [716, 387] on input "07956 809488" at bounding box center [720, 630] width 114 height 21
type input "07956809488"
click at [721, 387] on div at bounding box center [748, 577] width 170 height 25
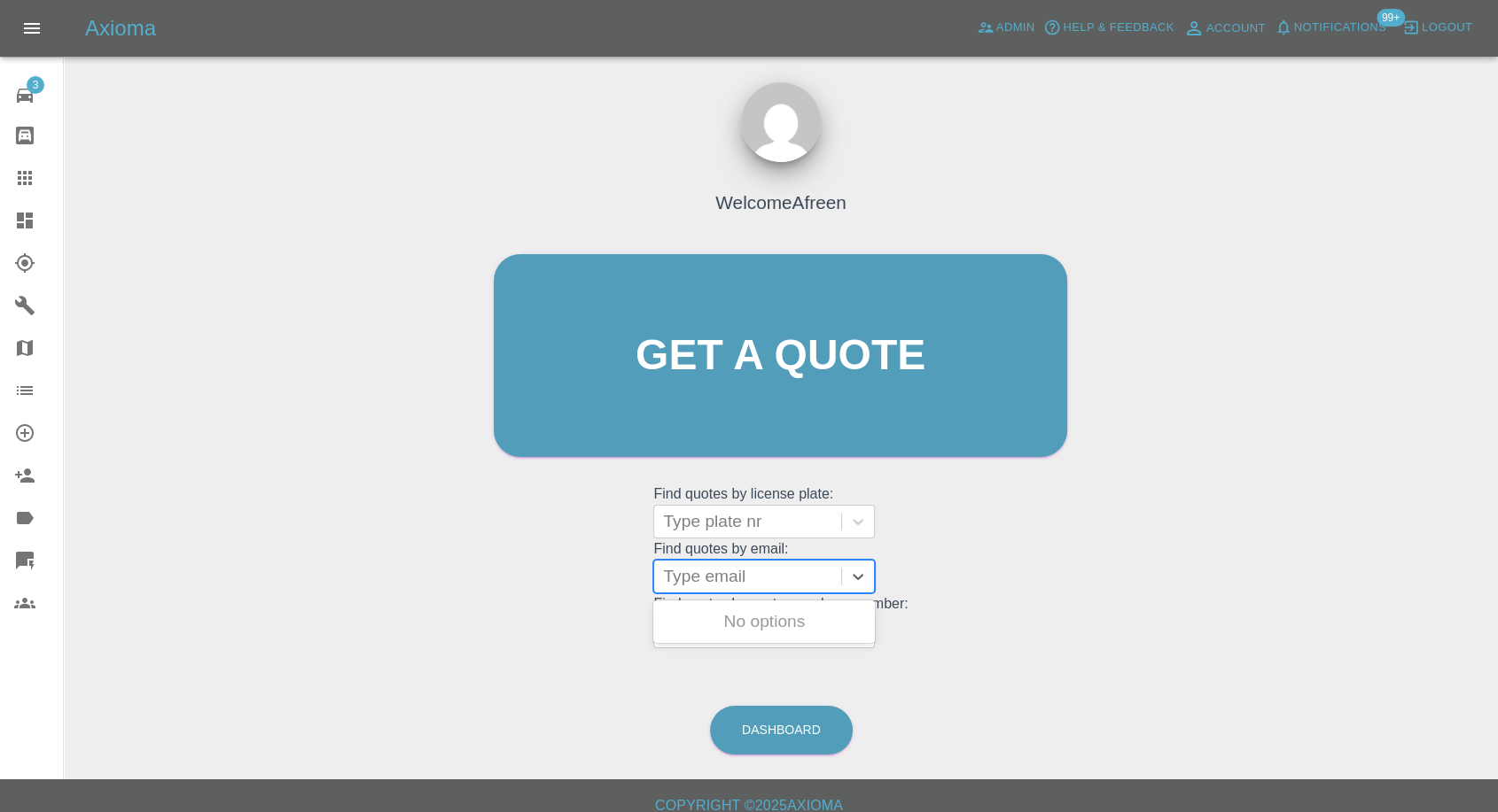
paste input "Blossom26@live.co.uk"
type input "Blossom26@live.co.uk"
click at [747, 387] on div "GU11GXF, Fnol" at bounding box center [763, 622] width 222 height 36
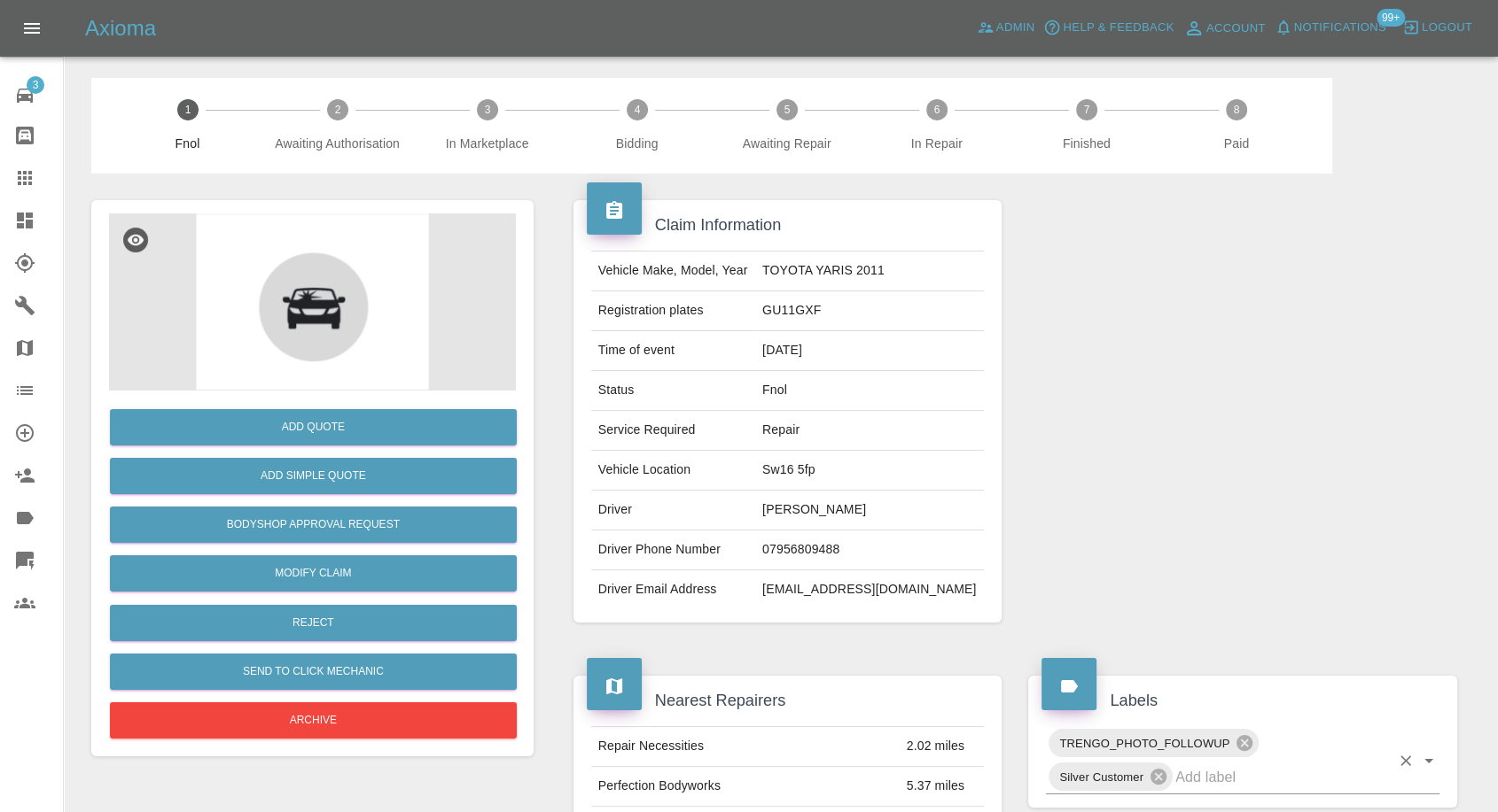
click at [1276, 387] on input "text" at bounding box center [1281, 777] width 215 height 28
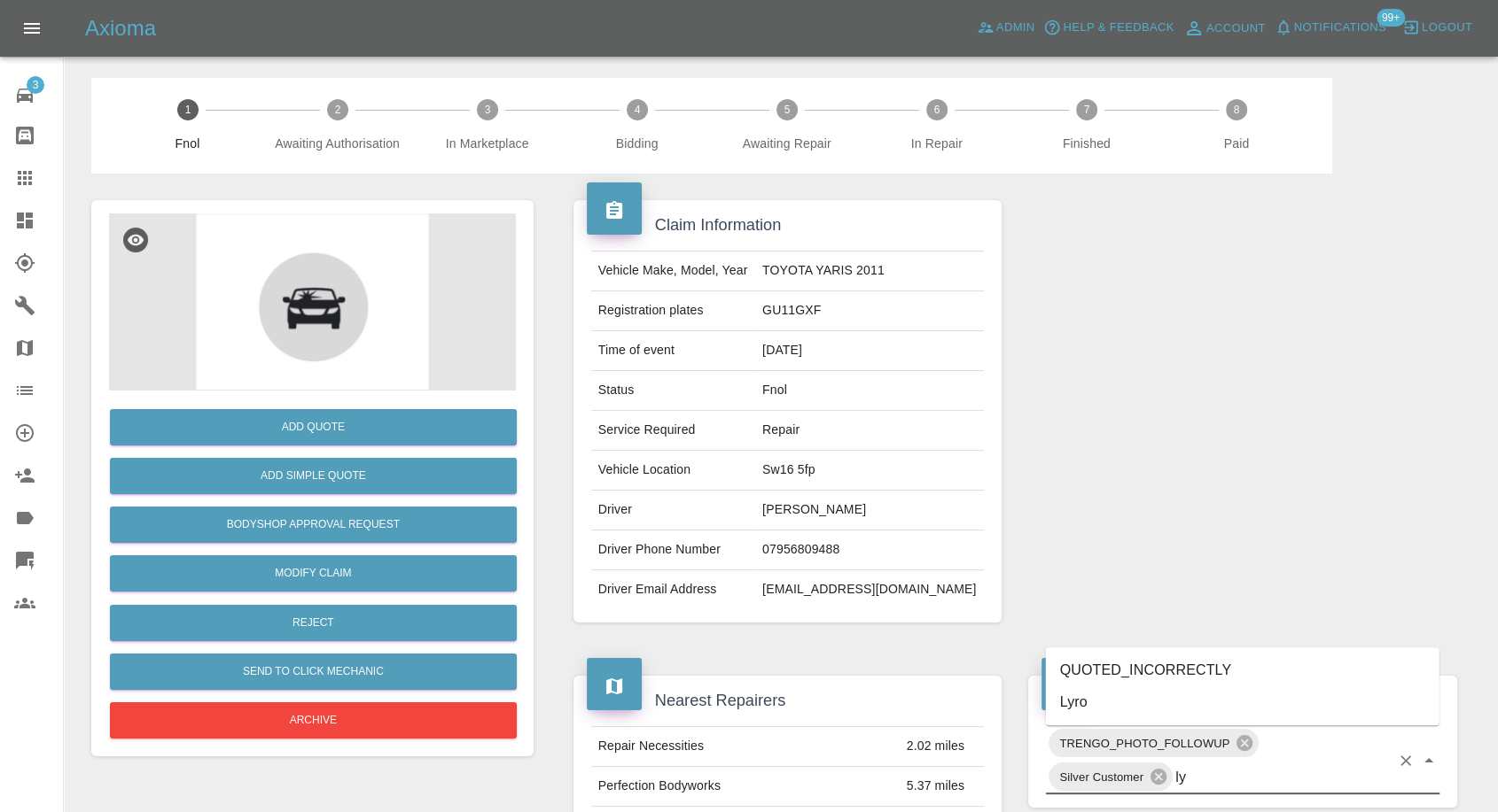
type input "lyr"
click at [1145, 387] on li "Lyro" at bounding box center [1243, 702] width 393 height 32
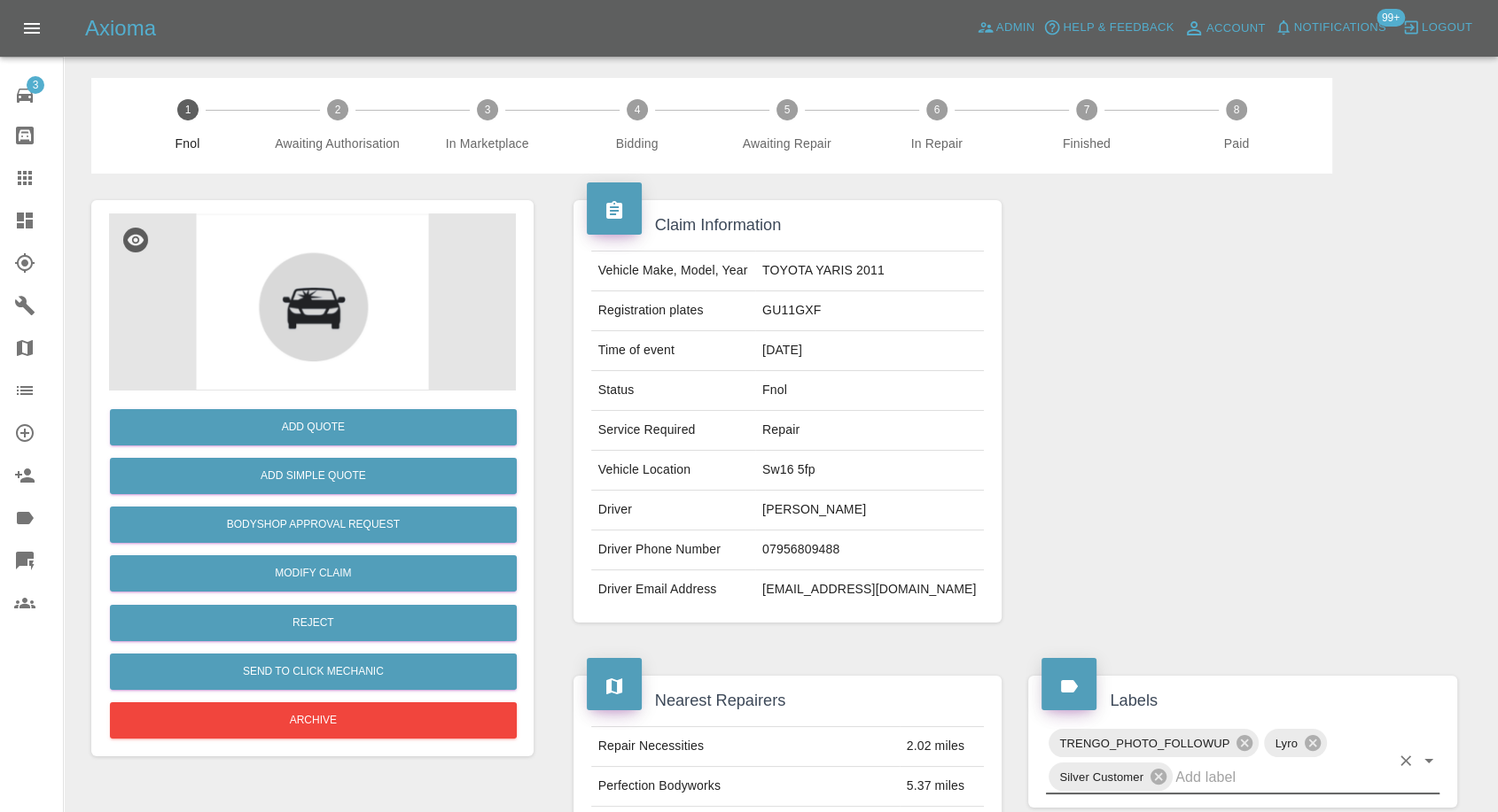
click at [25, 165] on link "Claims" at bounding box center [31, 178] width 63 height 43
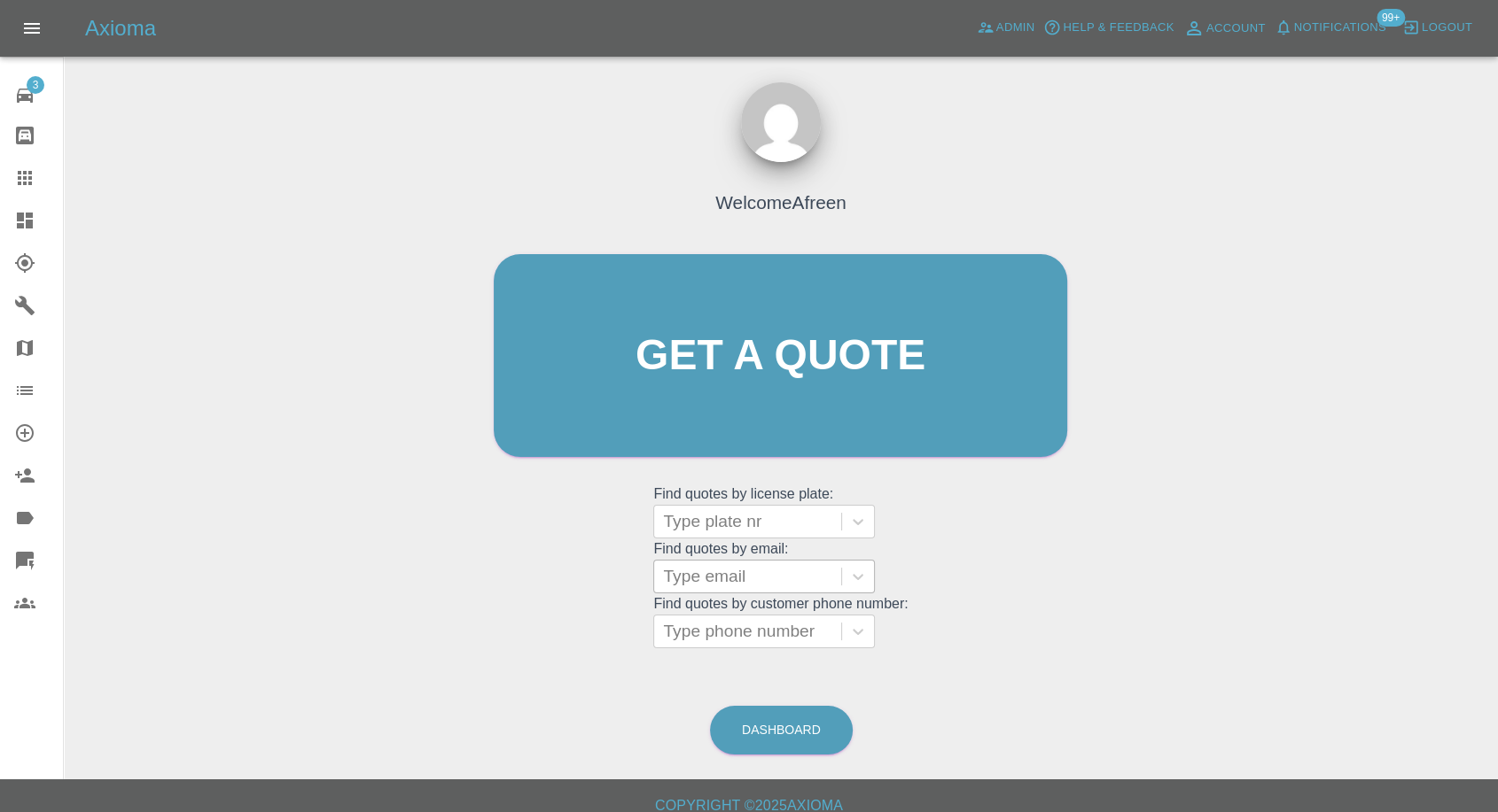
click at [758, 387] on div at bounding box center [748, 577] width 170 height 25
paste input "Rogervalem64@gmail.com"
type input "Rogervalem64@gmail.com"
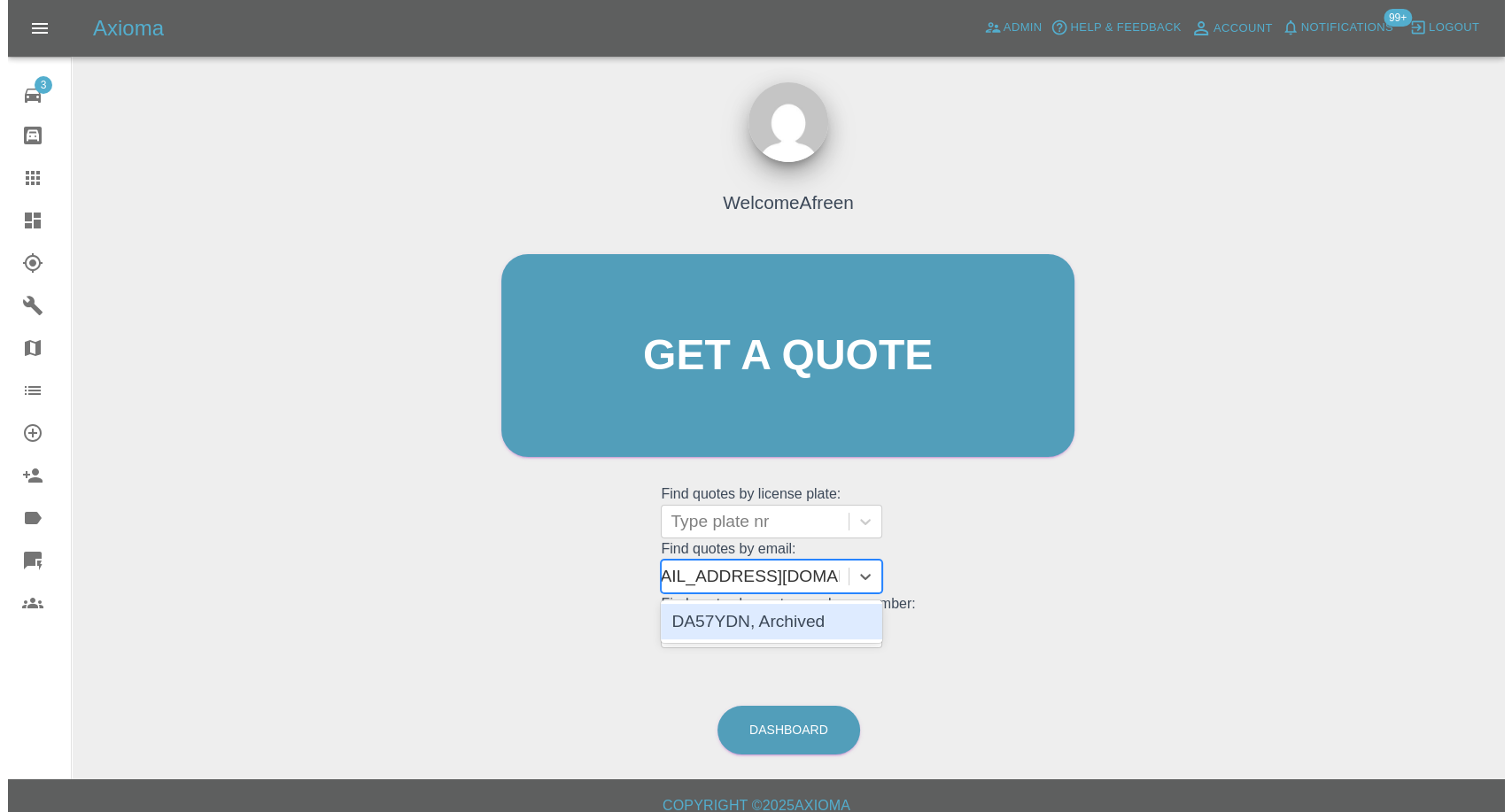
scroll to position [0, 28]
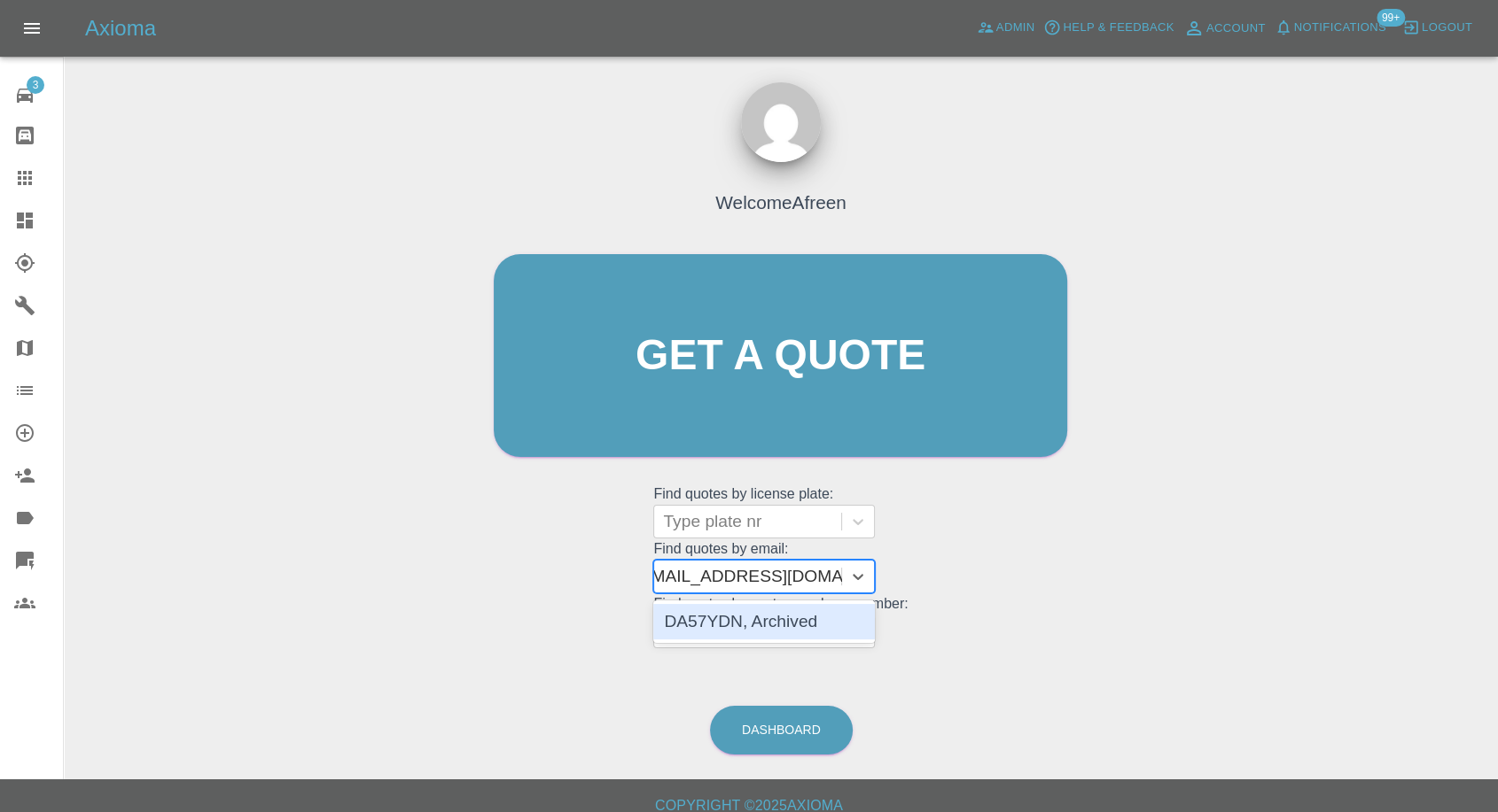
click at [749, 387] on div "DA57YDN, Archived" at bounding box center [763, 622] width 222 height 36
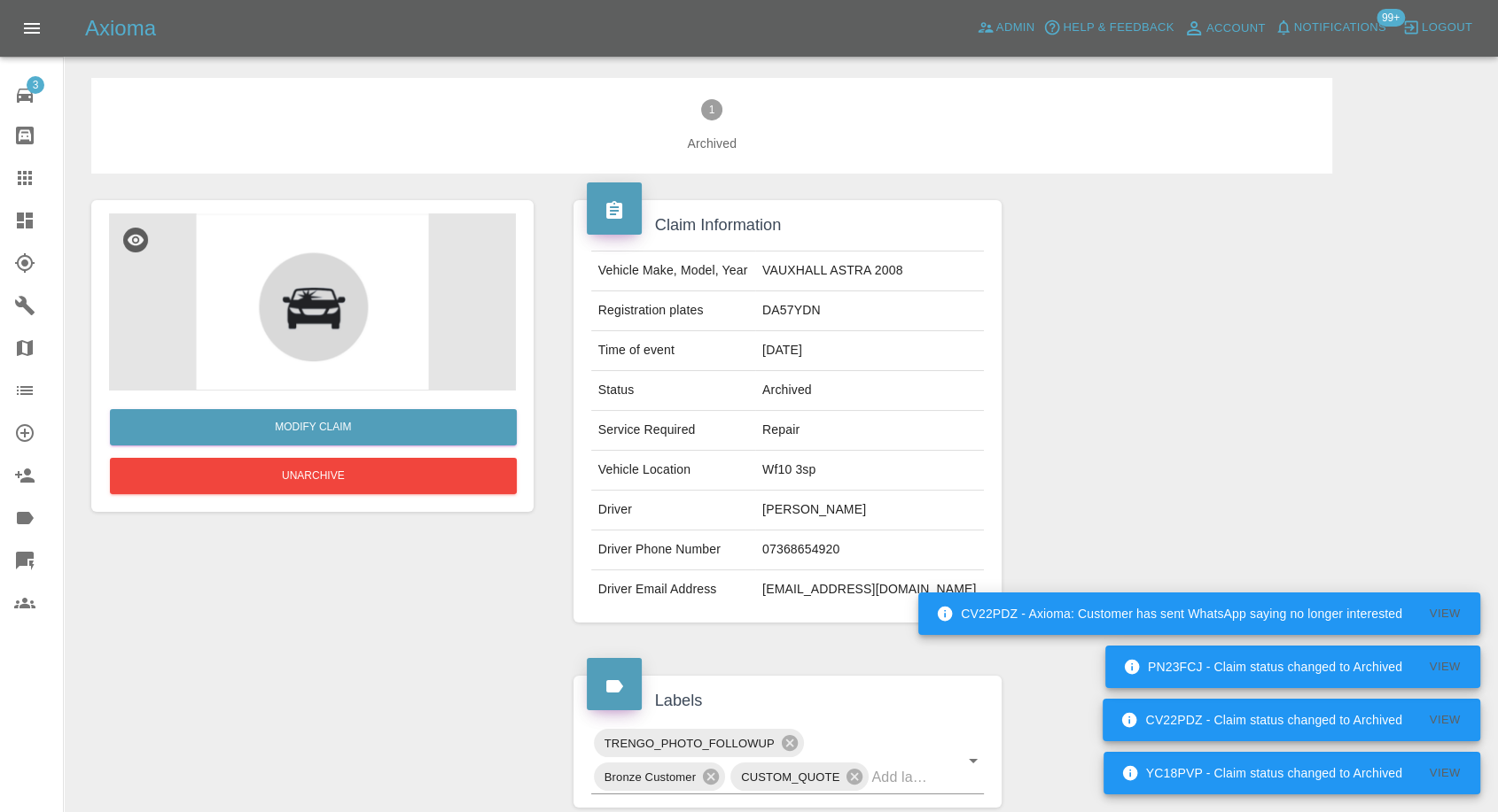
click at [23, 179] on icon at bounding box center [25, 178] width 14 height 14
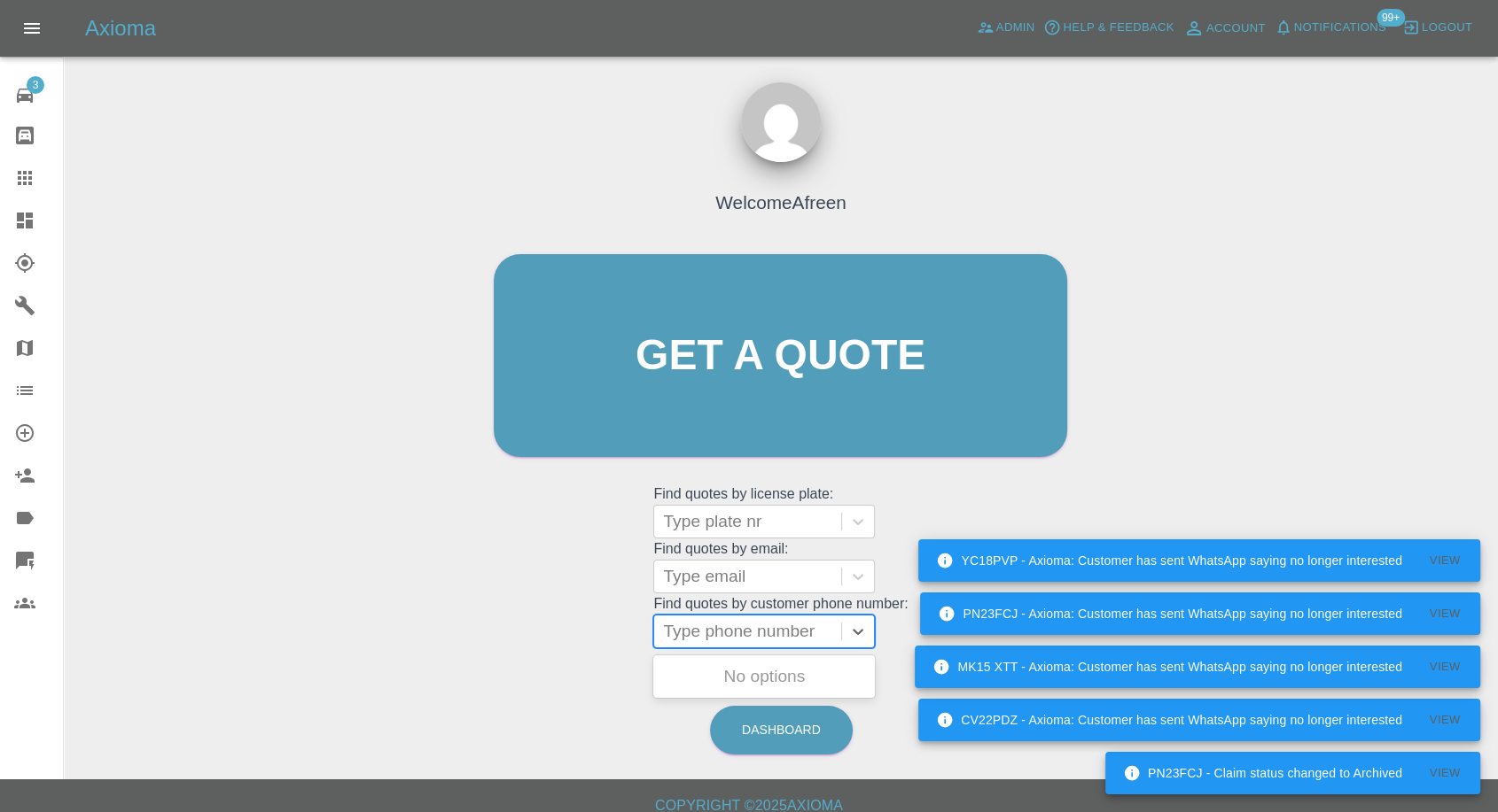
click at [696, 387] on div at bounding box center [748, 631] width 170 height 25
paste input "07873637217"
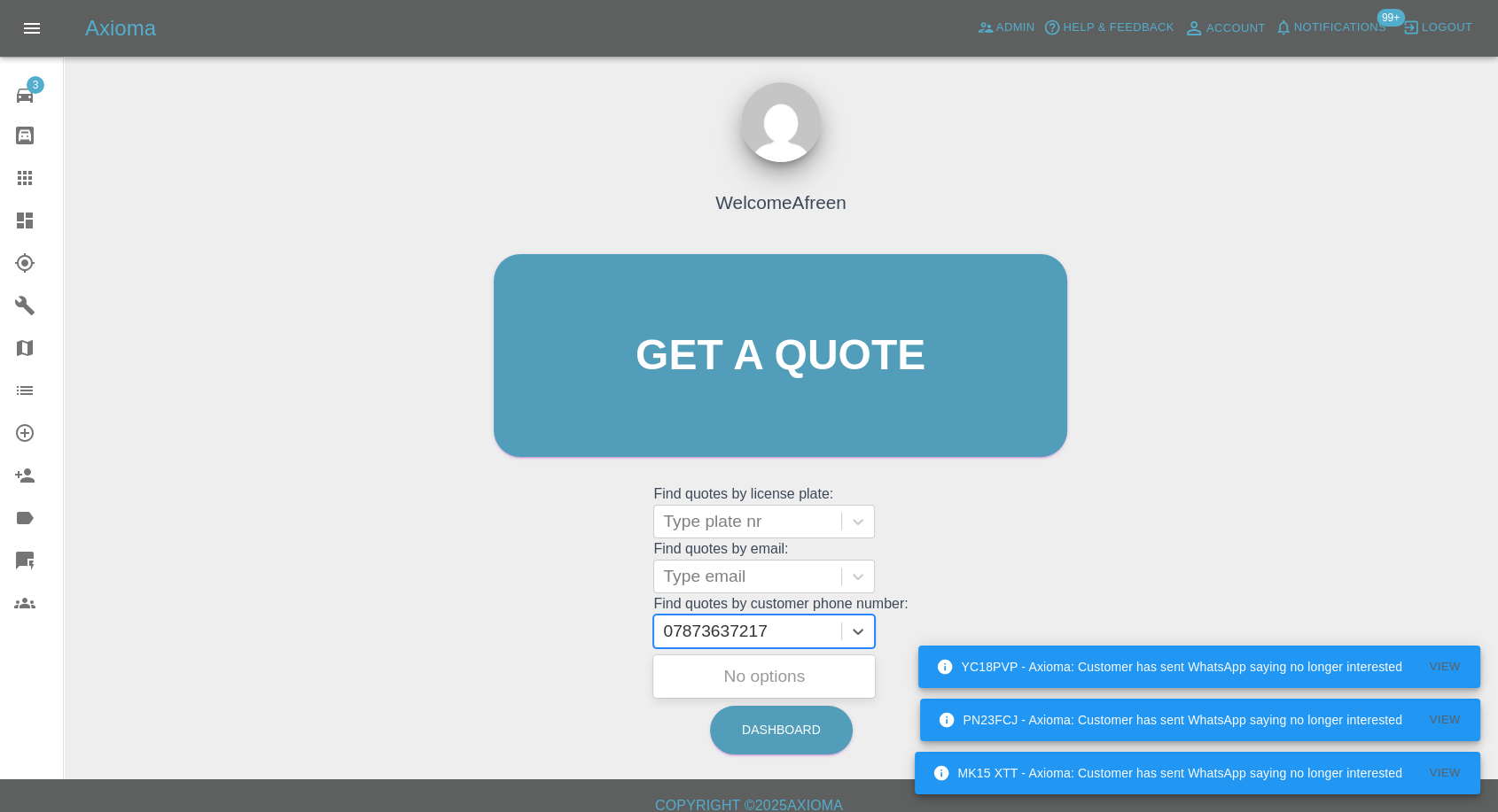
type input "07873637217"
click at [793, 387] on div "Type email" at bounding box center [747, 577] width 187 height 32
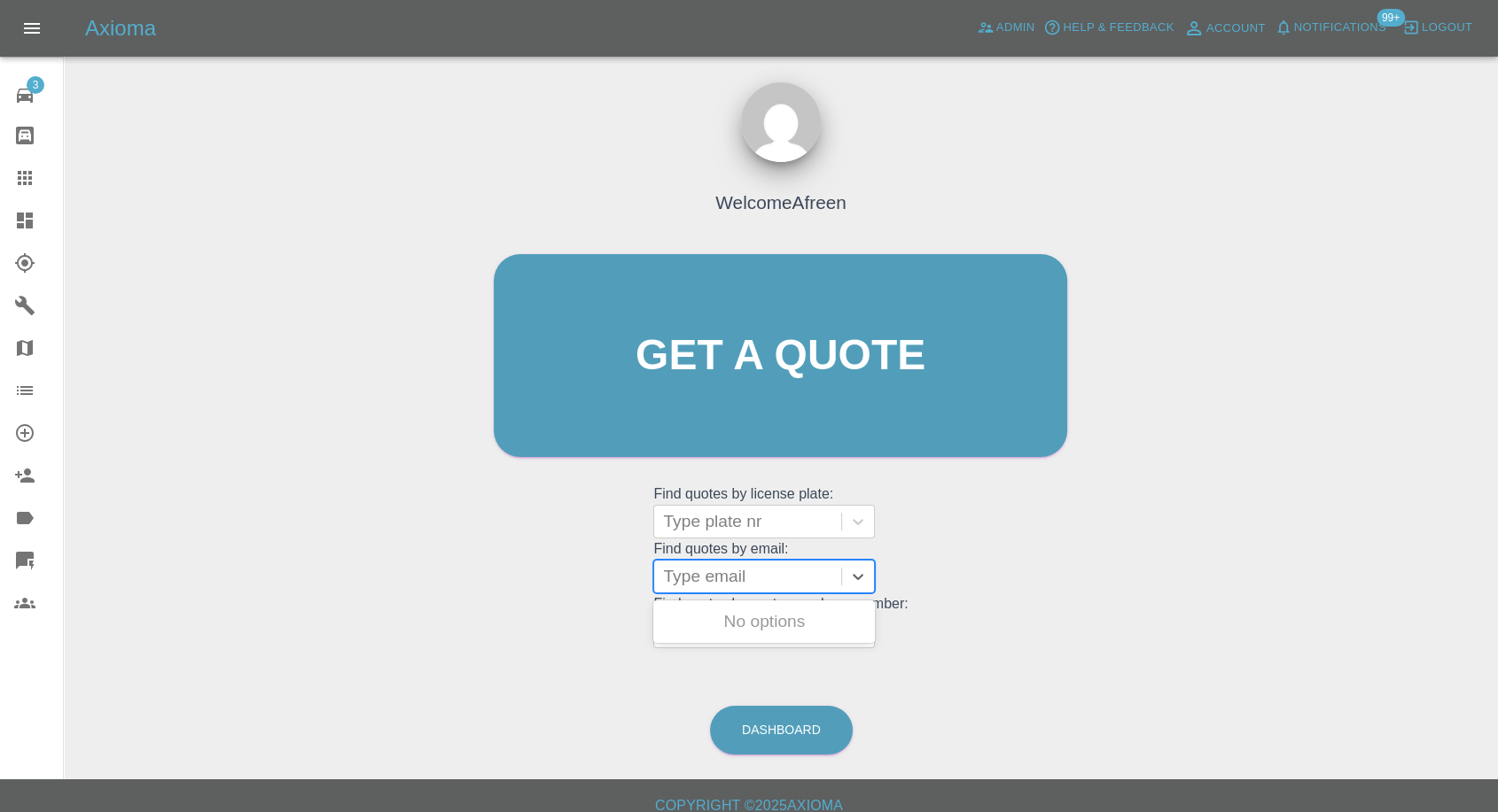
paste input "jerry2704@yahoo.com.hk"
type input "jerry2704@yahoo.com.hk"
click at [744, 387] on div "NISSAN JUKE 2022, Fnol" at bounding box center [763, 622] width 222 height 36
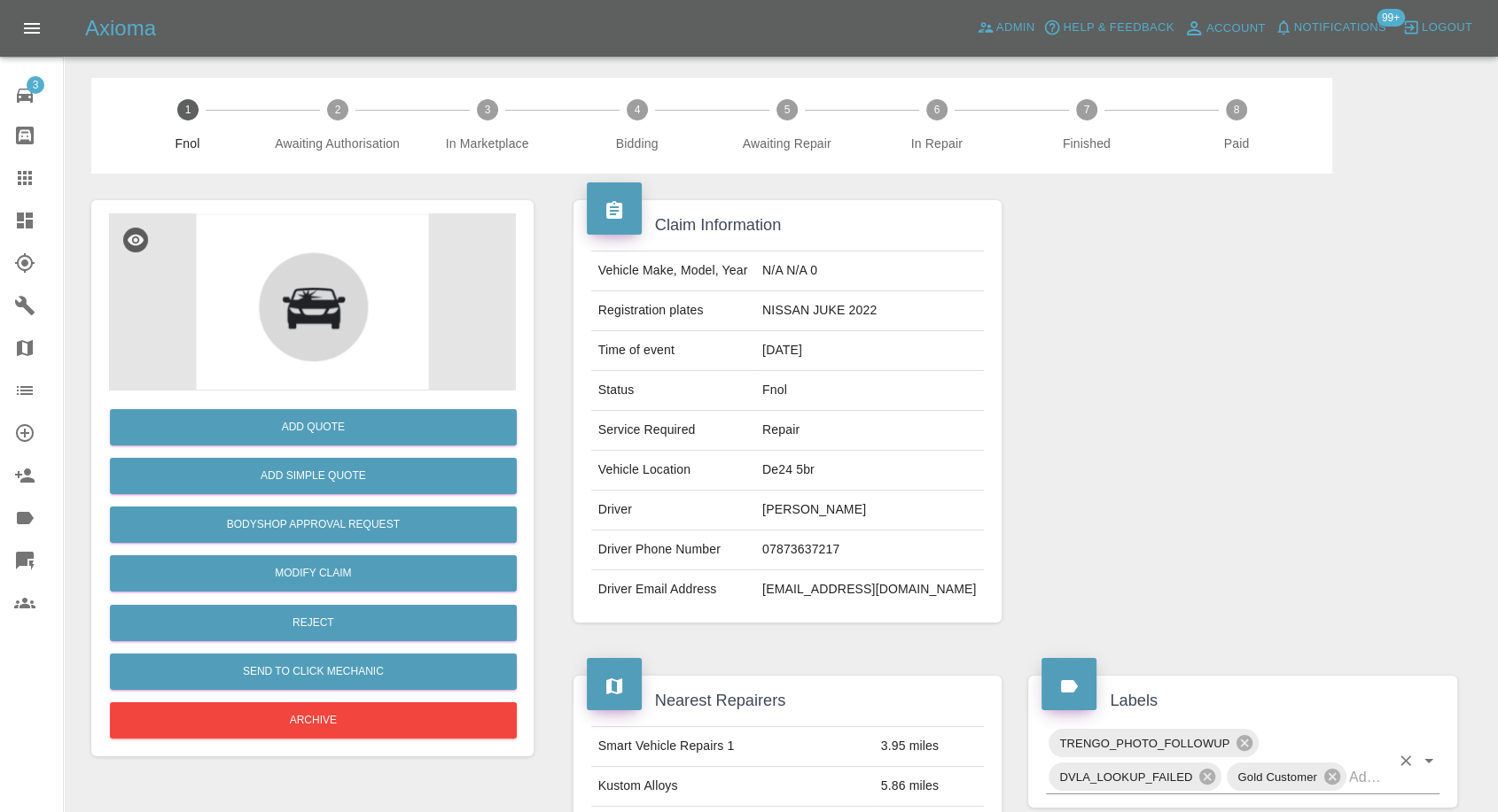
click at [1361, 387] on input "text" at bounding box center [1368, 777] width 41 height 28
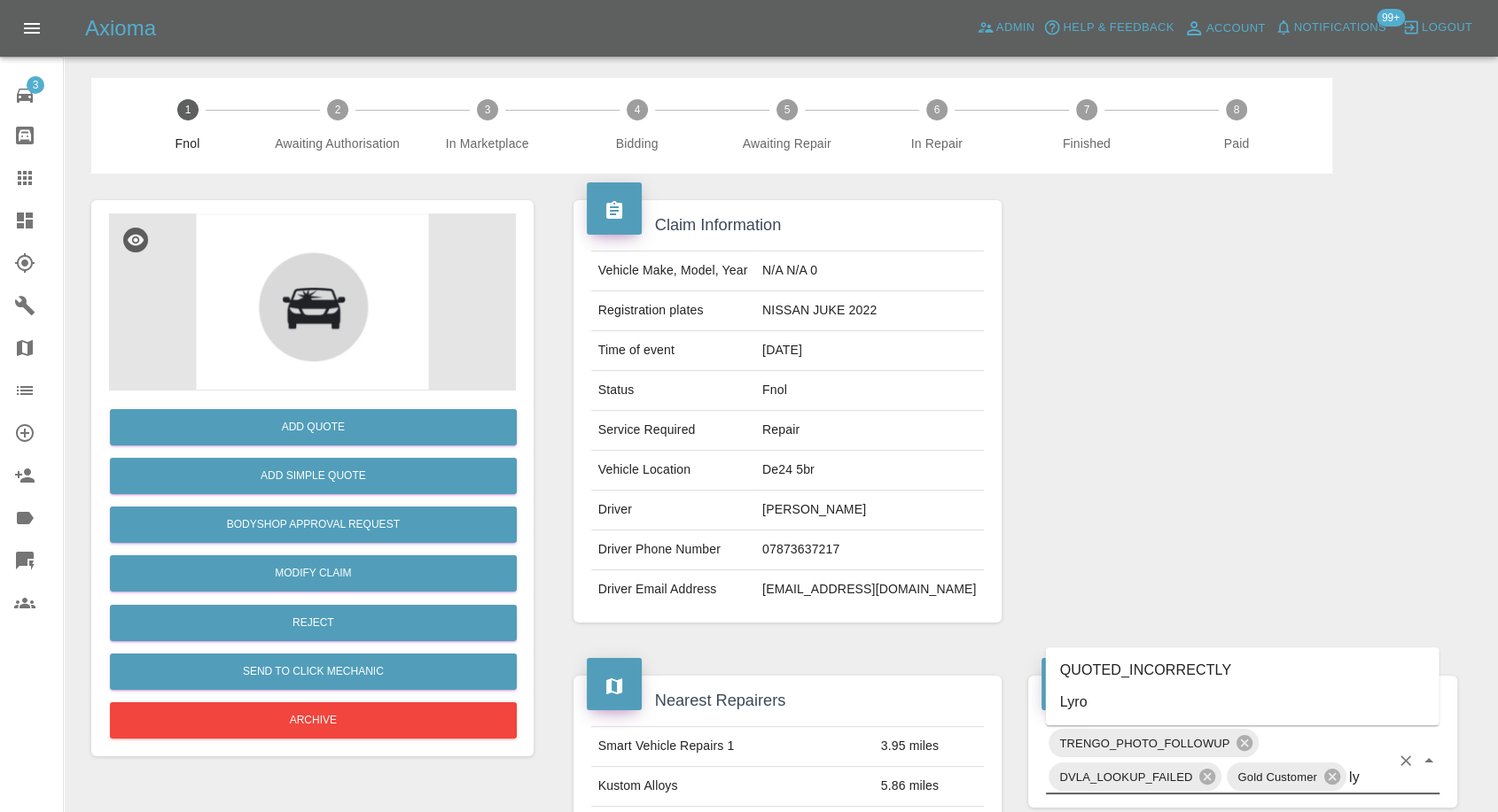
type input "lyr"
click at [1163, 387] on li "Lyro" at bounding box center [1243, 702] width 393 height 32
drag, startPoint x: 28, startPoint y: 180, endPoint x: 154, endPoint y: 211, distance: 129.8
click at [30, 183] on icon at bounding box center [24, 178] width 21 height 21
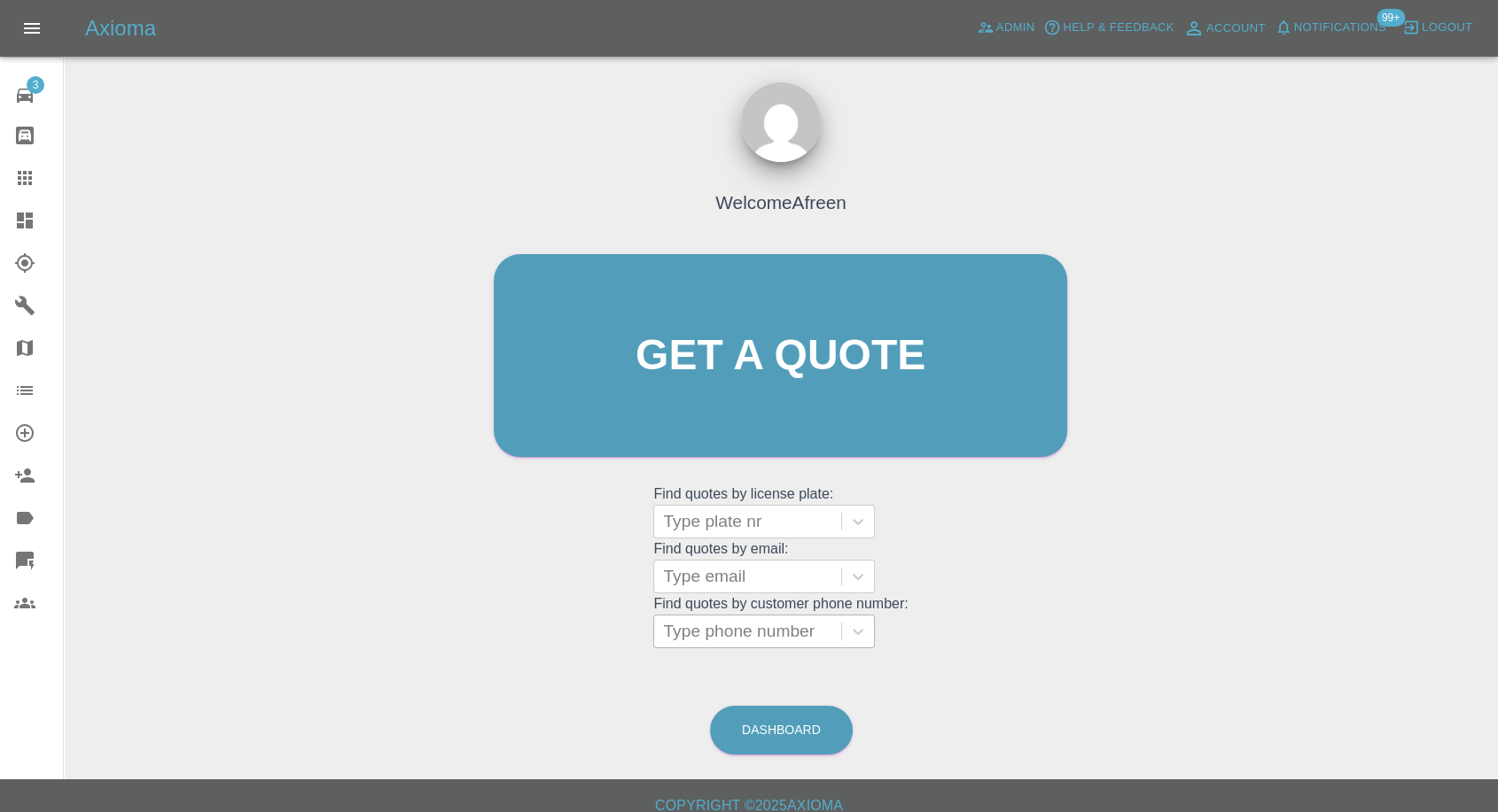
click at [720, 387] on div at bounding box center [748, 631] width 170 height 25
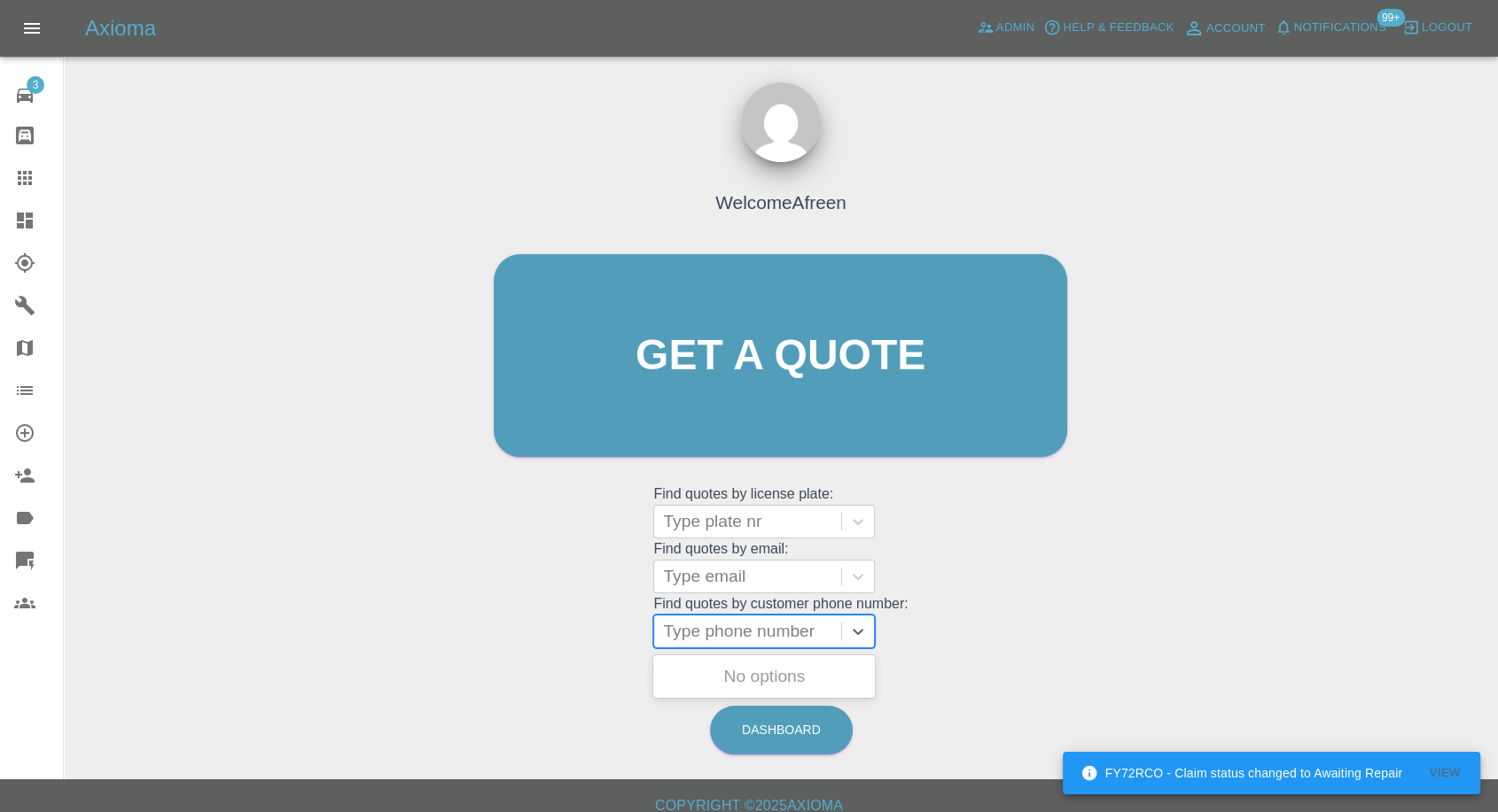
paste input "07732556898"
type input "07732556898"
click at [756, 387] on div at bounding box center [748, 577] width 170 height 25
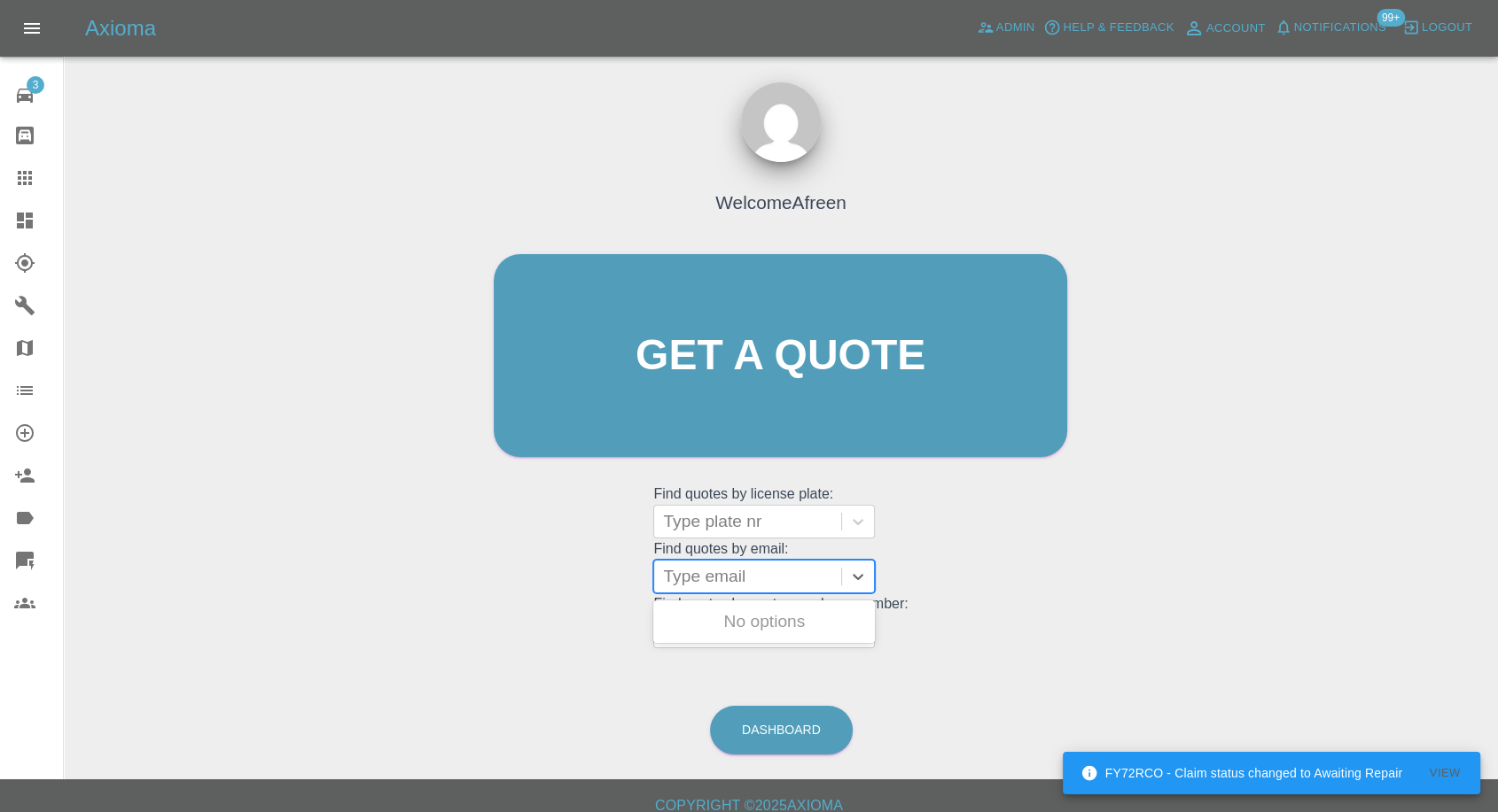
paste input "matte.ninna@hotmail.it"
type input "matte.ninna@hotmail.it"
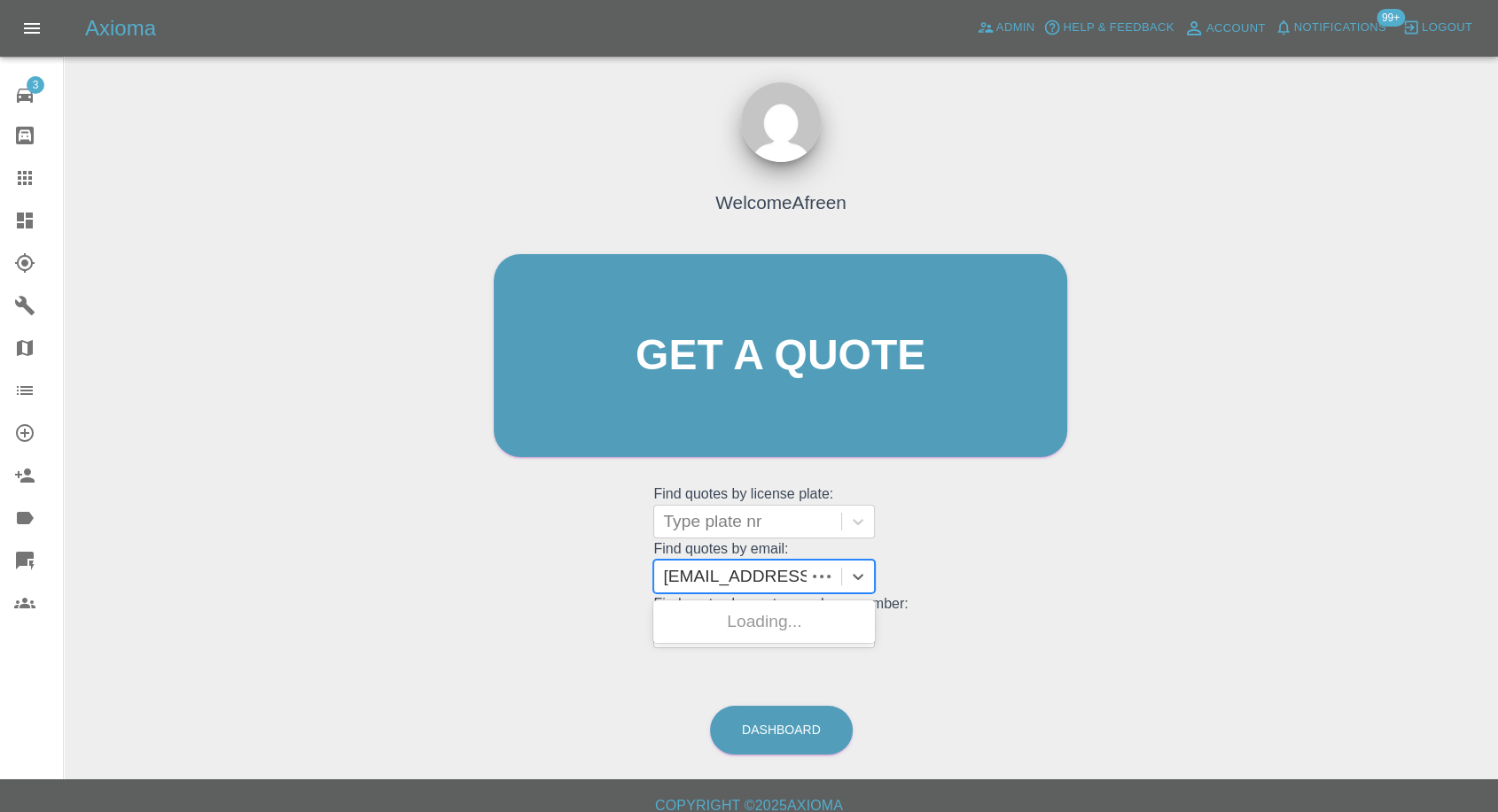
scroll to position [0, 24]
click at [745, 387] on div "MM17ALO, Fnol" at bounding box center [763, 622] width 222 height 36
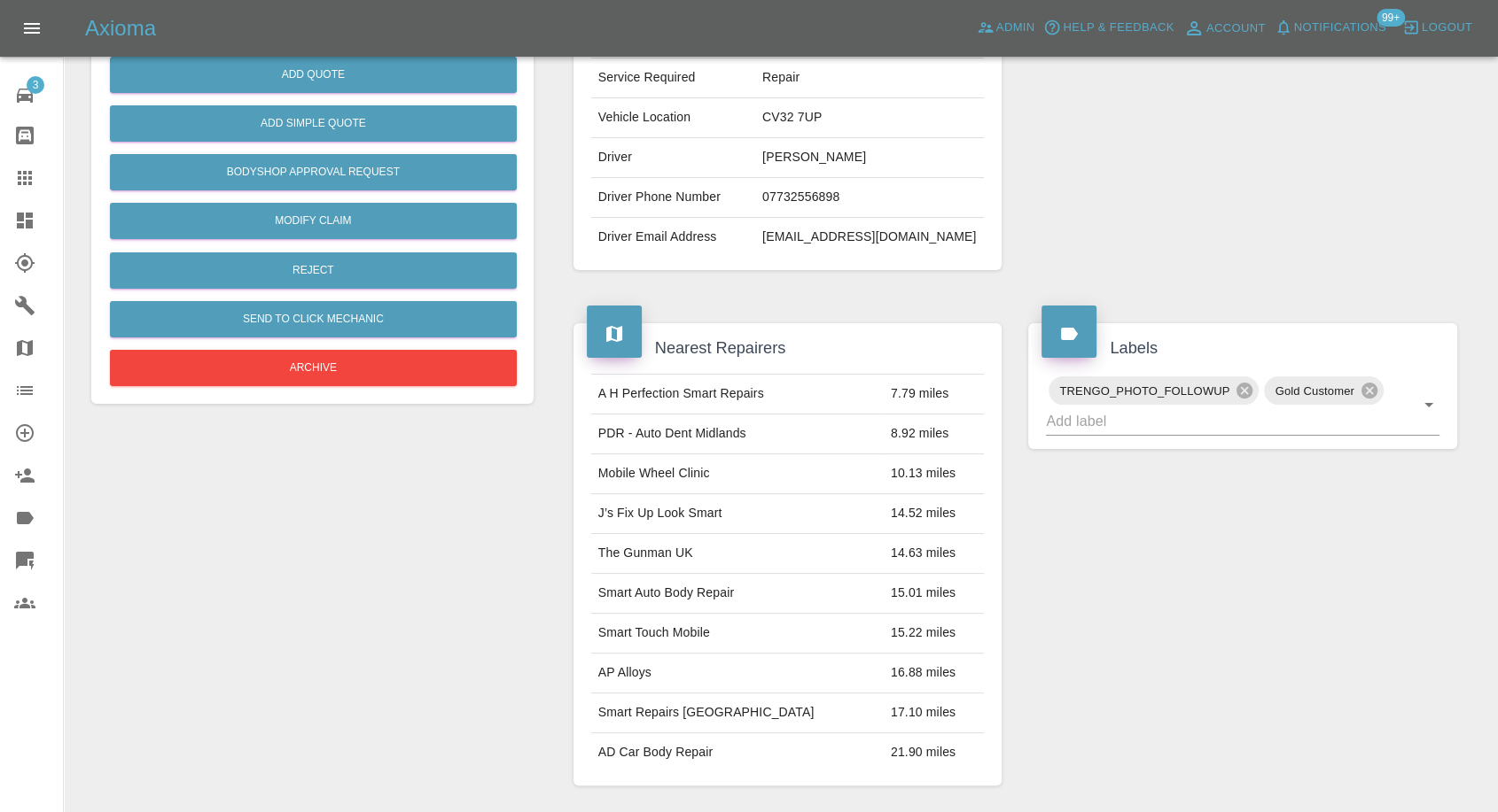
scroll to position [393, 0]
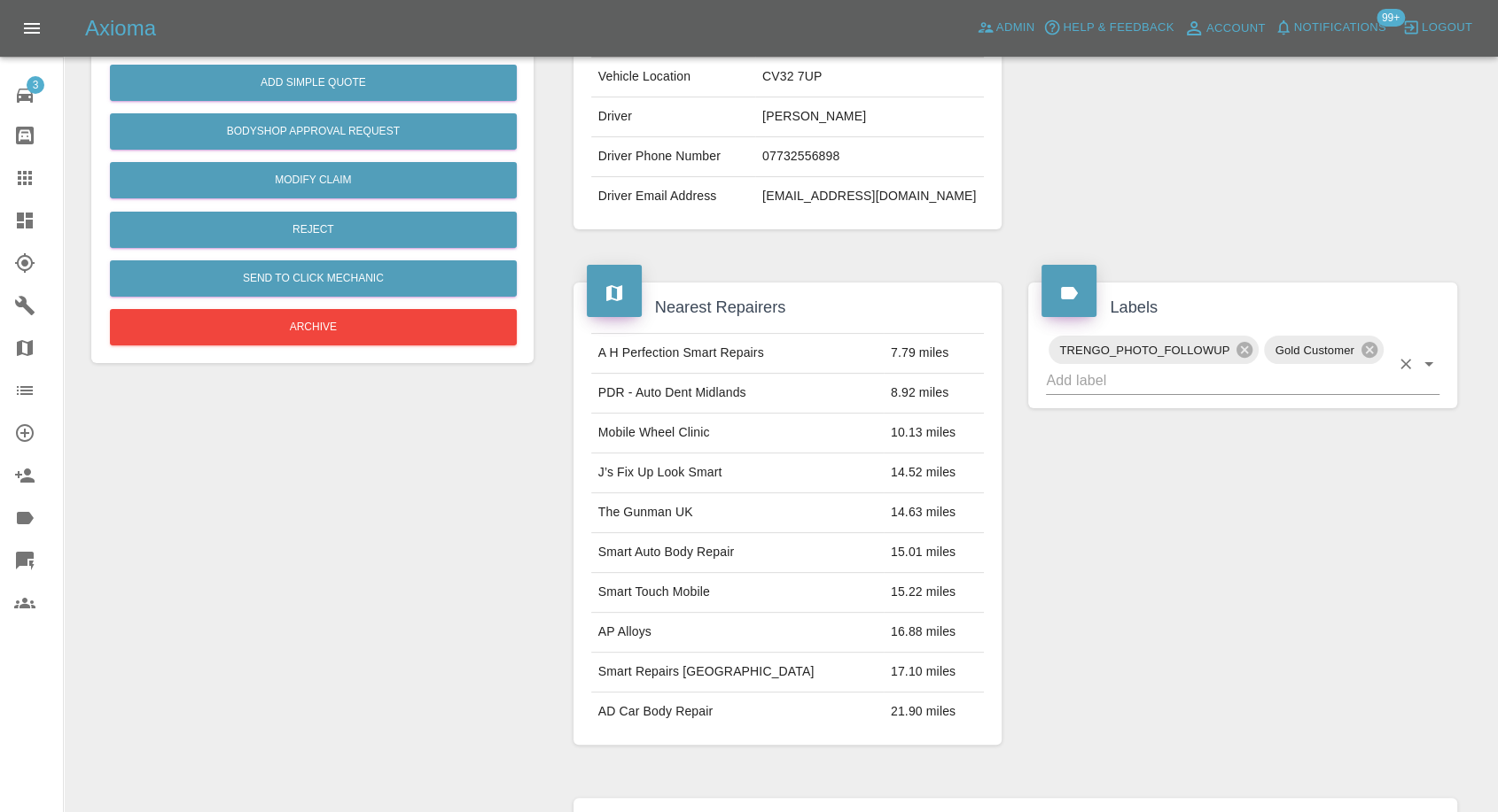
click at [1214, 383] on input "text" at bounding box center [1218, 381] width 343 height 28
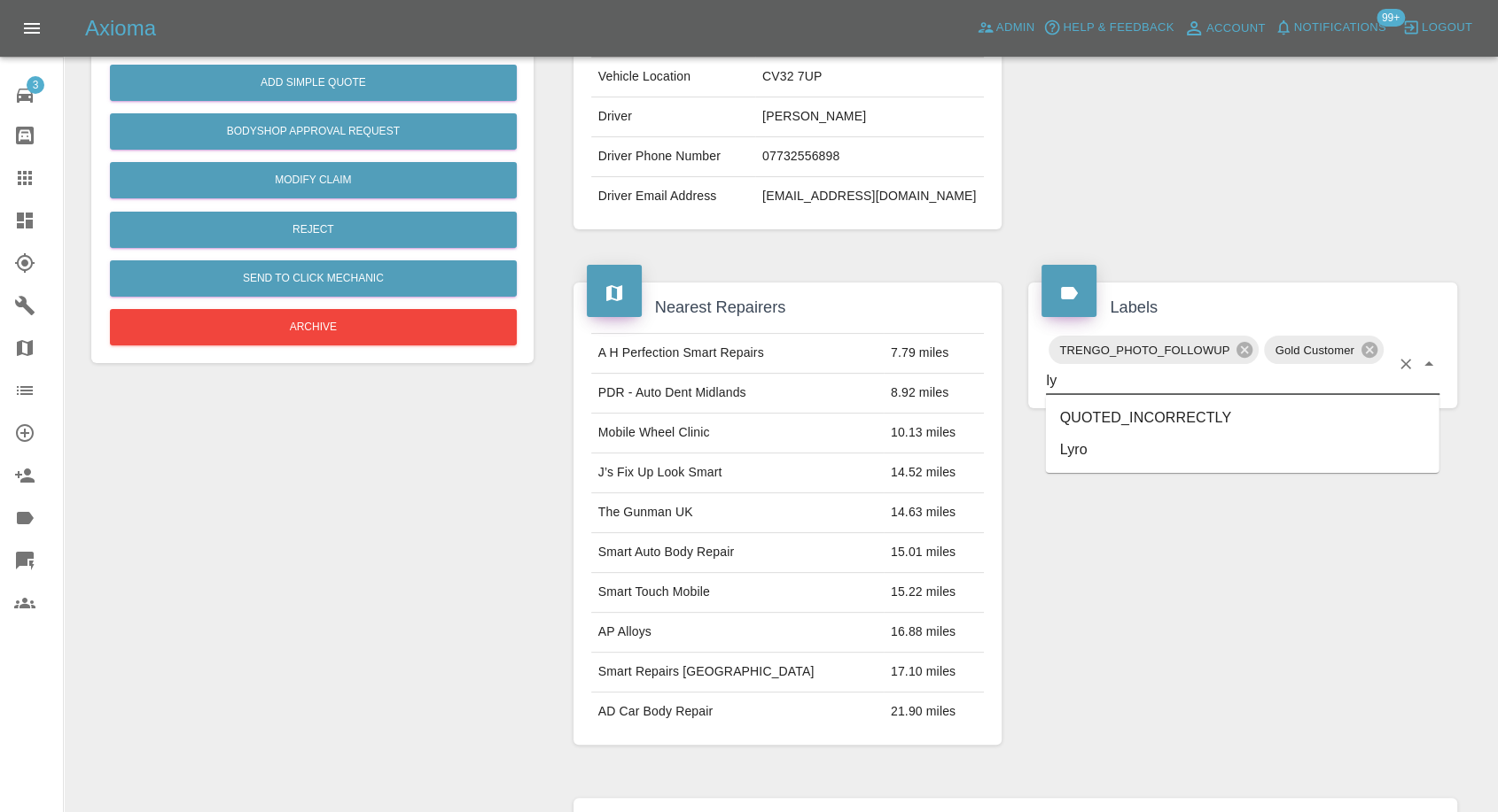
type input "lyr"
click at [1086, 387] on li "Lyro" at bounding box center [1243, 418] width 393 height 32
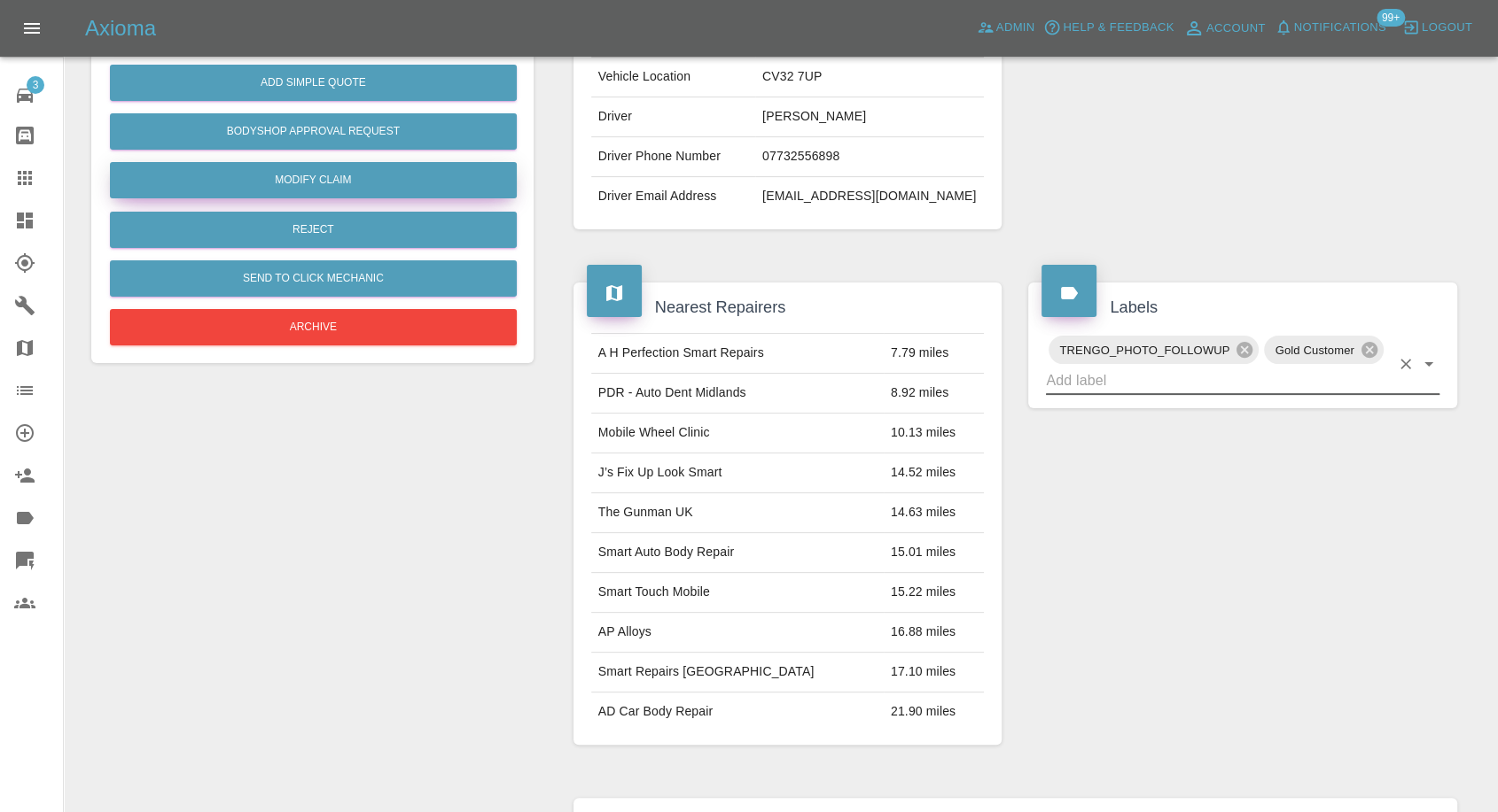
click at [332, 170] on link "Modify Claim" at bounding box center [313, 180] width 407 height 36
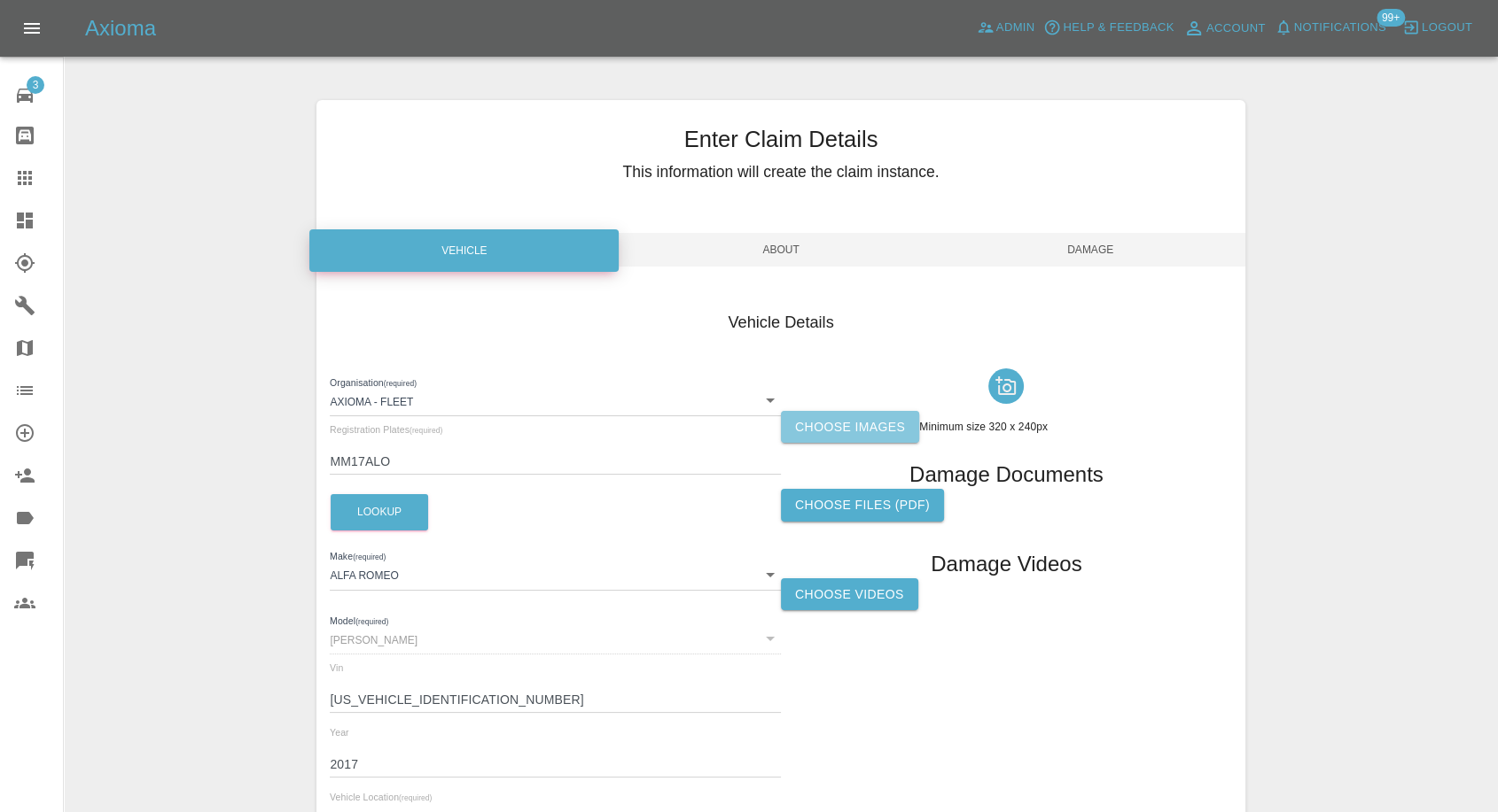
click at [860, 387] on label "Choose images" at bounding box center [849, 427] width 139 height 33
click at [0, 0] on input "Choose images" at bounding box center [0, 0] width 0 height 0
click at [884, 387] on label "Choose images" at bounding box center [849, 427] width 139 height 33
click at [0, 0] on input "Choose images" at bounding box center [0, 0] width 0 height 0
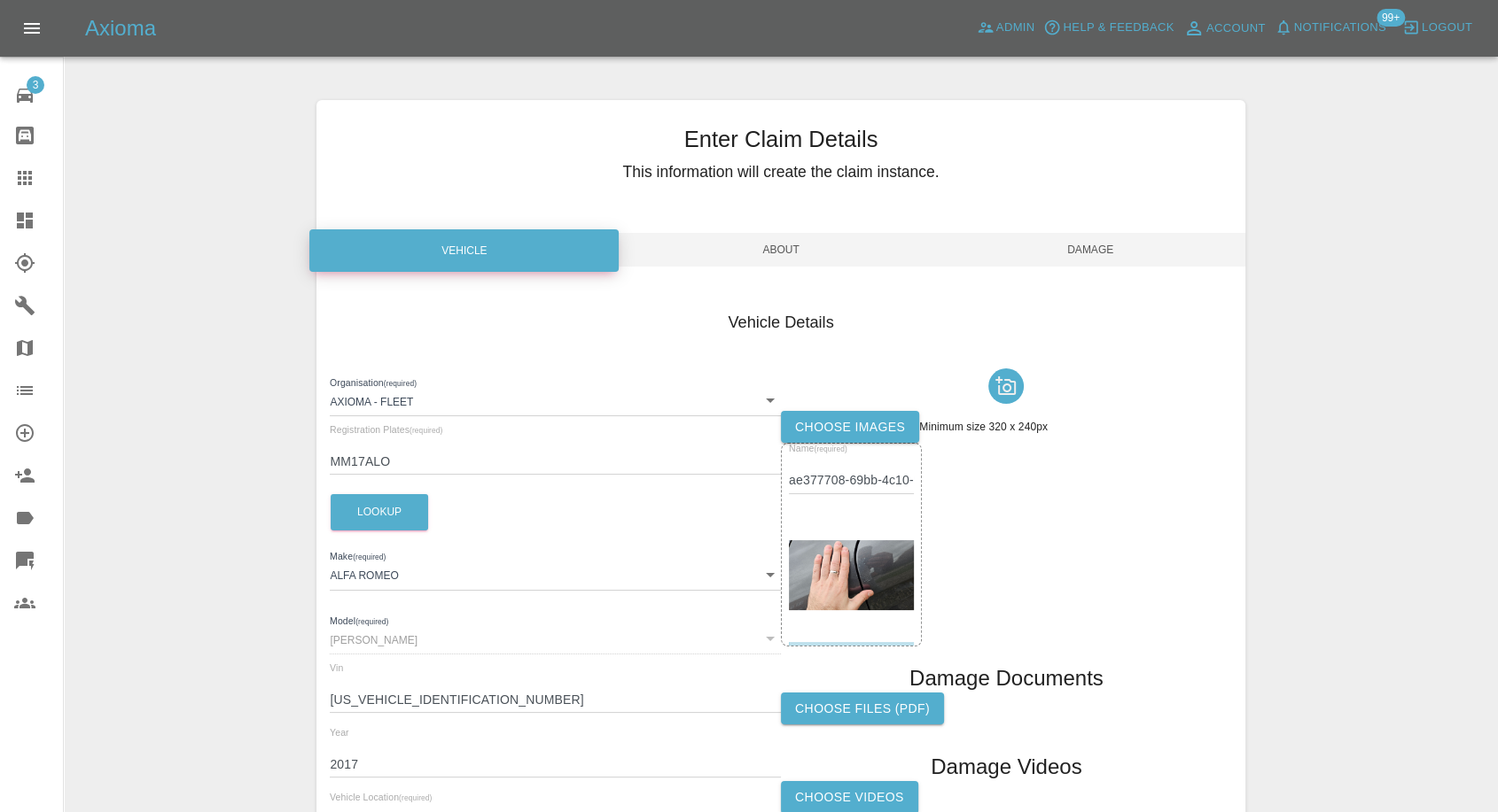
click at [1081, 253] on span "Damage" at bounding box center [1091, 250] width 309 height 34
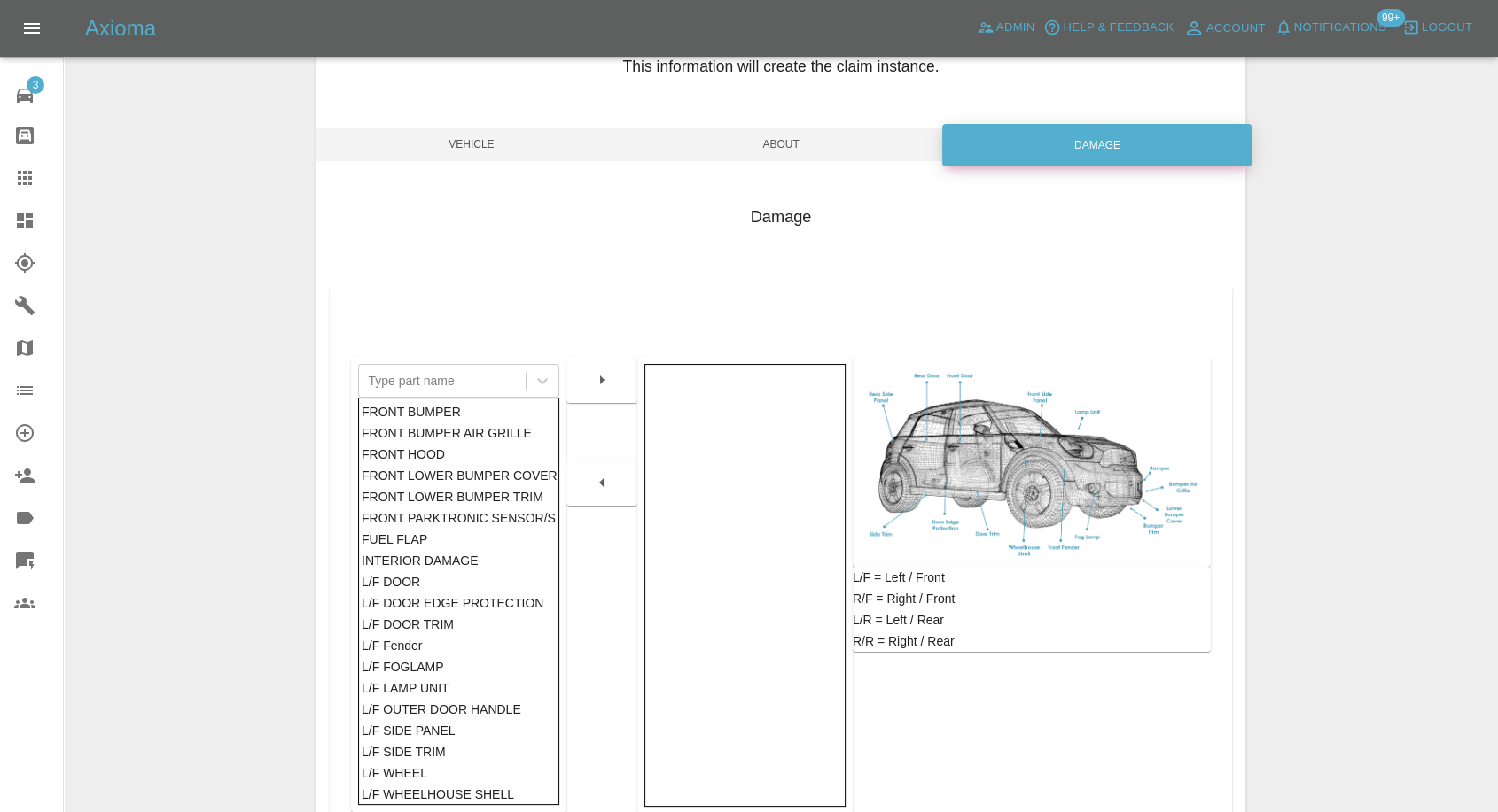
scroll to position [197, 0]
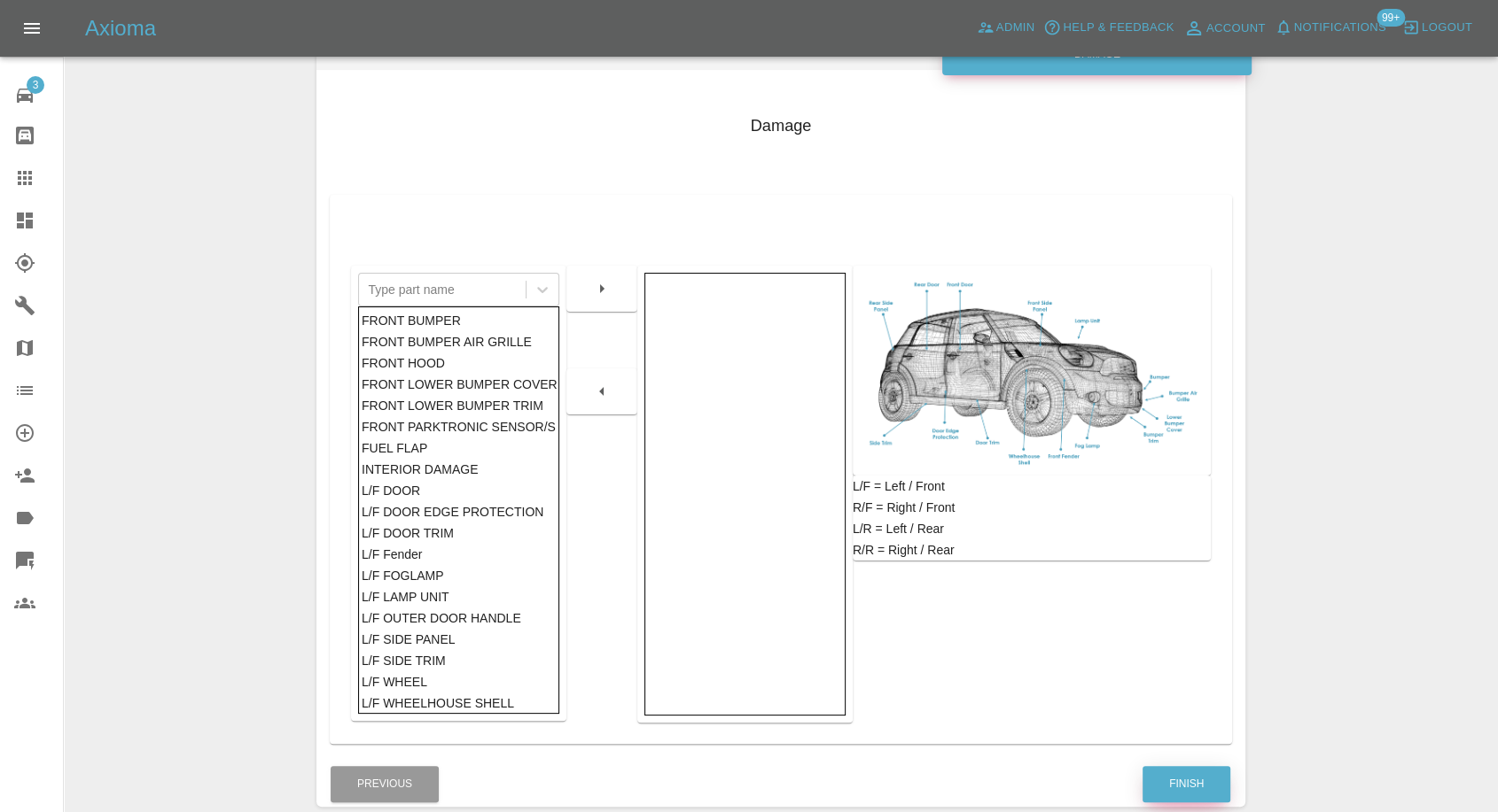
click at [1173, 387] on button "Finish" at bounding box center [1186, 784] width 88 height 36
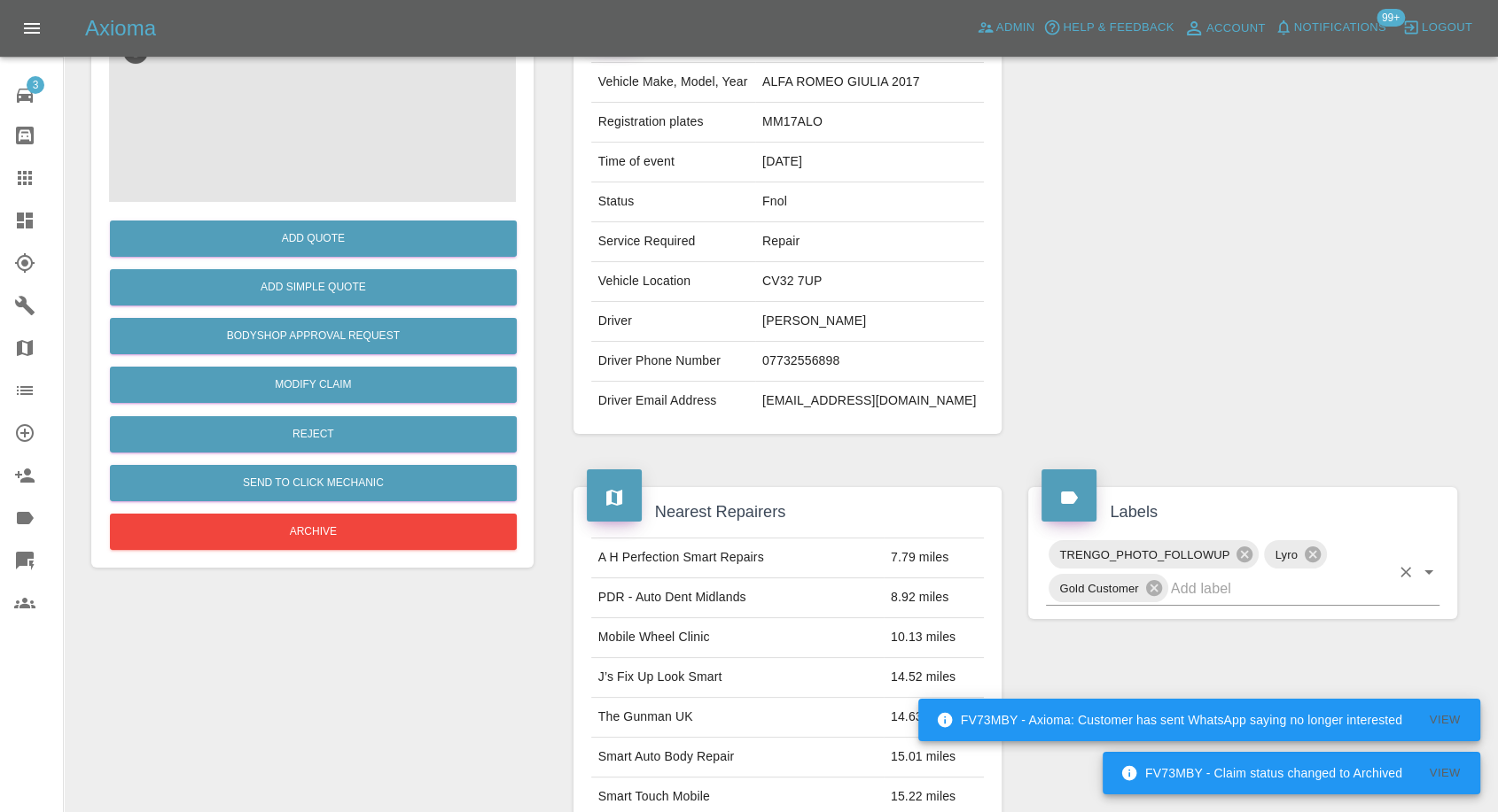
scroll to position [197, 0]
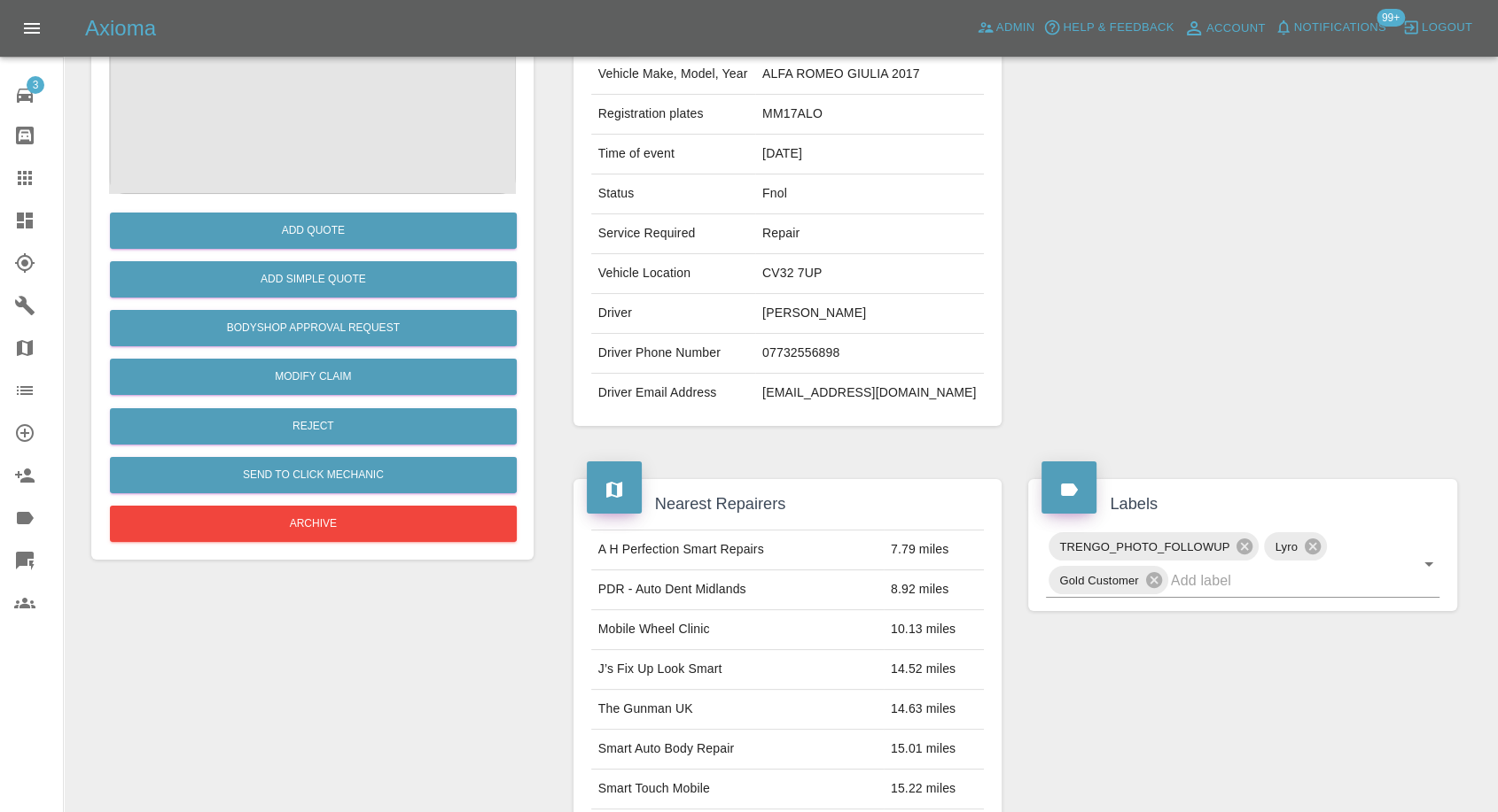
click at [21, 184] on icon at bounding box center [25, 178] width 14 height 14
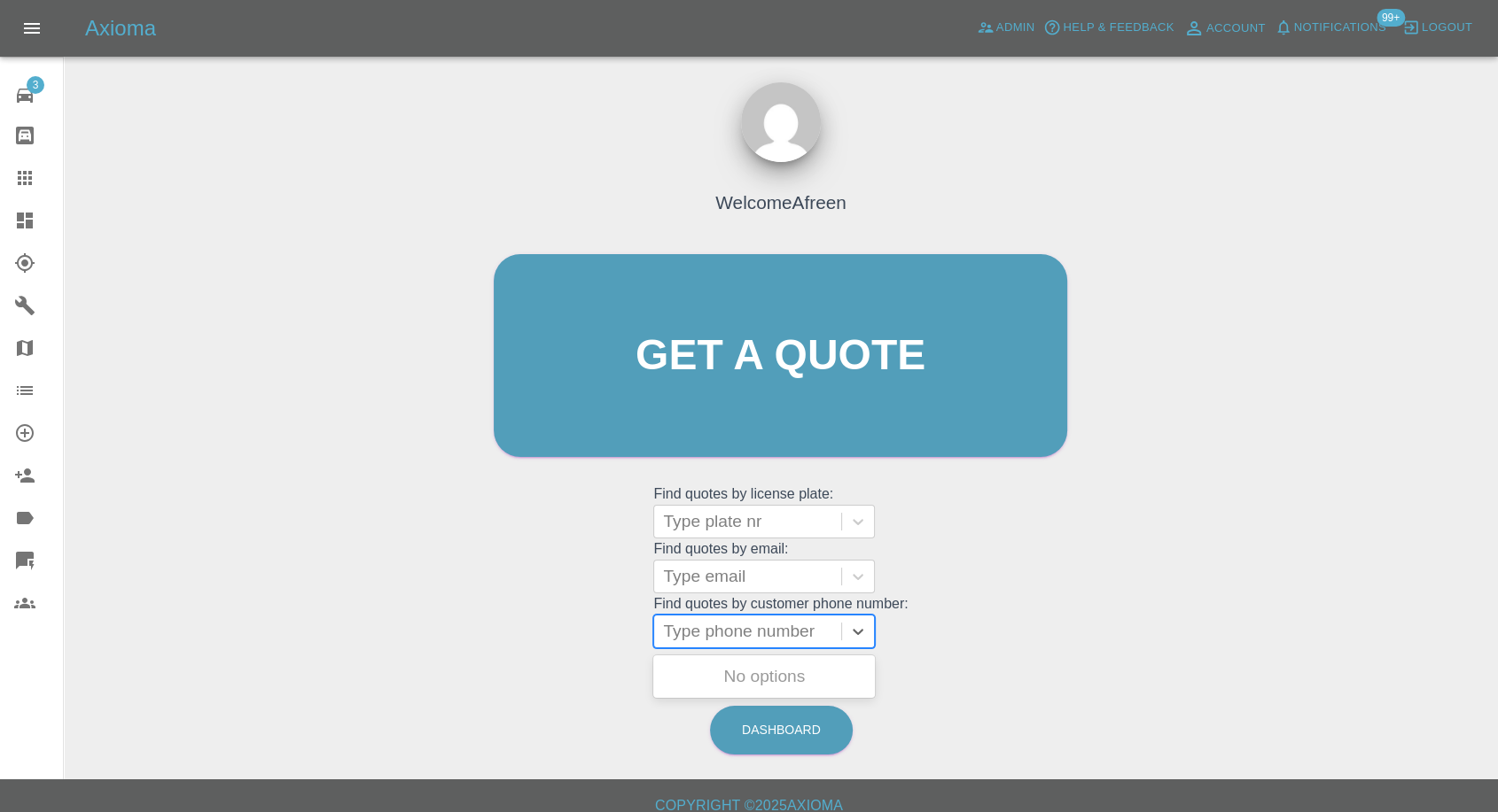
click at [755, 387] on div at bounding box center [748, 631] width 170 height 25
paste input "07824994796"
type input "07824994796"
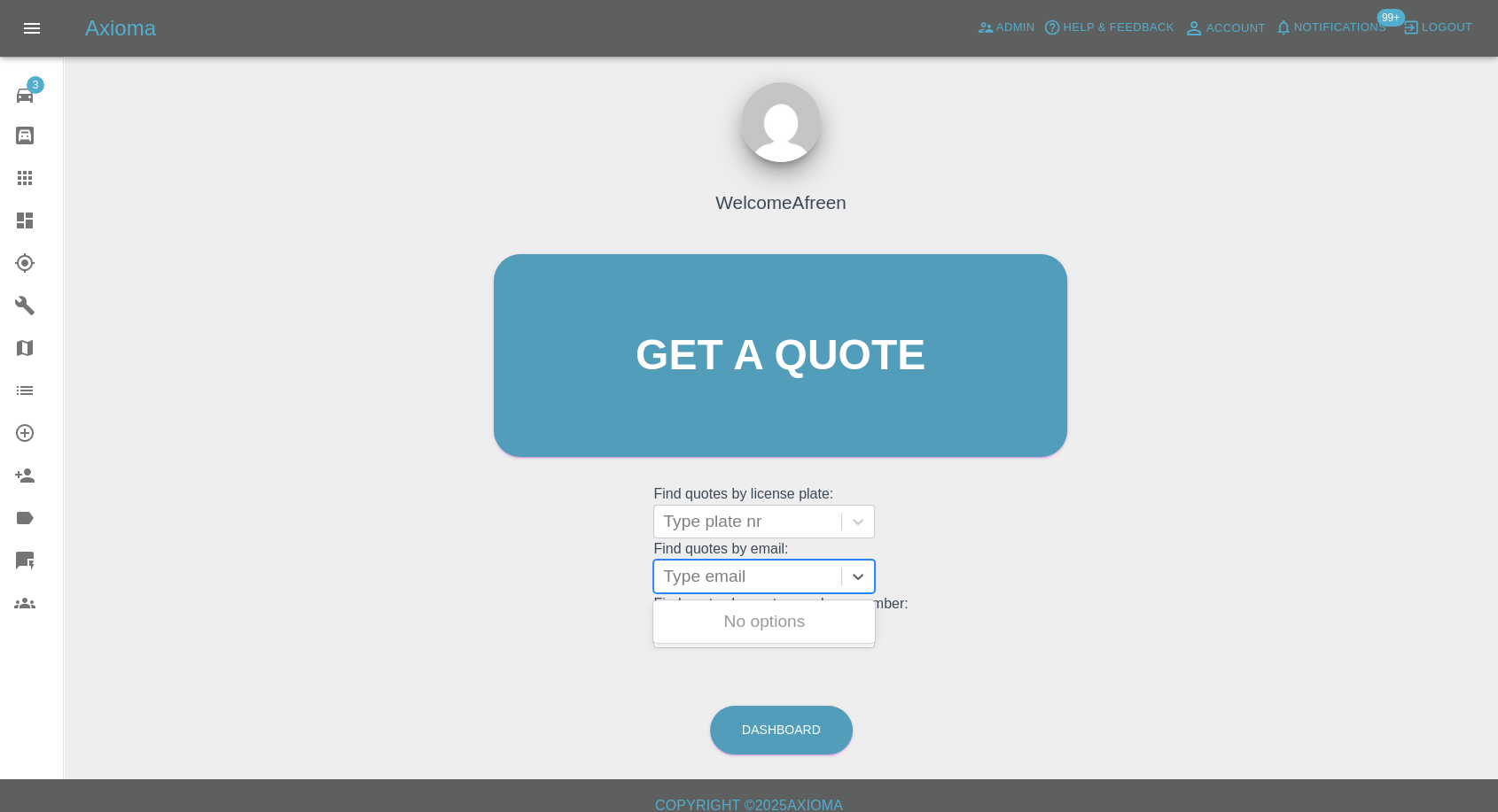
click at [680, 387] on div "Type email" at bounding box center [747, 577] width 187 height 32
paste input "Bernard_eMeade@Yahoo.co.uk"
type input "Bernard_eMeade@Yahoo.co.uk"
click at [759, 387] on div "CK09UJL, Fnol" at bounding box center [763, 622] width 222 height 36
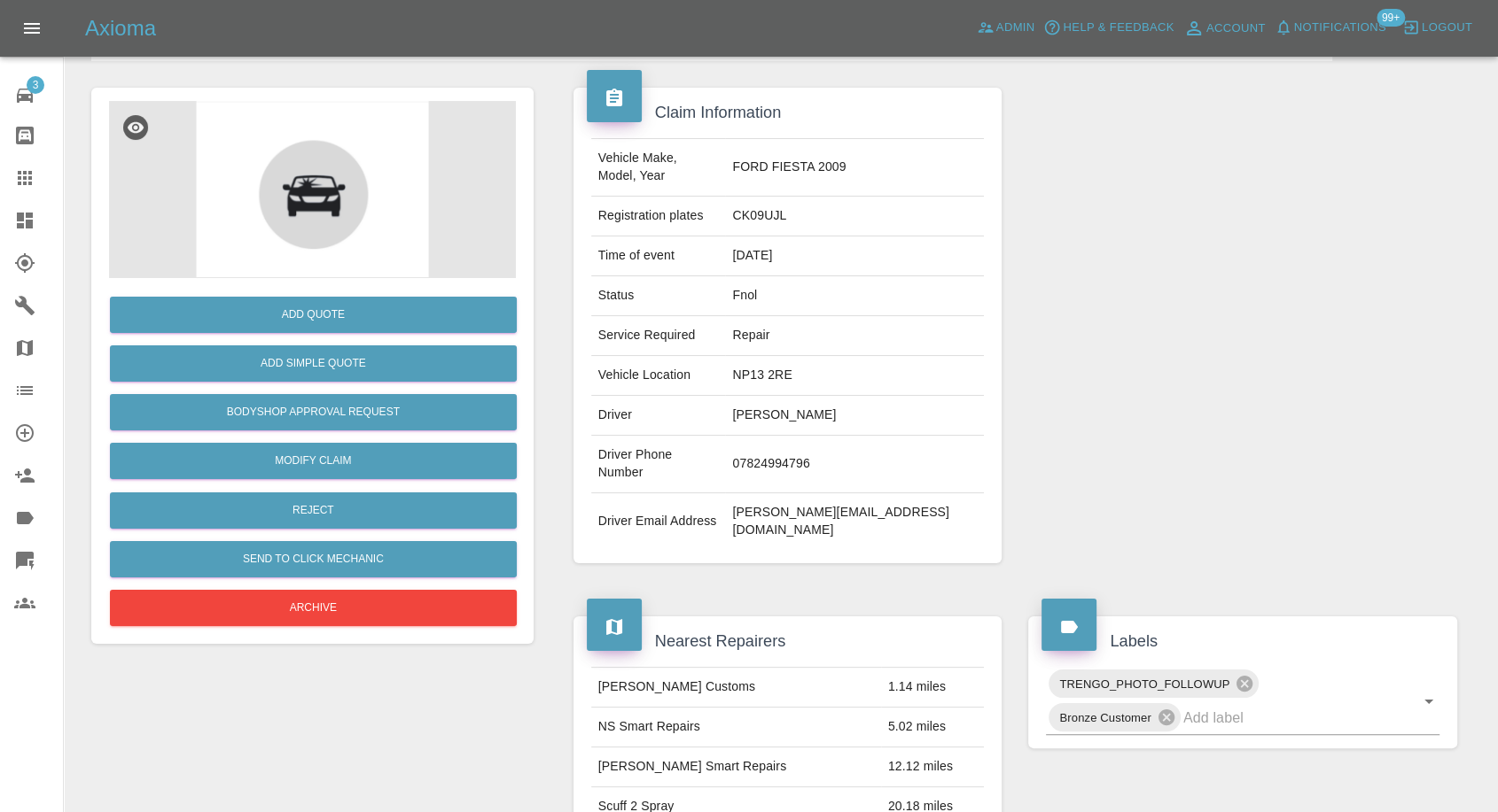
scroll to position [295, 0]
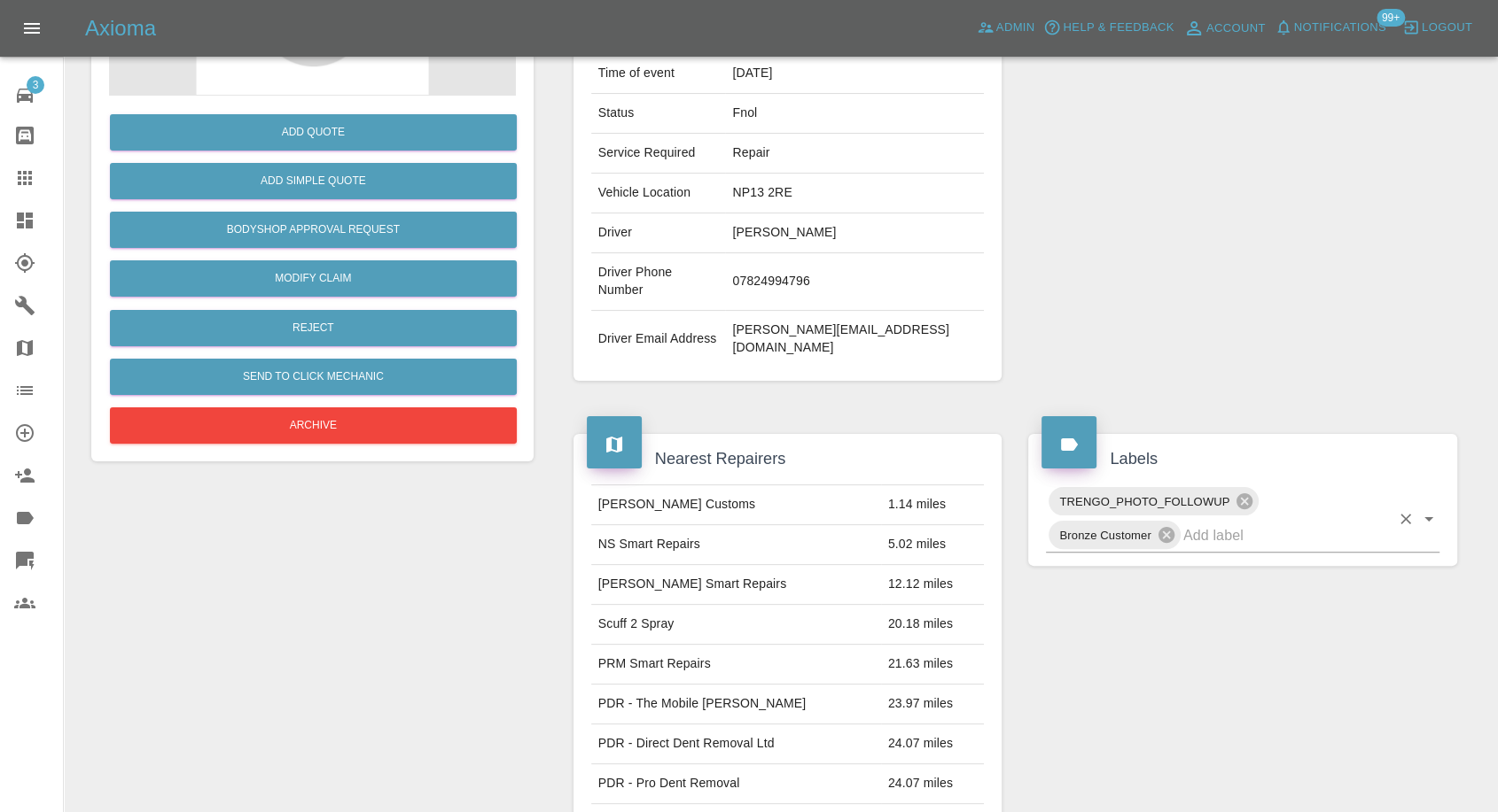
click at [1248, 387] on input "text" at bounding box center [1285, 536] width 207 height 28
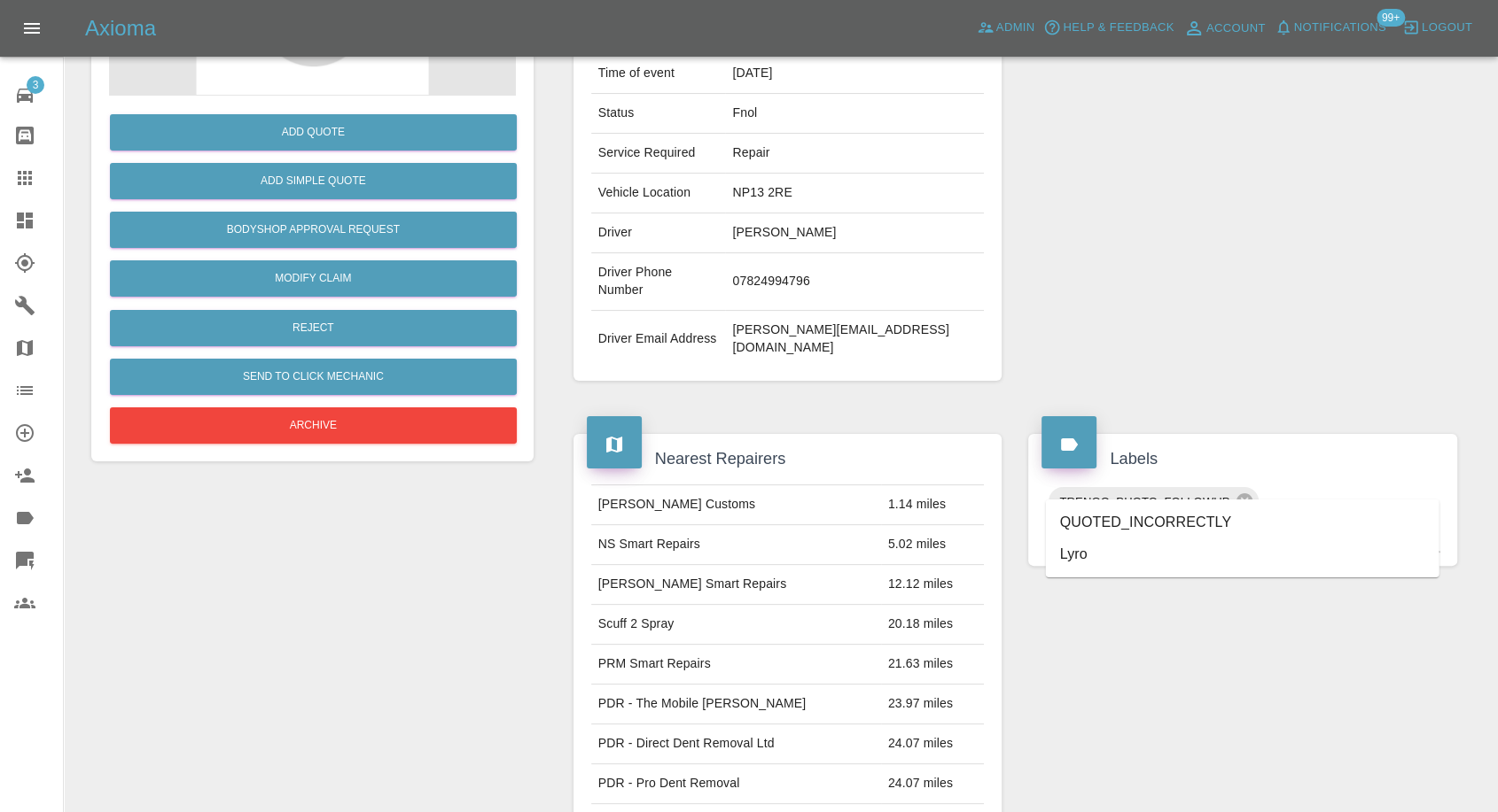
type input "lyr"
click at [1111, 387] on li "Lyro" at bounding box center [1243, 523] width 393 height 32
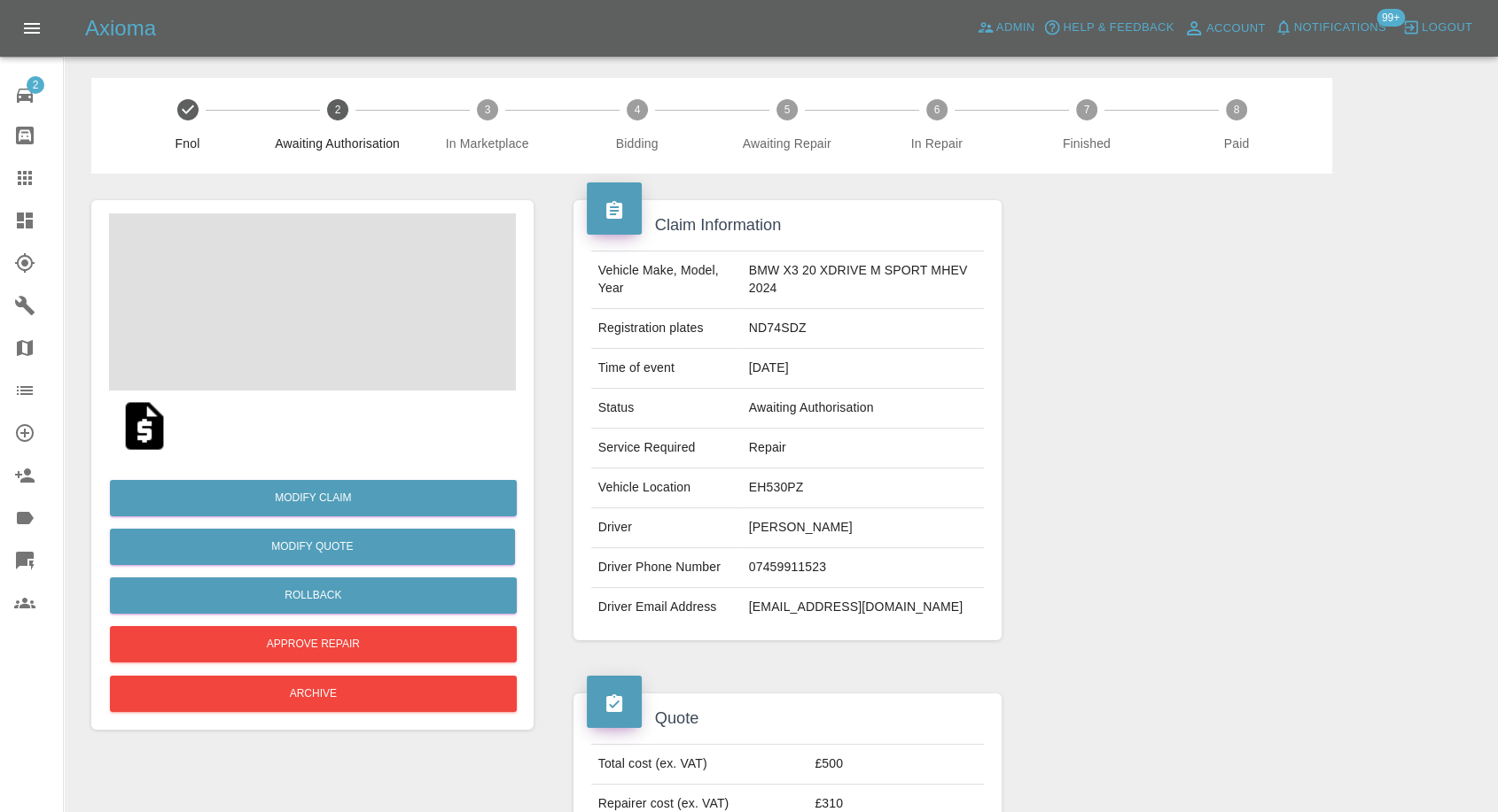
click at [148, 423] on img at bounding box center [144, 426] width 57 height 57
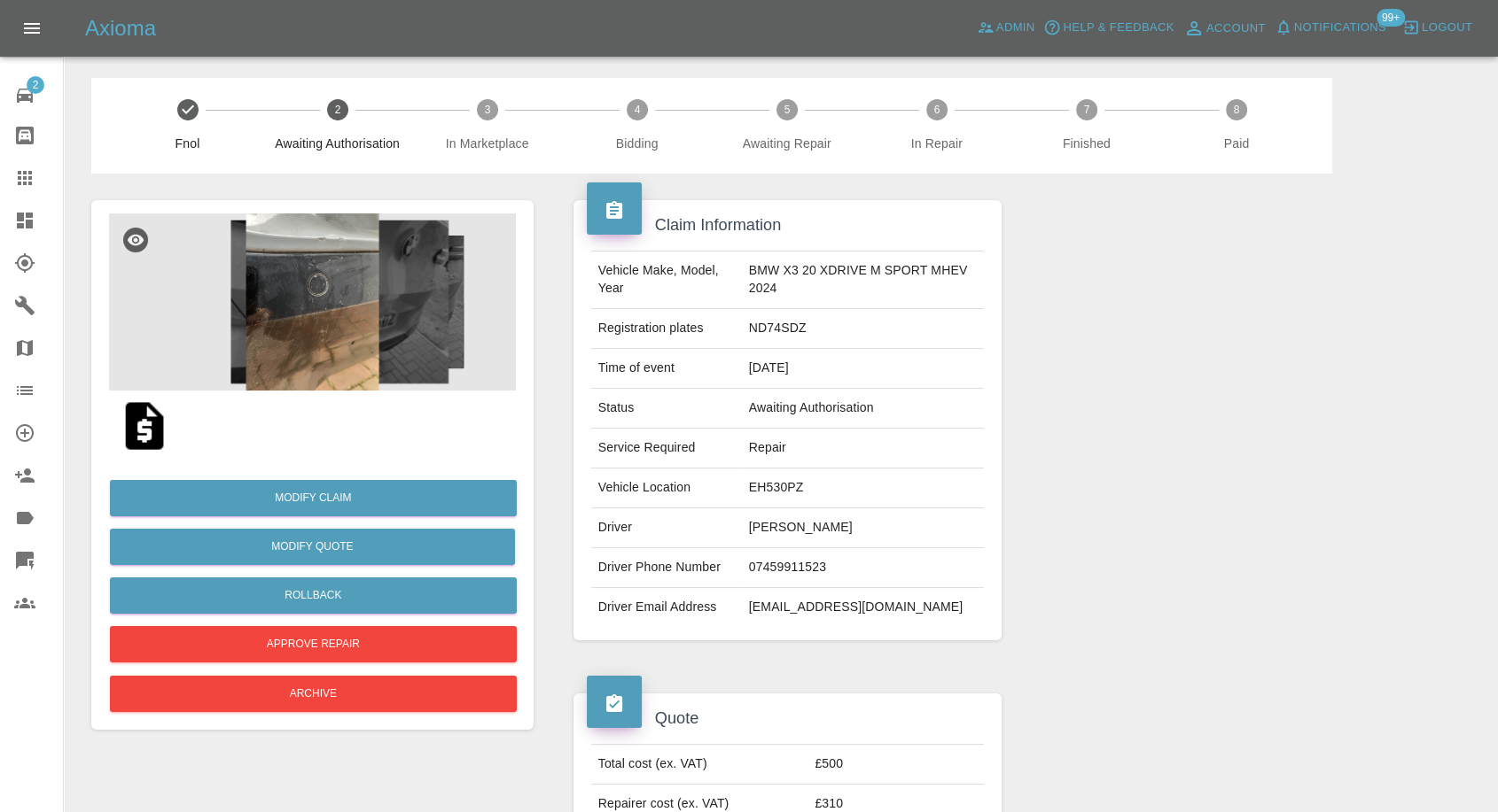
click at [777, 541] on td "Dinesh Pardesi" at bounding box center [862, 529] width 243 height 40
copy td "Dinesh Pardesi"
